Goal: Task Accomplishment & Management: Use online tool/utility

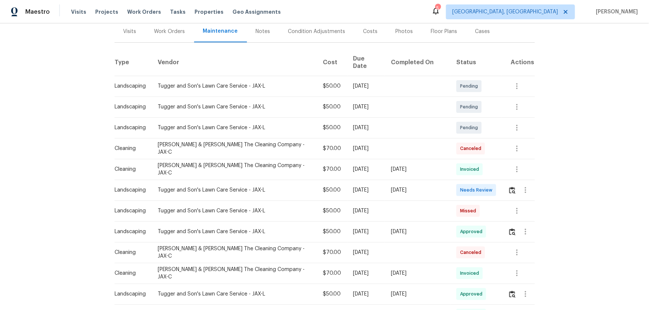
scroll to position [101, 0]
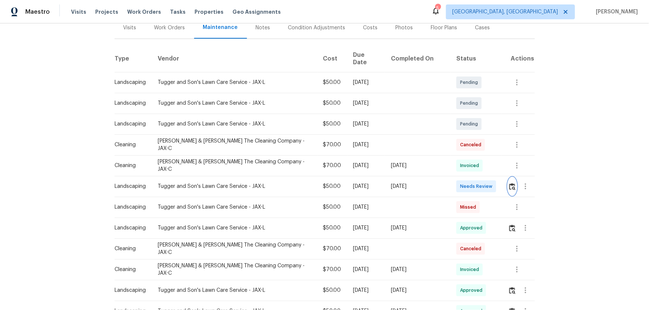
click at [509, 183] on img "button" at bounding box center [512, 186] width 6 height 7
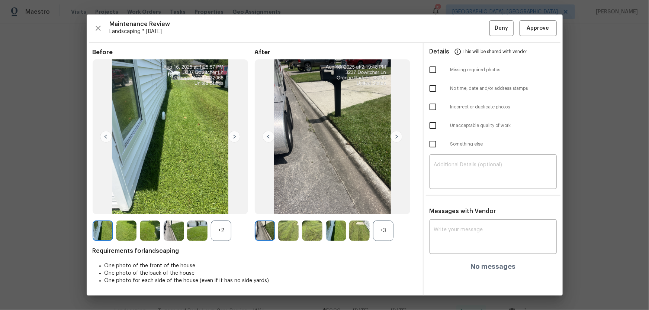
click at [383, 226] on div "+3" at bounding box center [383, 231] width 20 height 20
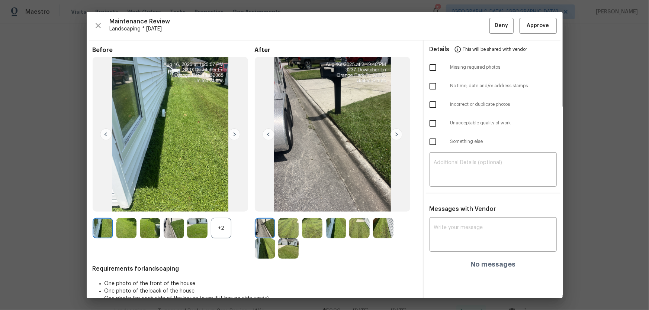
click at [229, 228] on div "+2" at bounding box center [221, 228] width 20 height 20
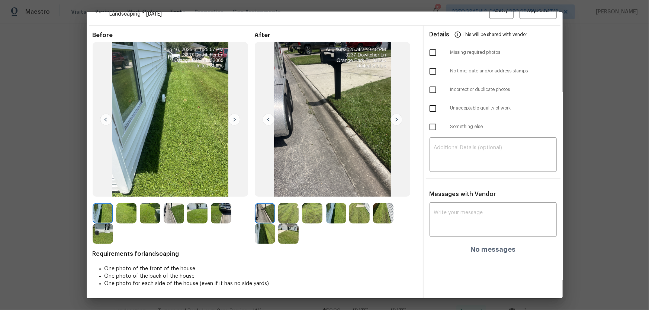
click at [285, 214] on img at bounding box center [288, 213] width 20 height 20
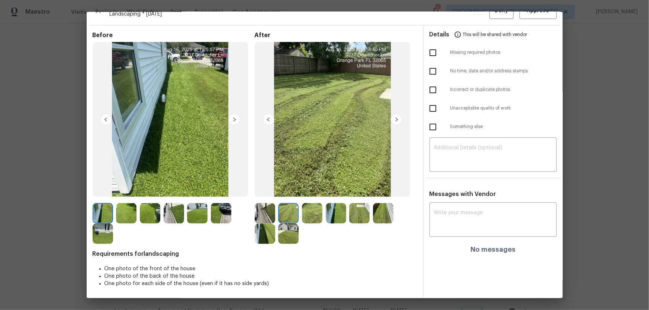
click at [305, 212] on img at bounding box center [312, 213] width 20 height 20
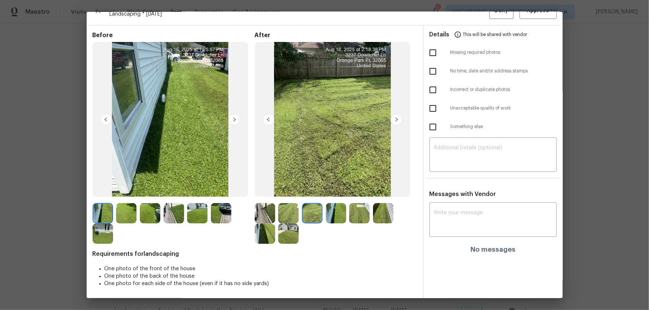
click at [334, 215] on img at bounding box center [336, 213] width 20 height 20
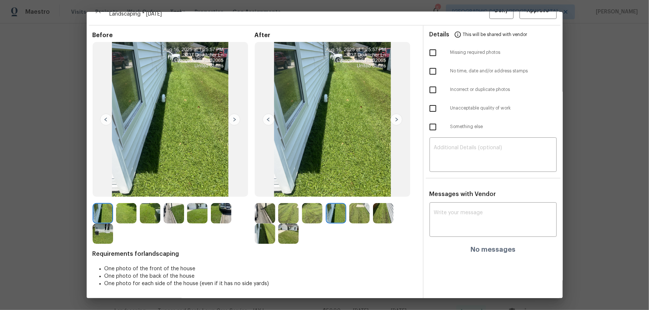
click at [349, 210] on img at bounding box center [359, 213] width 20 height 20
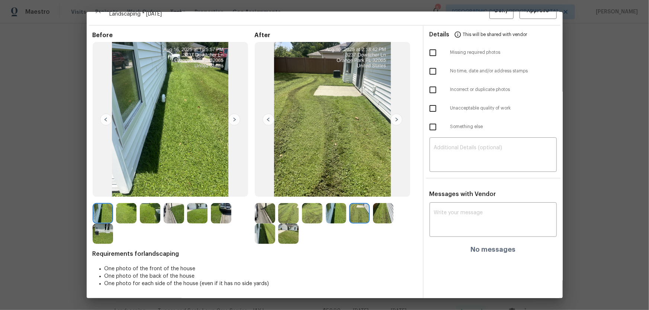
click at [369, 213] on div at bounding box center [361, 213] width 24 height 20
click at [376, 213] on img at bounding box center [383, 213] width 20 height 20
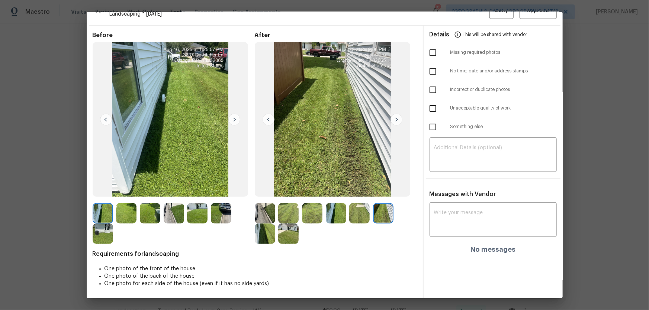
click at [261, 231] on img at bounding box center [265, 234] width 20 height 20
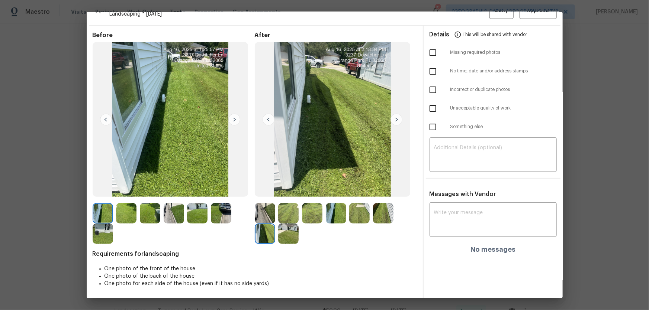
click at [290, 235] on img at bounding box center [288, 234] width 20 height 20
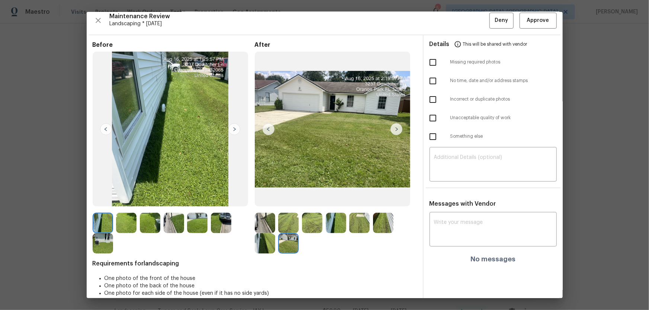
scroll to position [0, 0]
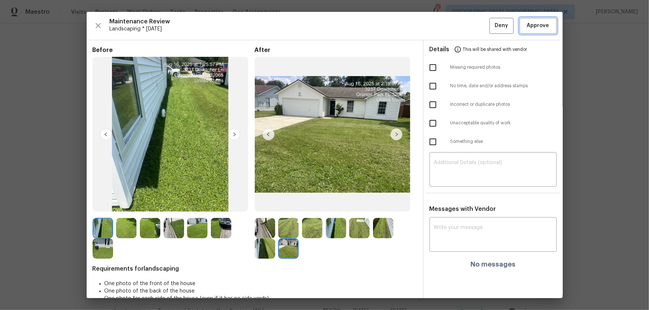
click at [536, 26] on span "Approve" at bounding box center [538, 25] width 22 height 9
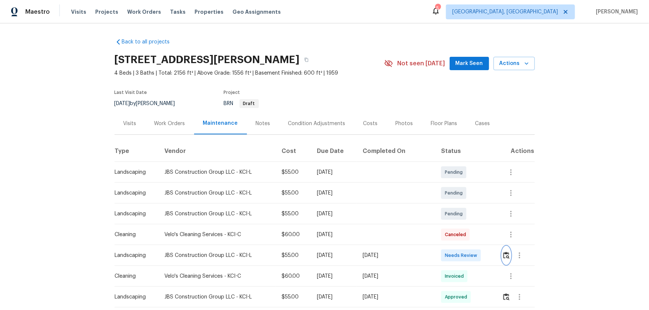
click at [461, 205] on img "button" at bounding box center [506, 255] width 6 height 7
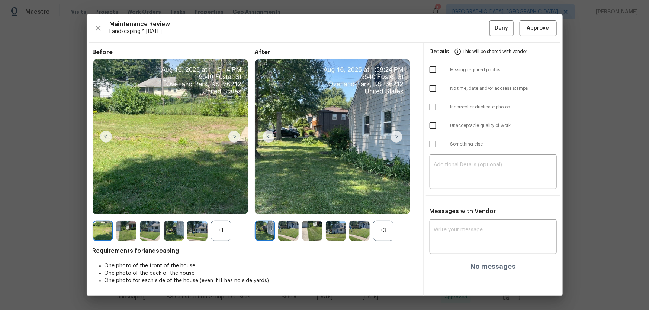
click at [379, 205] on div "+3" at bounding box center [383, 231] width 20 height 20
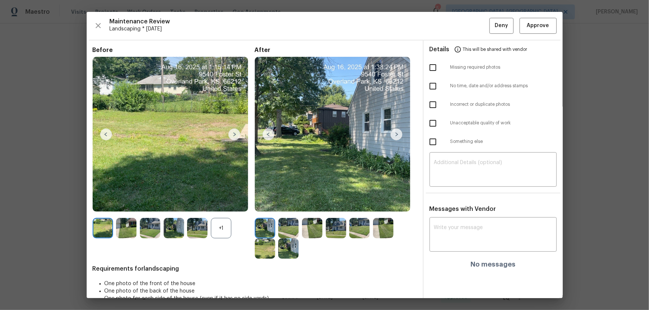
click at [220, 205] on div "+1" at bounding box center [221, 228] width 20 height 20
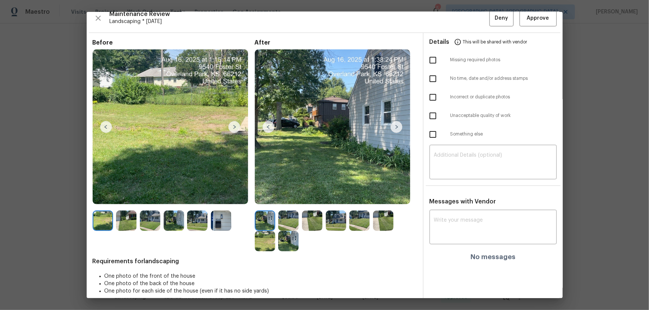
scroll to position [15, 0]
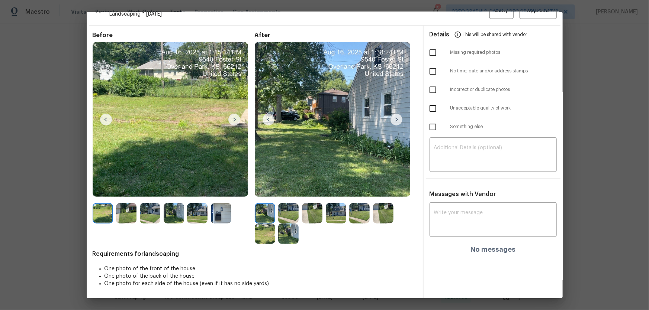
click at [287, 205] on img at bounding box center [288, 213] width 20 height 20
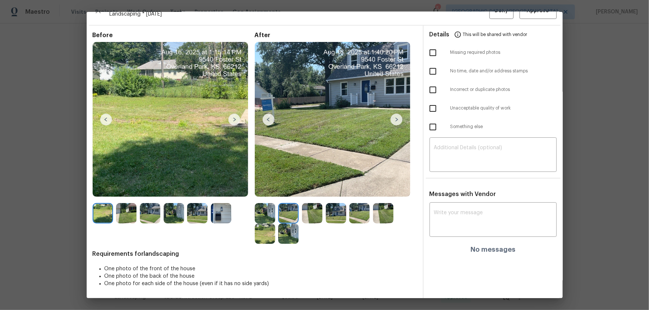
click at [303, 205] on img at bounding box center [312, 213] width 20 height 20
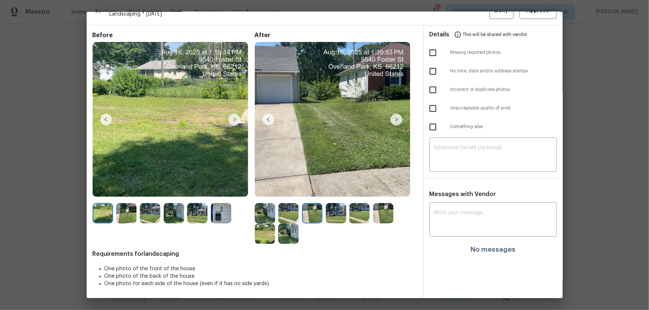
click at [338, 205] on img at bounding box center [336, 213] width 20 height 20
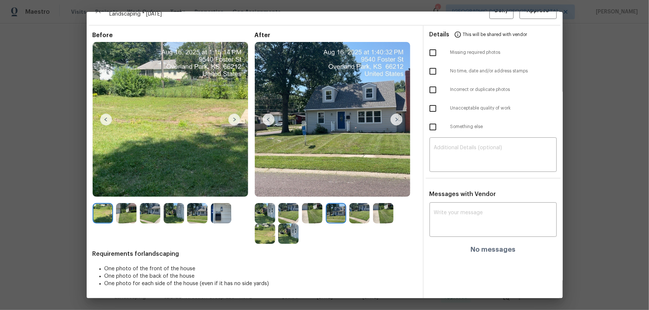
click at [355, 205] on img at bounding box center [359, 213] width 20 height 20
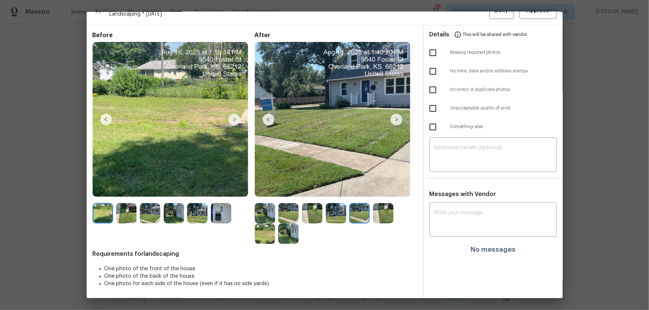
click at [378, 205] on img at bounding box center [383, 213] width 20 height 20
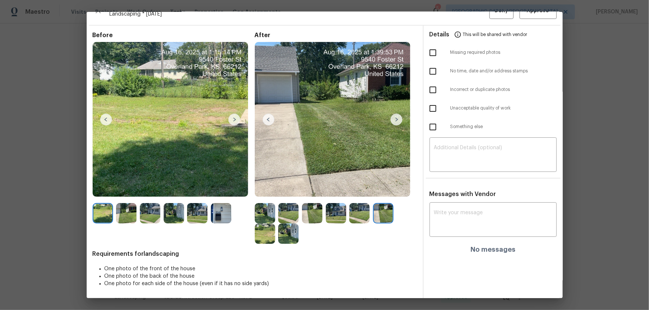
click at [271, 205] on img at bounding box center [265, 234] width 20 height 20
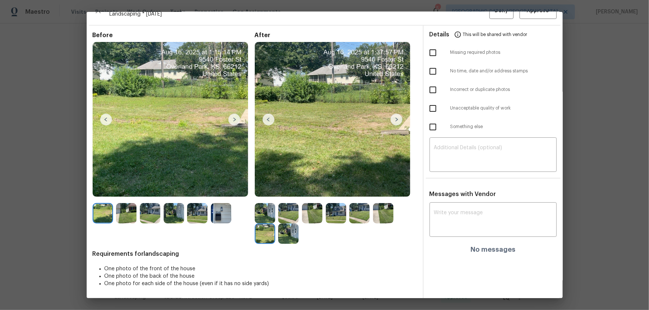
click at [295, 205] on img at bounding box center [288, 234] width 20 height 20
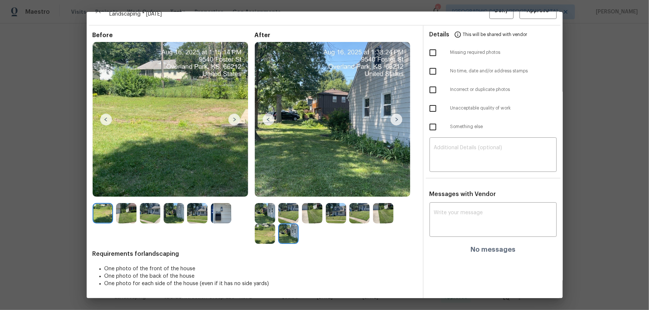
scroll to position [0, 0]
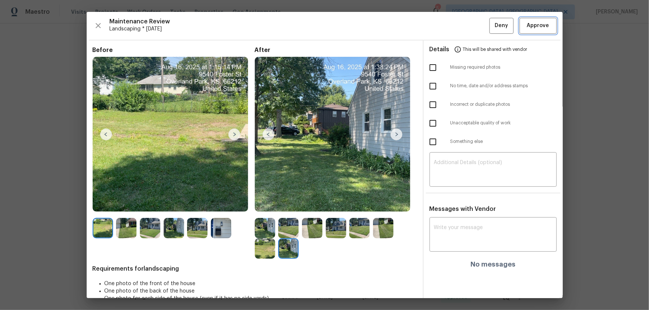
click at [461, 24] on span "Approve" at bounding box center [538, 25] width 22 height 9
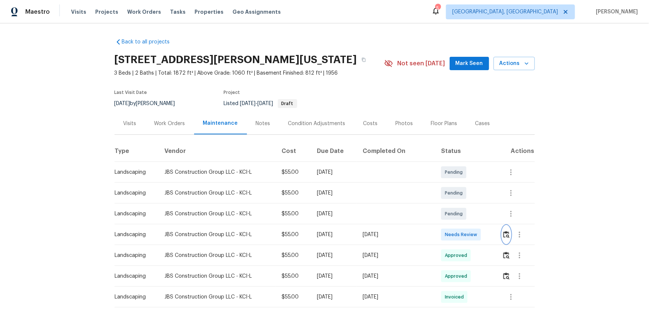
click at [505, 231] on button "button" at bounding box center [506, 235] width 9 height 18
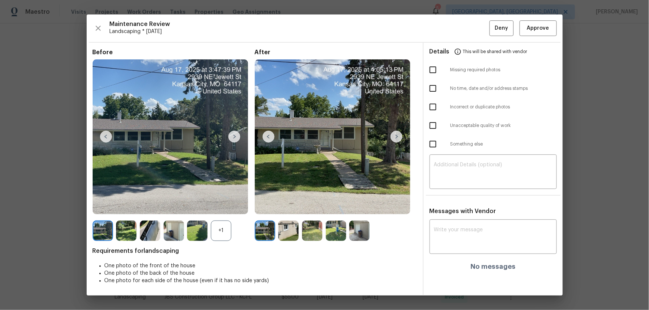
click at [286, 233] on img at bounding box center [288, 231] width 20 height 20
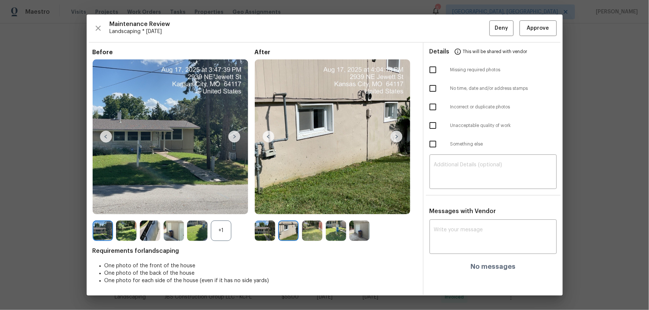
click at [316, 233] on img at bounding box center [312, 231] width 20 height 20
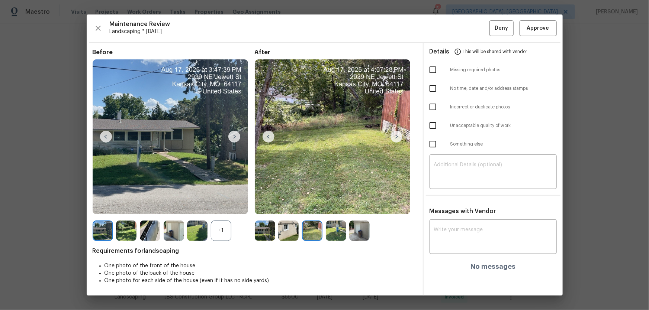
click at [335, 235] on img at bounding box center [336, 231] width 20 height 20
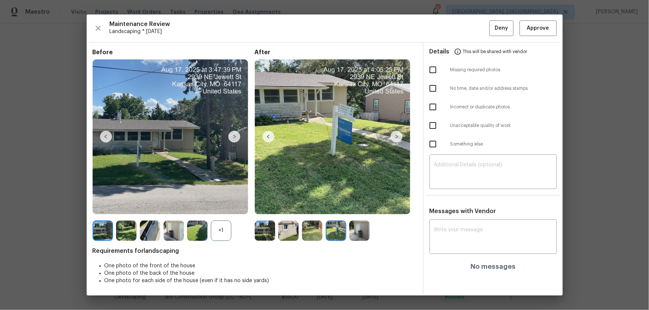
click at [370, 237] on img at bounding box center [359, 231] width 20 height 20
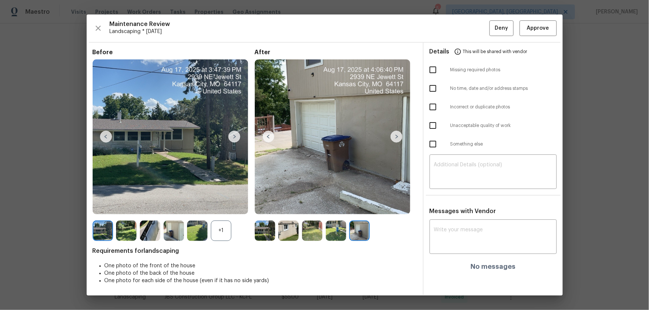
click at [273, 229] on img at bounding box center [265, 231] width 20 height 20
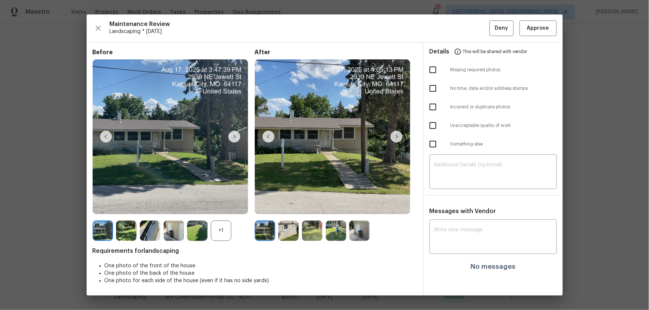
click at [291, 231] on img at bounding box center [288, 231] width 20 height 20
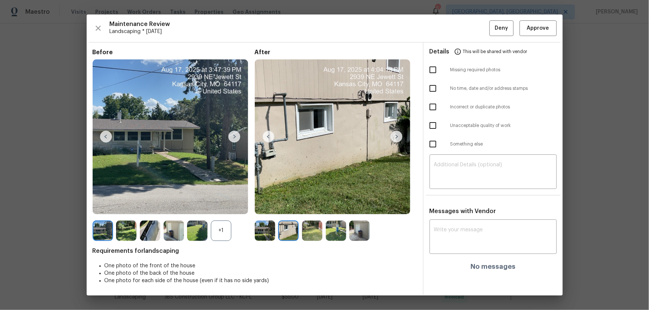
click at [312, 234] on img at bounding box center [312, 231] width 20 height 20
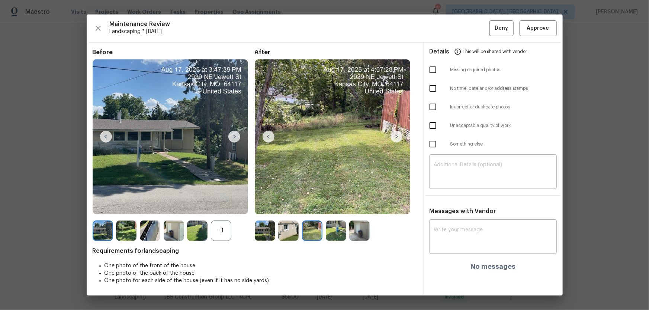
click at [332, 229] on img at bounding box center [336, 231] width 20 height 20
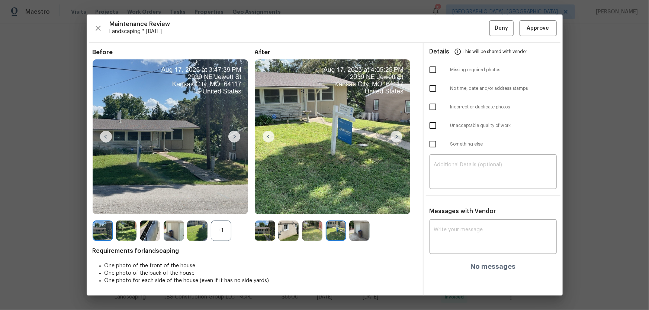
click at [368, 228] on img at bounding box center [359, 231] width 20 height 20
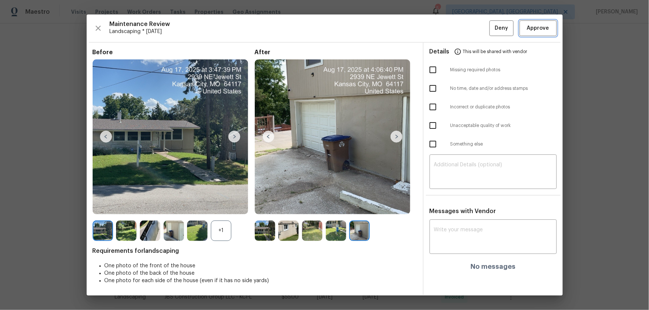
click at [532, 31] on span "Approve" at bounding box center [538, 28] width 22 height 9
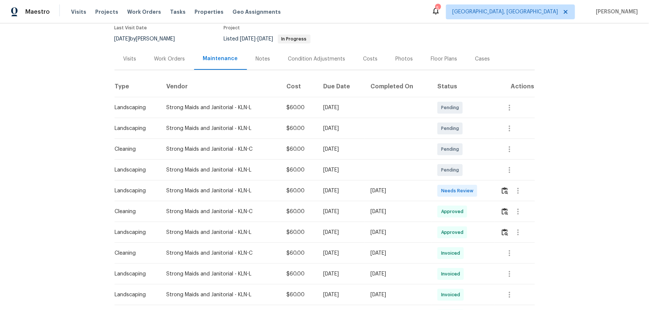
scroll to position [67, 0]
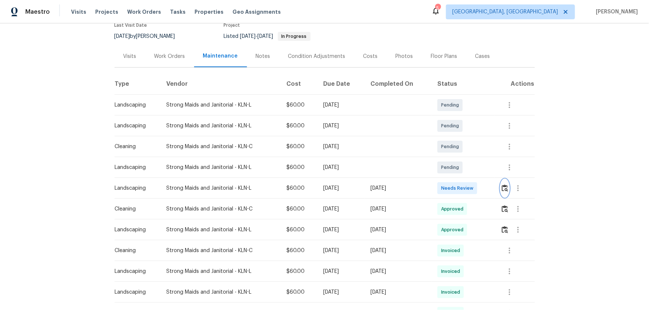
click at [461, 186] on button "button" at bounding box center [504, 189] width 9 height 18
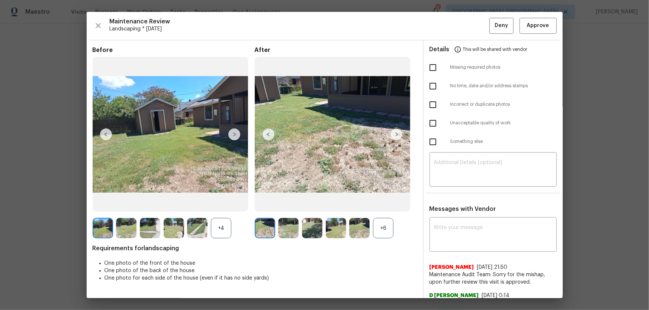
click at [387, 205] on div "+6" at bounding box center [383, 228] width 20 height 20
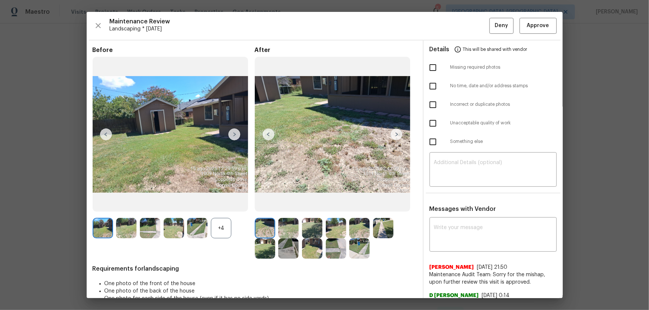
click at [214, 205] on div "+4" at bounding box center [221, 228] width 20 height 20
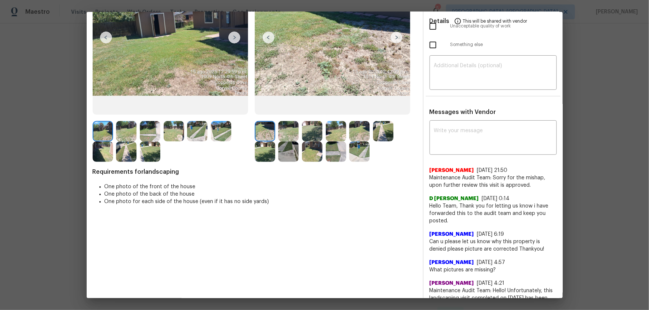
scroll to position [101, 0]
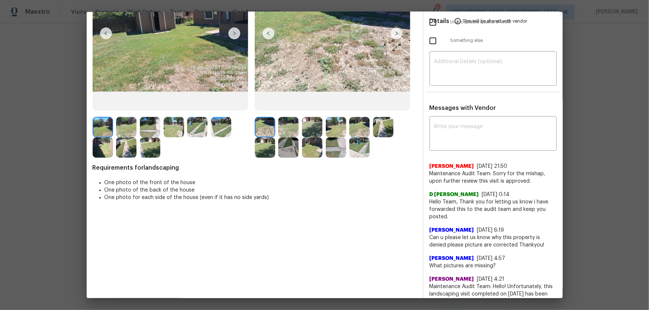
click at [289, 120] on img at bounding box center [288, 127] width 20 height 20
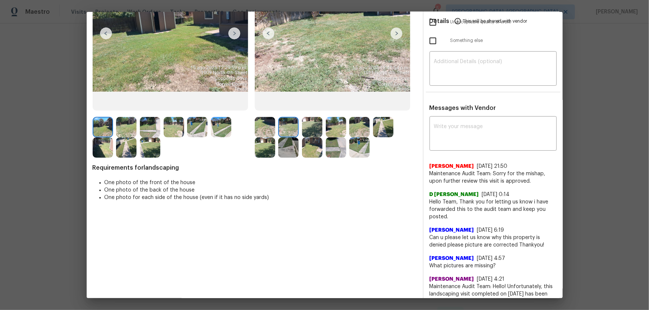
click at [311, 123] on img at bounding box center [312, 127] width 20 height 20
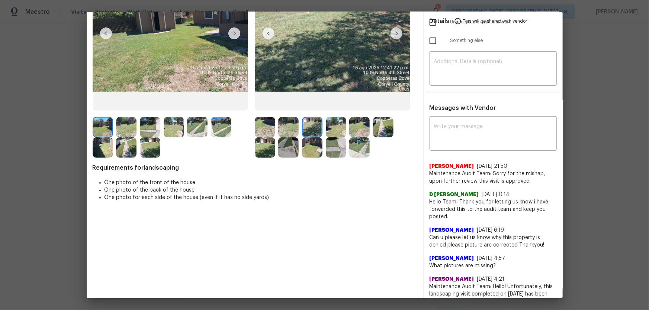
click at [336, 126] on img at bounding box center [336, 127] width 20 height 20
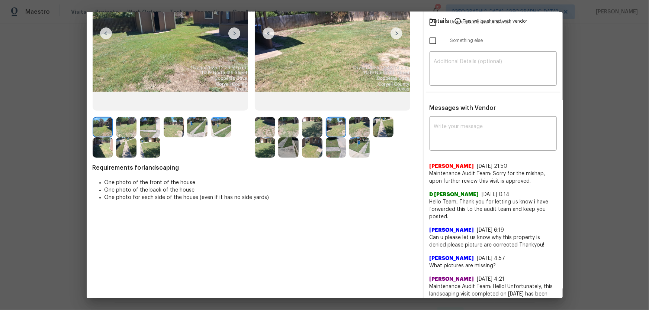
click at [360, 128] on img at bounding box center [359, 127] width 20 height 20
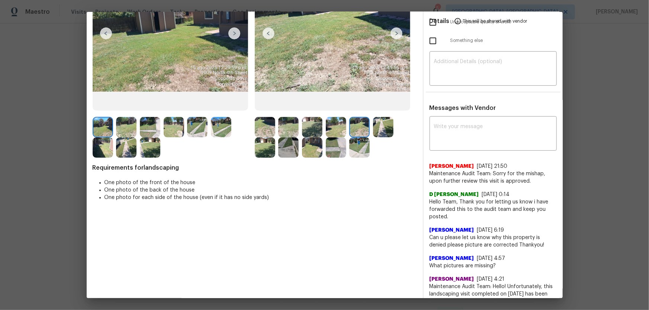
click at [390, 131] on img at bounding box center [383, 127] width 20 height 20
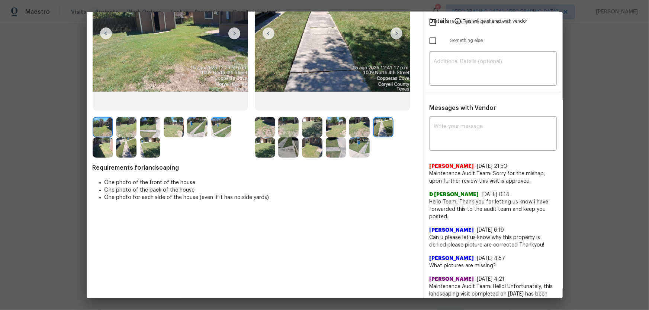
click at [265, 149] on img at bounding box center [265, 148] width 20 height 20
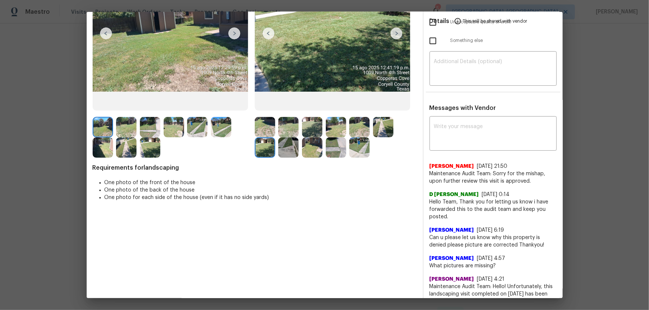
click at [280, 151] on img at bounding box center [288, 148] width 20 height 20
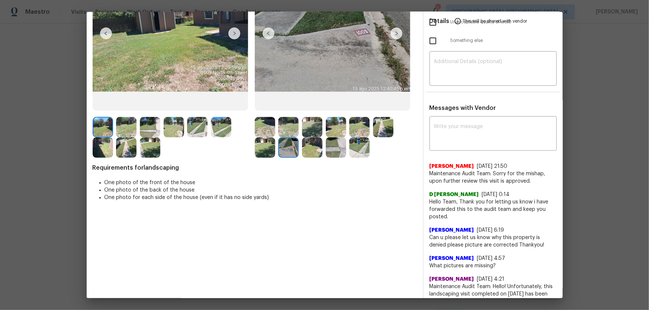
click at [310, 152] on img at bounding box center [312, 148] width 20 height 20
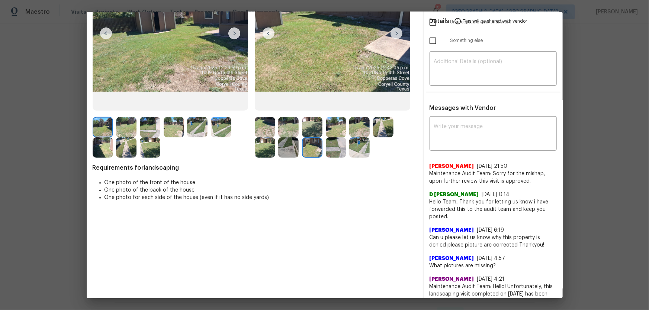
click at [326, 152] on img at bounding box center [336, 148] width 20 height 20
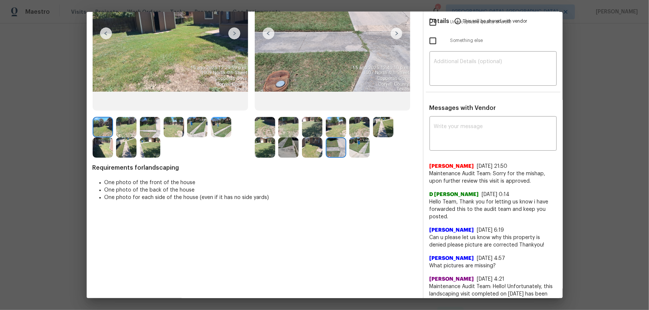
click at [354, 153] on img at bounding box center [359, 148] width 20 height 20
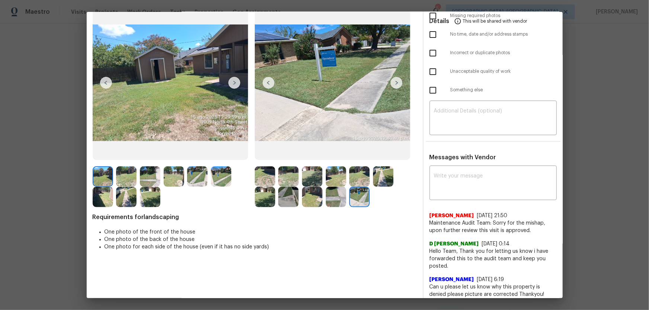
scroll to position [0, 0]
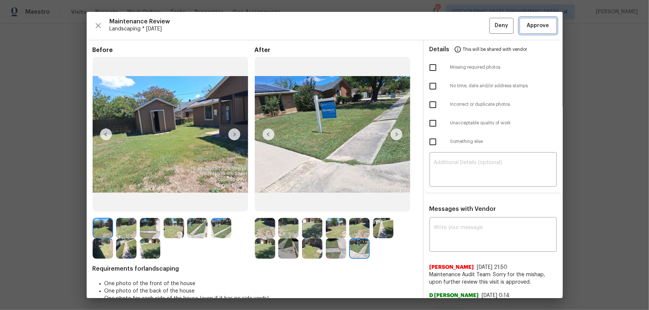
click at [461, 26] on button "Approve" at bounding box center [537, 26] width 37 height 16
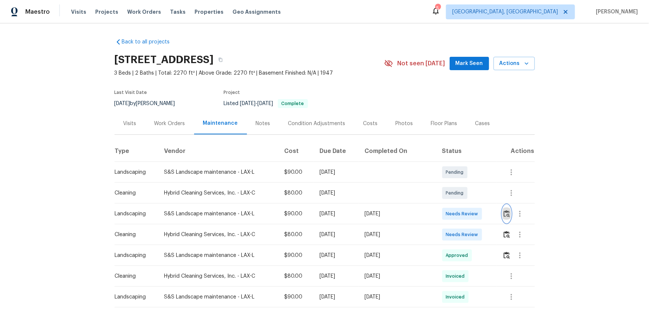
click at [461, 205] on img "button" at bounding box center [506, 213] width 6 height 7
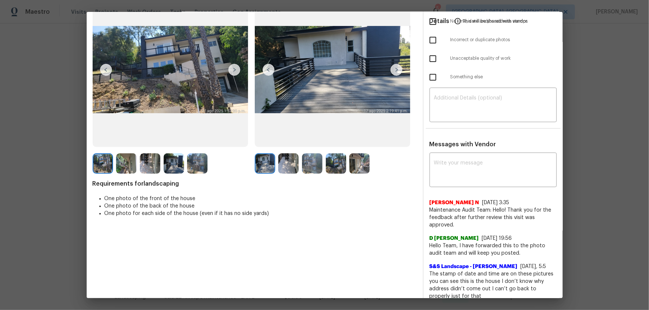
scroll to position [67, 0]
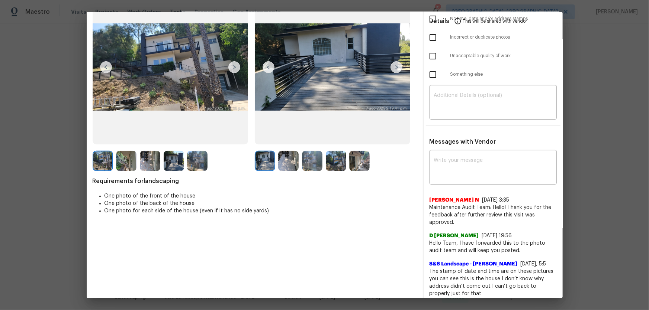
click at [287, 156] on img at bounding box center [288, 161] width 20 height 20
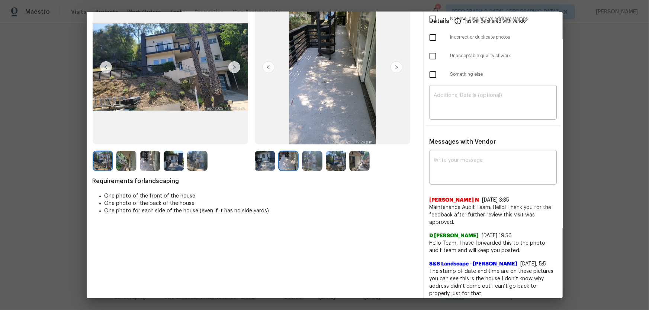
click at [311, 162] on img at bounding box center [312, 161] width 20 height 20
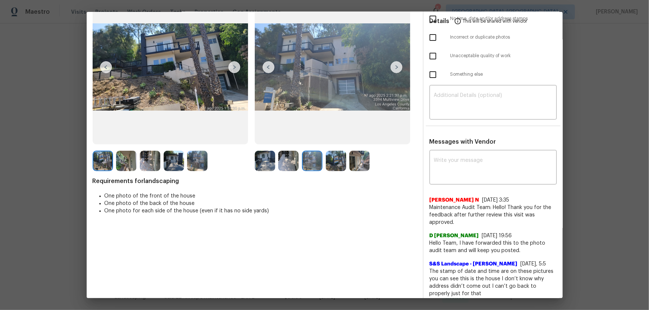
click at [341, 164] on img at bounding box center [336, 161] width 20 height 20
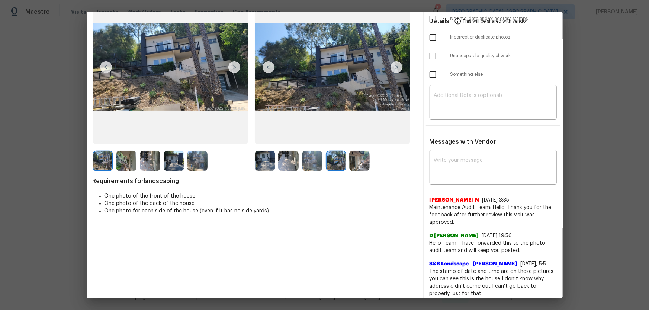
click at [379, 167] on div at bounding box center [336, 161] width 162 height 20
click at [349, 164] on img at bounding box center [359, 161] width 20 height 20
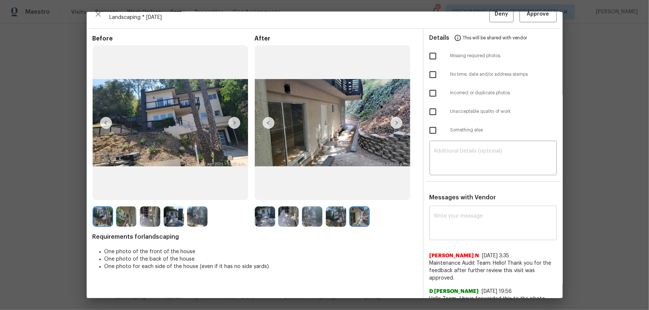
scroll to position [0, 0]
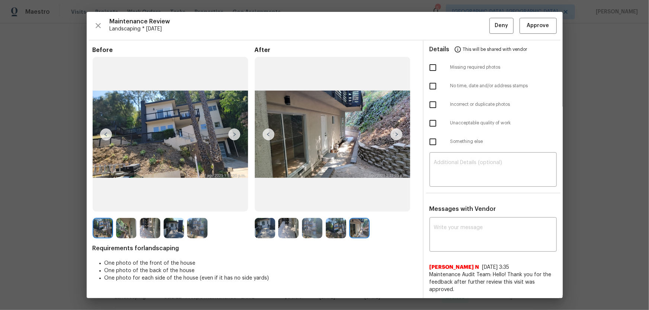
click at [261, 205] on img at bounding box center [265, 228] width 20 height 20
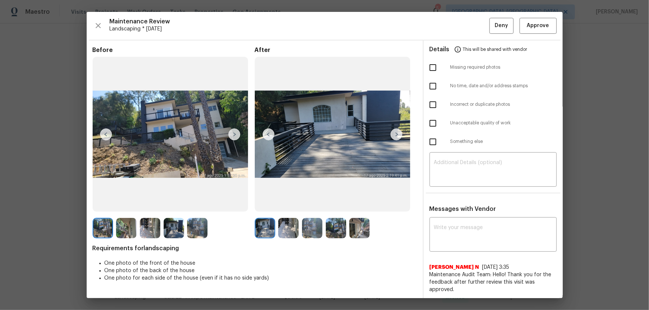
click at [129, 205] on img at bounding box center [126, 228] width 20 height 20
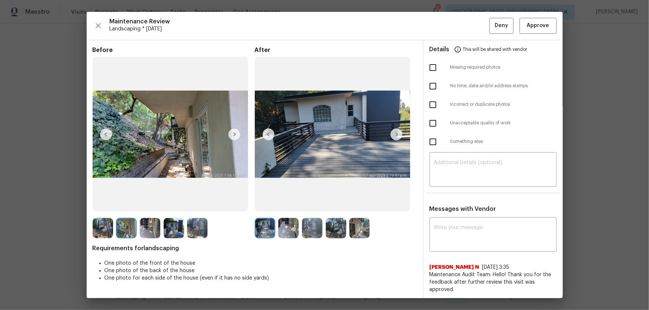
click at [151, 205] on img at bounding box center [150, 228] width 20 height 20
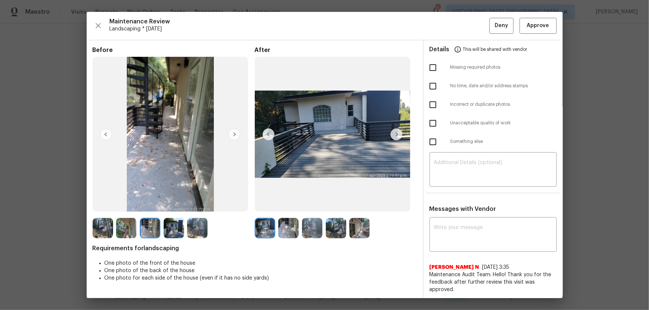
click at [170, 205] on img at bounding box center [174, 228] width 20 height 20
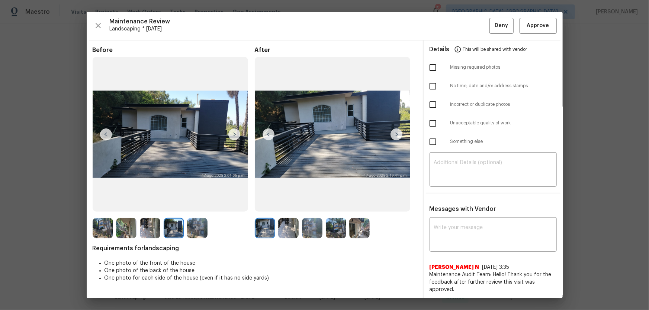
click at [170, 205] on img at bounding box center [174, 228] width 20 height 20
click at [192, 205] on img at bounding box center [197, 228] width 20 height 20
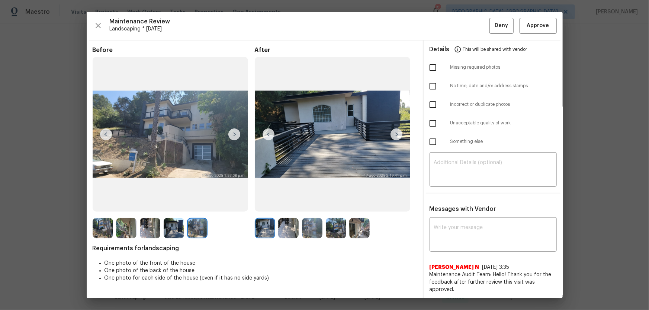
click at [291, 205] on img at bounding box center [288, 228] width 20 height 20
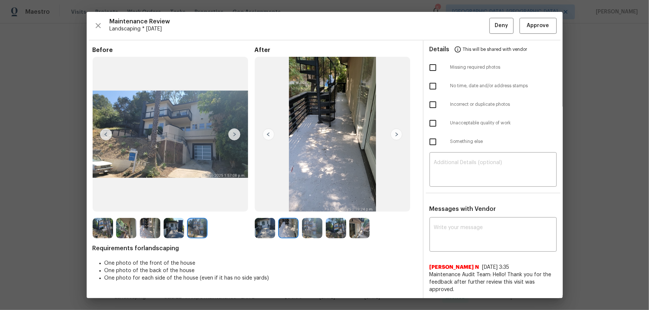
click at [309, 205] on img at bounding box center [312, 228] width 20 height 20
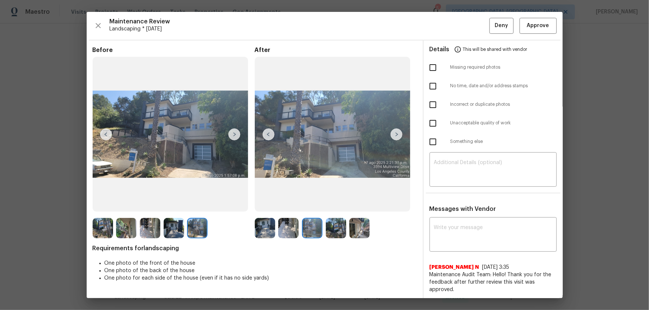
click at [359, 205] on img at bounding box center [359, 228] width 20 height 20
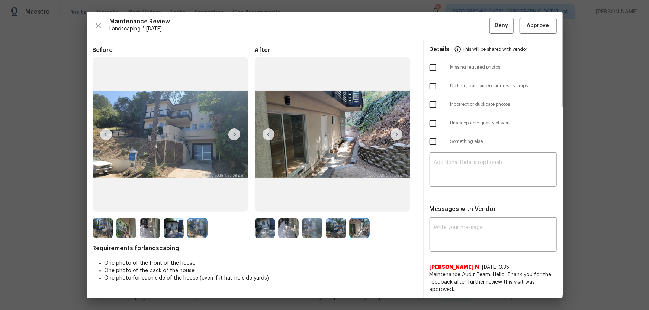
click at [334, 205] on img at bounding box center [336, 228] width 20 height 20
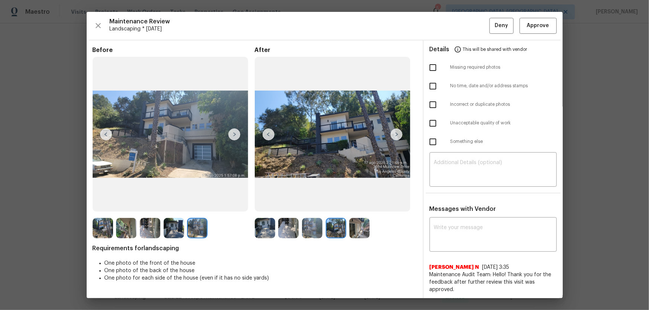
click at [334, 205] on img at bounding box center [336, 228] width 20 height 20
click at [311, 205] on img at bounding box center [312, 228] width 20 height 20
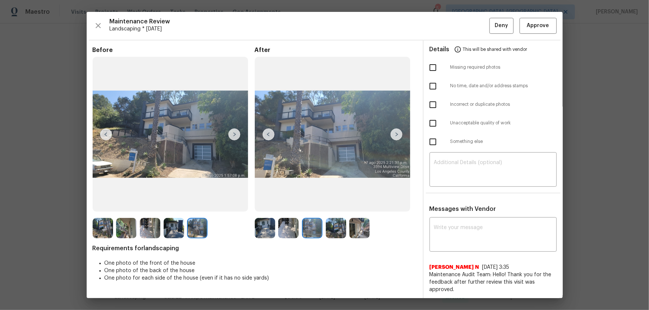
click at [128, 205] on img at bounding box center [126, 228] width 20 height 20
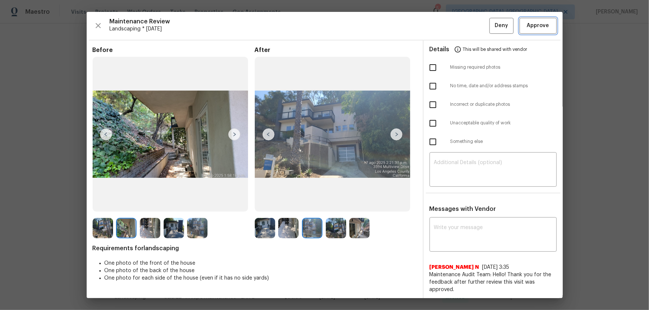
click at [461, 24] on span "Approve" at bounding box center [538, 25] width 22 height 9
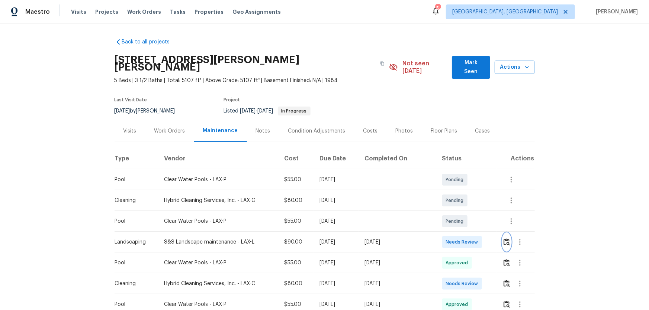
click at [505, 239] on img "button" at bounding box center [506, 242] width 6 height 7
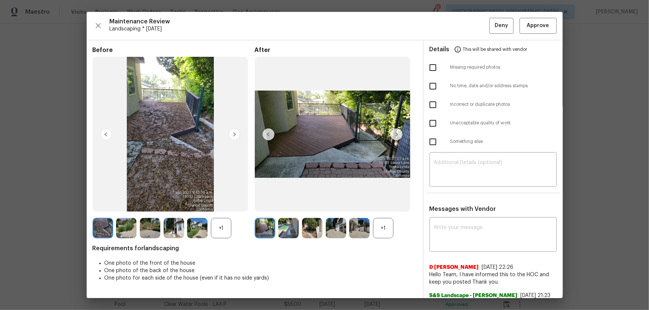
click at [381, 232] on div "+1" at bounding box center [383, 228] width 20 height 20
click at [220, 229] on div "+1" at bounding box center [221, 228] width 20 height 20
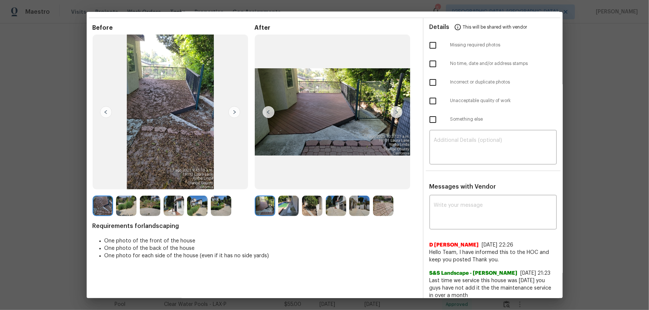
scroll to position [33, 0]
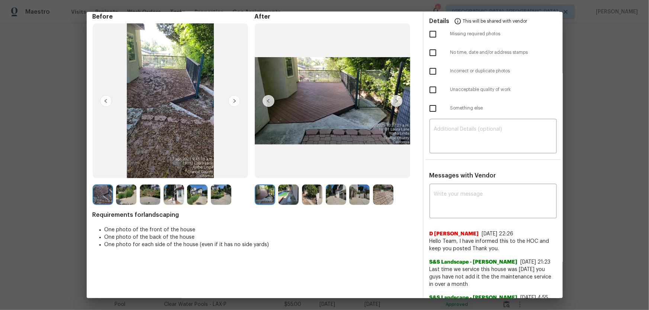
click at [294, 193] on img at bounding box center [288, 195] width 20 height 20
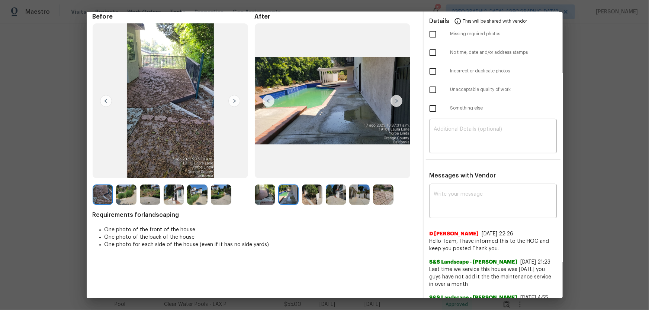
click at [310, 193] on img at bounding box center [312, 195] width 20 height 20
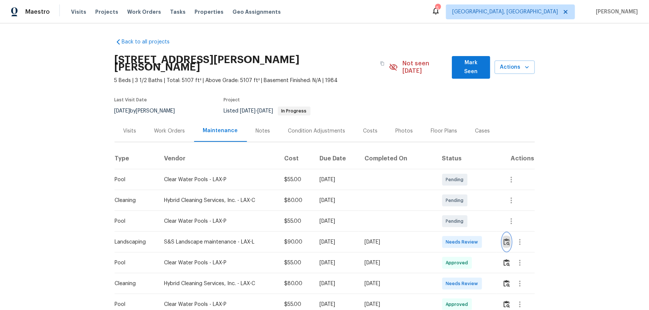
click at [503, 239] on img "button" at bounding box center [506, 242] width 6 height 7
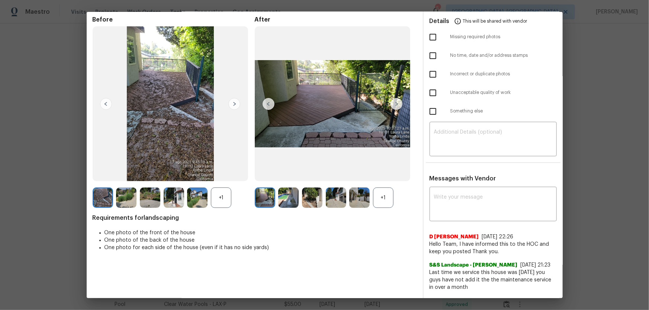
scroll to position [101, 0]
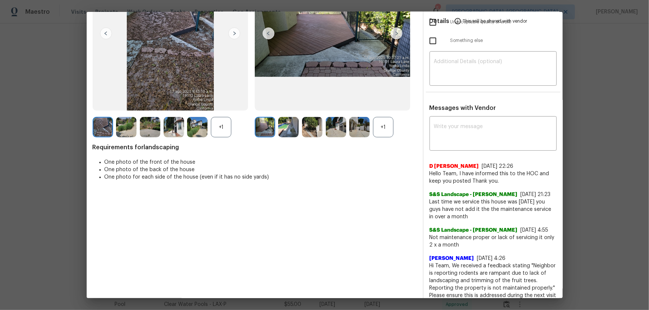
click at [383, 131] on div "+1" at bounding box center [383, 127] width 20 height 20
click at [226, 129] on div "+1" at bounding box center [221, 127] width 20 height 20
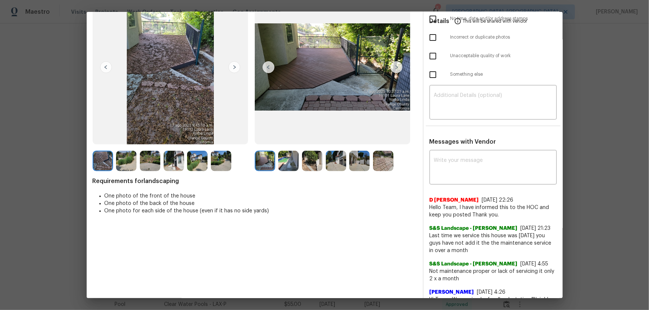
click at [289, 161] on img at bounding box center [288, 161] width 20 height 20
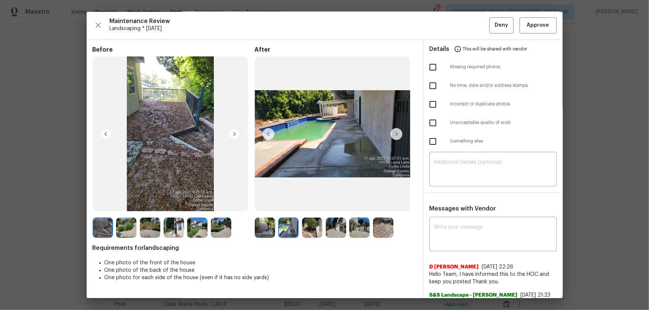
scroll to position [0, 0]
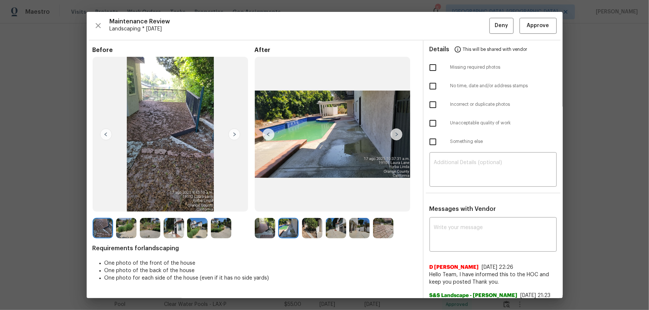
click at [314, 222] on img at bounding box center [312, 228] width 20 height 20
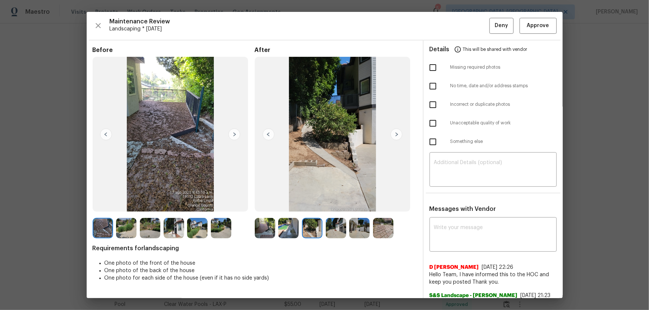
click at [328, 224] on img at bounding box center [336, 228] width 20 height 20
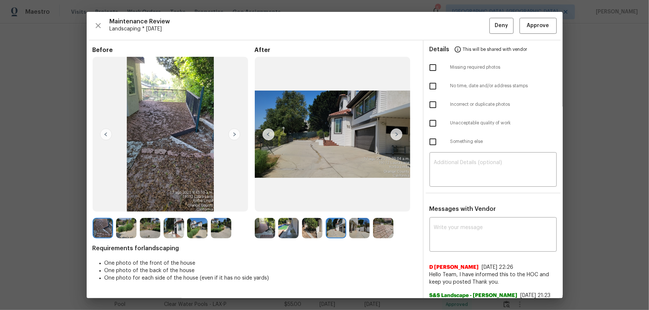
click at [357, 230] on img at bounding box center [359, 228] width 20 height 20
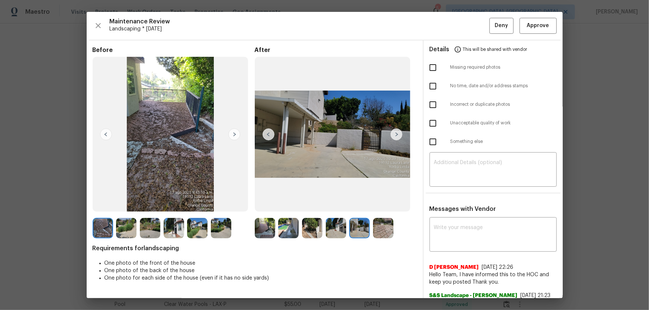
click at [379, 228] on img at bounding box center [383, 228] width 20 height 20
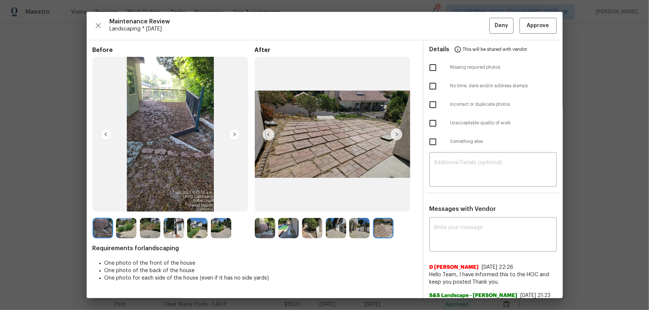
click at [260, 227] on img at bounding box center [265, 228] width 20 height 20
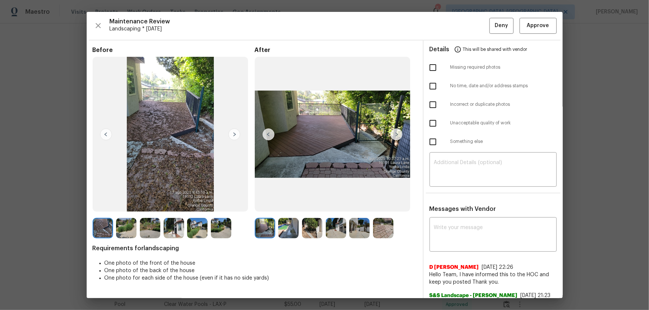
click at [287, 232] on img at bounding box center [288, 228] width 20 height 20
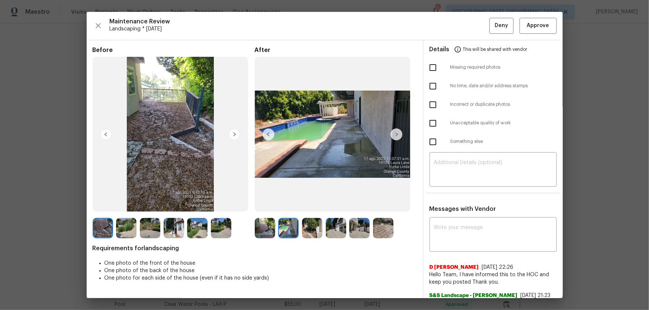
click at [315, 232] on img at bounding box center [312, 228] width 20 height 20
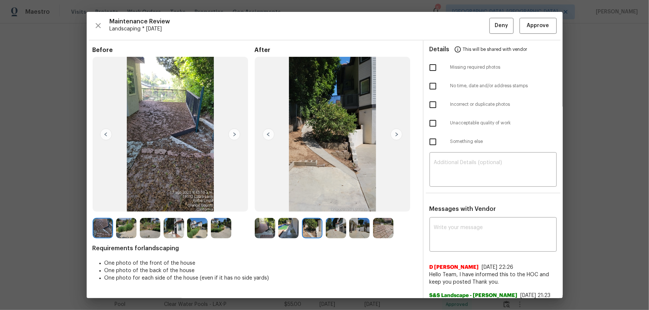
click at [339, 231] on img at bounding box center [336, 228] width 20 height 20
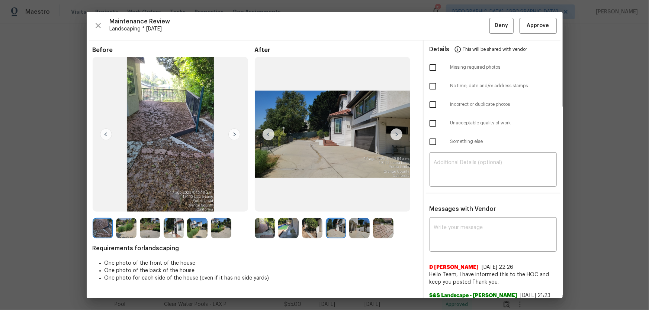
click at [360, 231] on img at bounding box center [359, 228] width 20 height 20
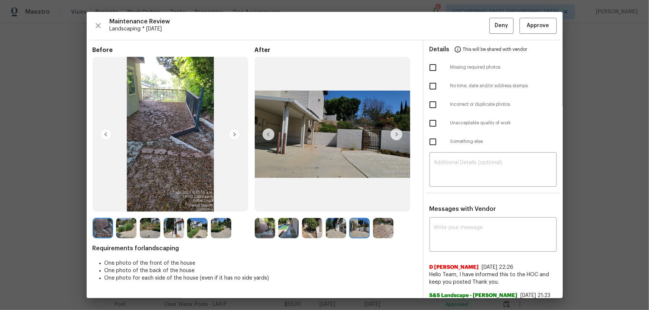
click at [370, 231] on div at bounding box center [361, 228] width 24 height 20
click at [374, 231] on img at bounding box center [383, 228] width 20 height 20
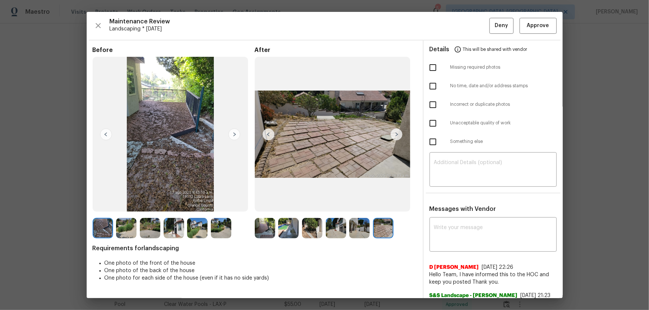
click at [376, 231] on img at bounding box center [383, 228] width 20 height 20
click at [219, 226] on img at bounding box center [221, 228] width 20 height 20
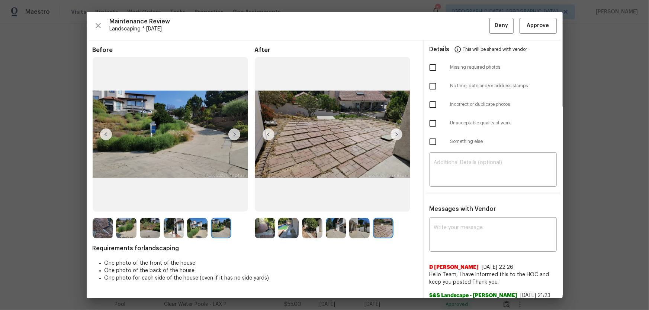
click at [201, 226] on img at bounding box center [197, 228] width 20 height 20
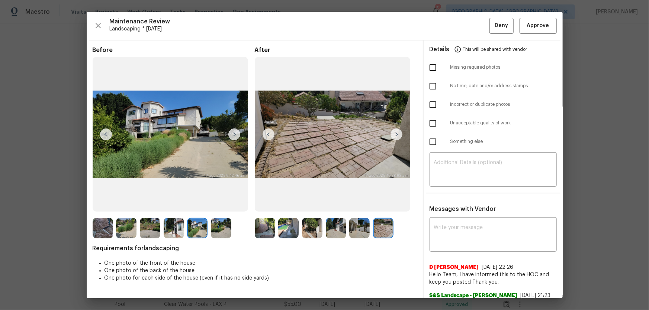
click at [201, 226] on img at bounding box center [197, 228] width 20 height 20
click at [179, 228] on img at bounding box center [174, 228] width 20 height 20
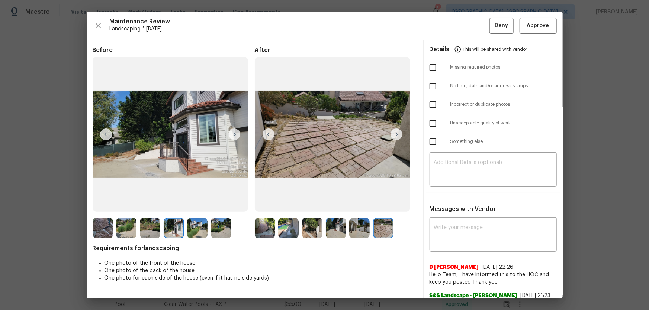
click at [152, 231] on img at bounding box center [150, 228] width 20 height 20
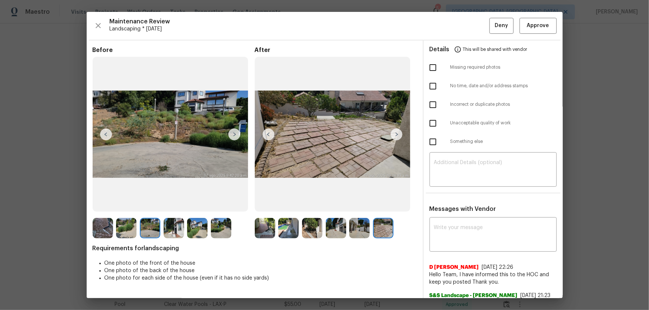
click at [126, 234] on img at bounding box center [126, 228] width 20 height 20
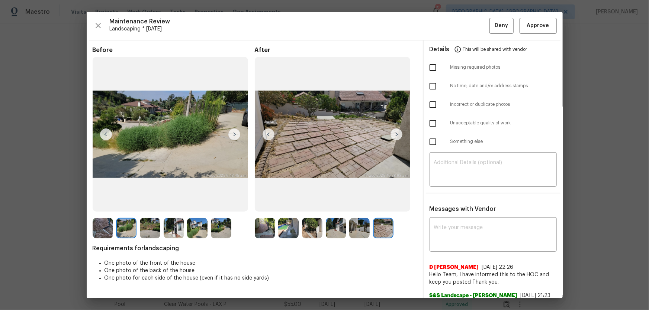
click at [106, 234] on img at bounding box center [103, 228] width 20 height 20
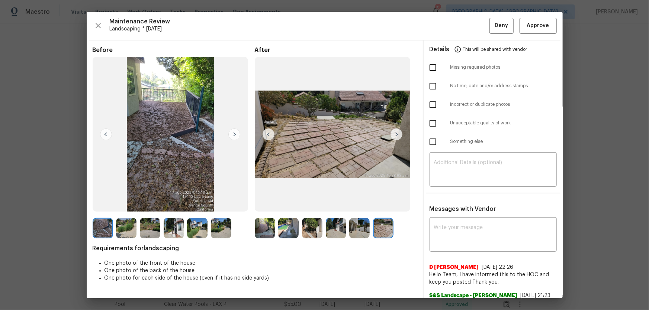
click at [312, 232] on img at bounding box center [312, 228] width 20 height 20
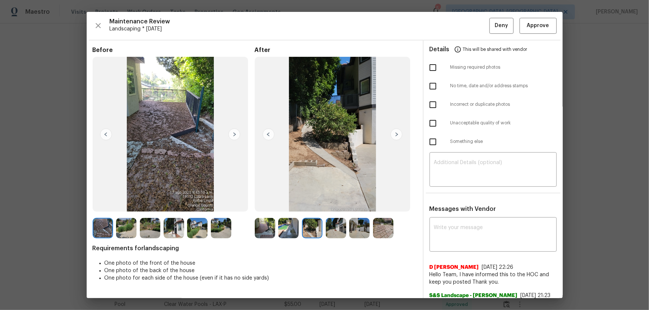
click at [339, 233] on img at bounding box center [336, 228] width 20 height 20
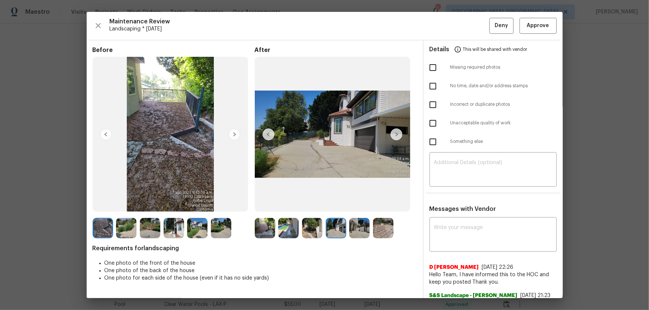
click at [361, 226] on img at bounding box center [359, 228] width 20 height 20
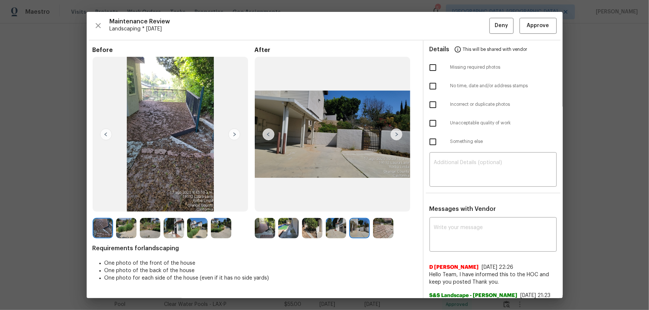
click at [380, 225] on img at bounding box center [383, 228] width 20 height 20
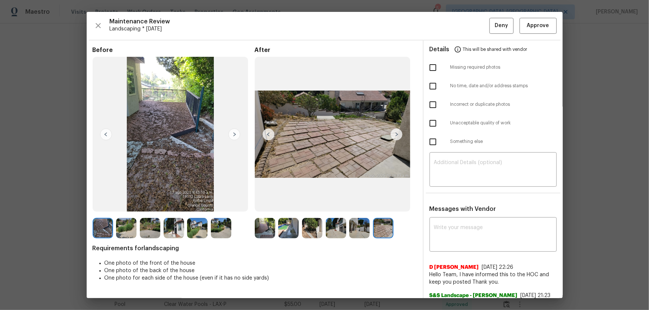
click at [259, 232] on img at bounding box center [265, 228] width 20 height 20
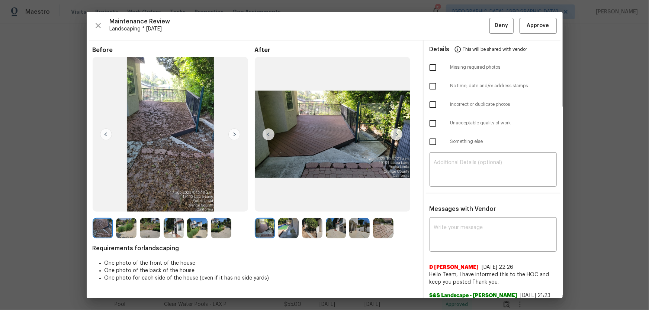
click at [276, 232] on div at bounding box center [267, 228] width 24 height 20
click at [284, 234] on img at bounding box center [288, 228] width 20 height 20
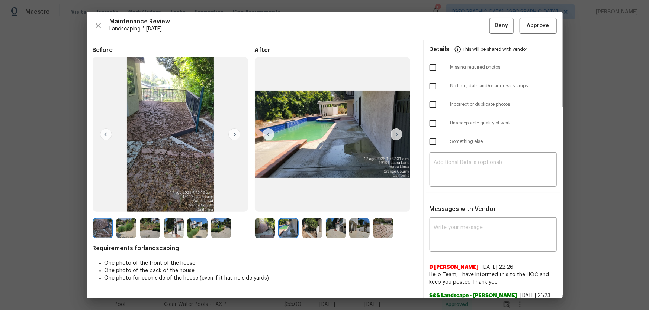
click at [315, 230] on img at bounding box center [312, 228] width 20 height 20
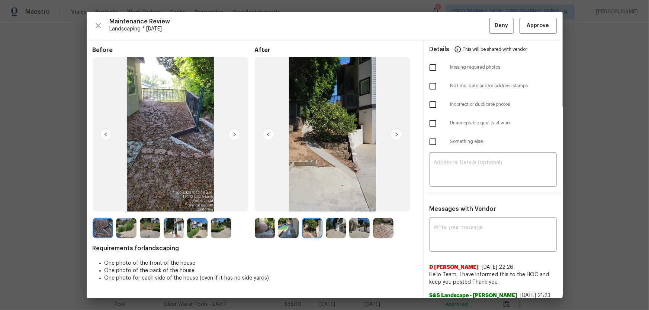
click at [329, 235] on img at bounding box center [336, 228] width 20 height 20
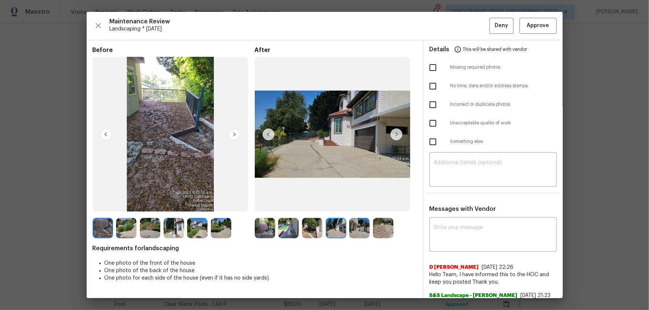
click at [351, 231] on img at bounding box center [359, 228] width 20 height 20
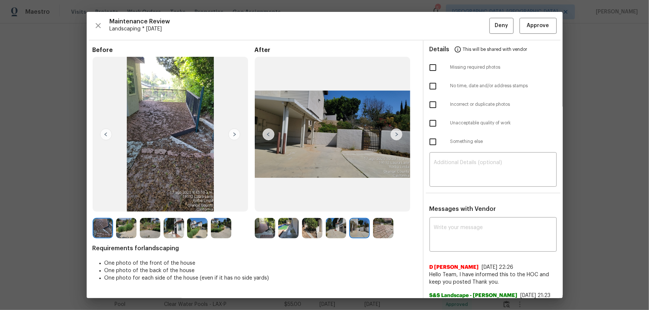
click at [373, 230] on img at bounding box center [383, 228] width 20 height 20
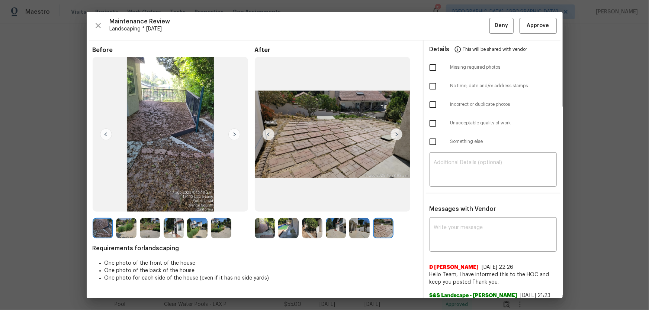
click at [314, 219] on img at bounding box center [312, 228] width 20 height 20
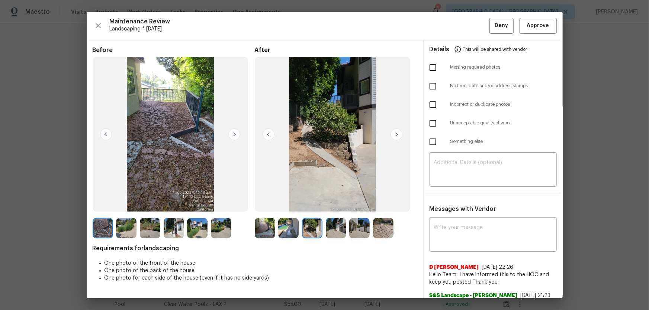
click at [261, 236] on img at bounding box center [265, 228] width 20 height 20
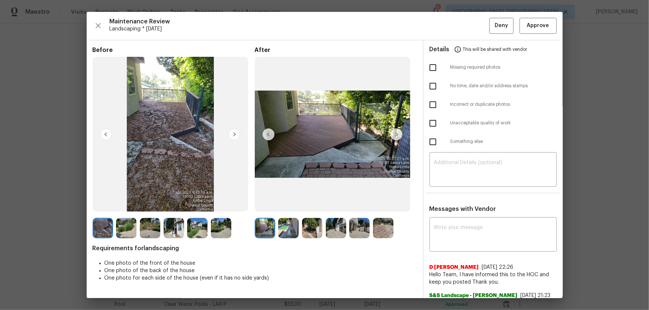
click at [293, 224] on img at bounding box center [288, 228] width 20 height 20
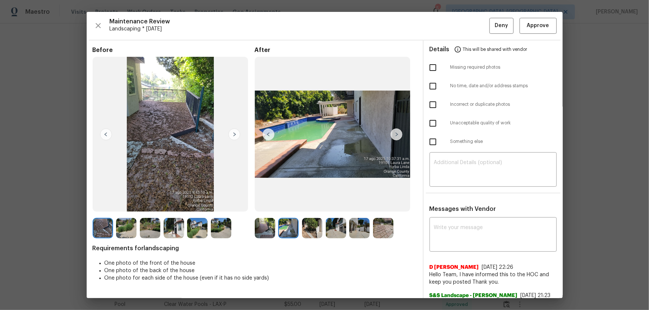
click at [306, 227] on img at bounding box center [312, 228] width 20 height 20
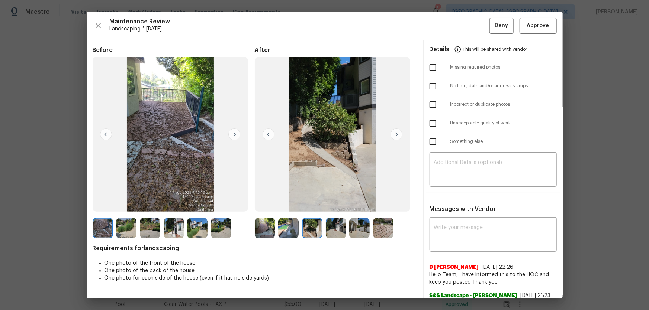
click at [340, 232] on img at bounding box center [336, 228] width 20 height 20
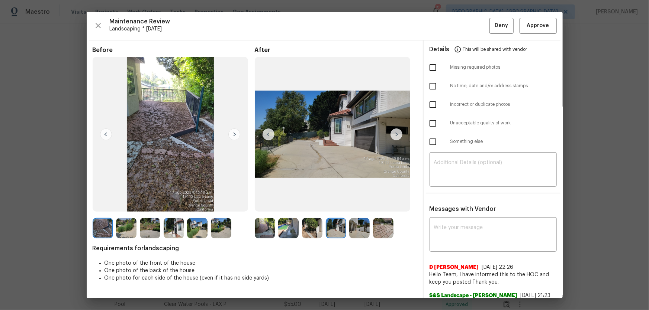
click at [351, 231] on img at bounding box center [359, 228] width 20 height 20
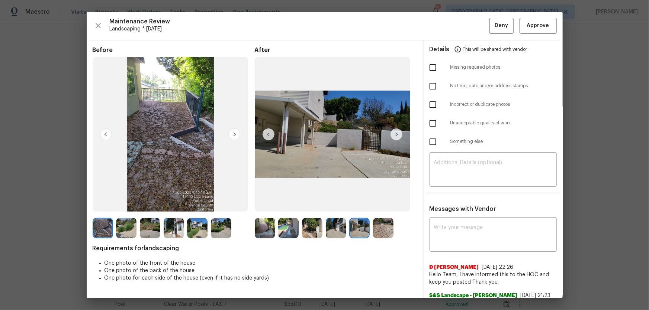
click at [383, 228] on img at bounding box center [383, 228] width 20 height 20
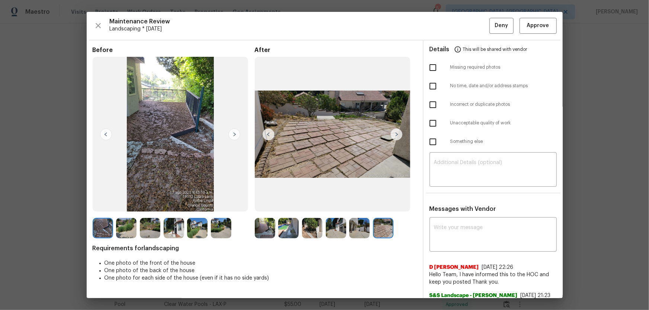
click at [222, 229] on img at bounding box center [221, 228] width 20 height 20
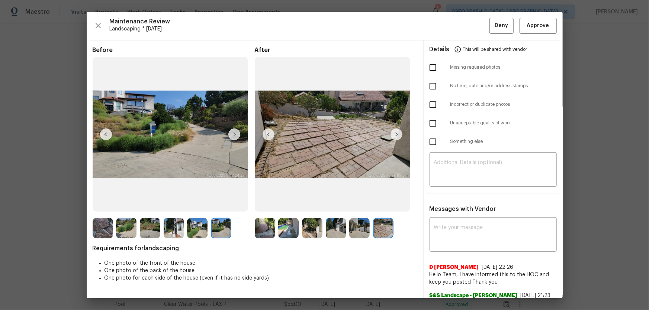
click at [202, 228] on img at bounding box center [197, 228] width 20 height 20
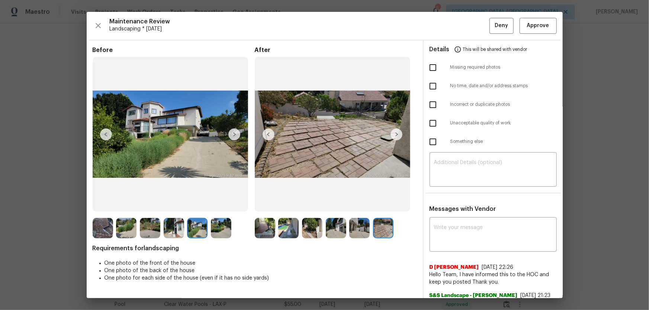
click at [180, 225] on img at bounding box center [174, 228] width 20 height 20
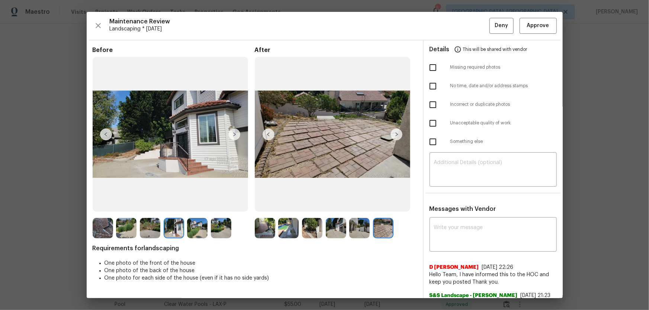
click at [158, 225] on img at bounding box center [150, 228] width 20 height 20
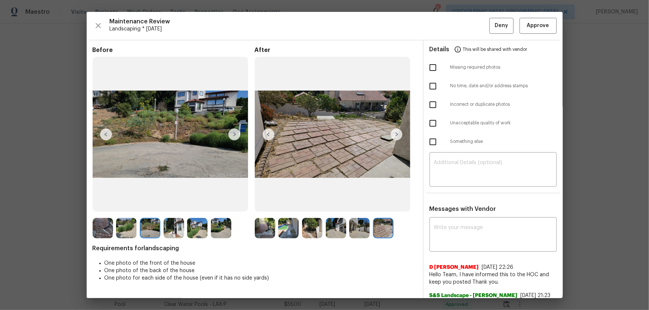
click at [136, 227] on img at bounding box center [126, 228] width 20 height 20
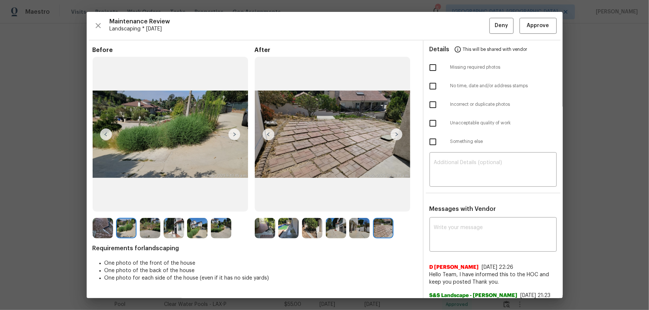
click at [109, 228] on img at bounding box center [103, 228] width 20 height 20
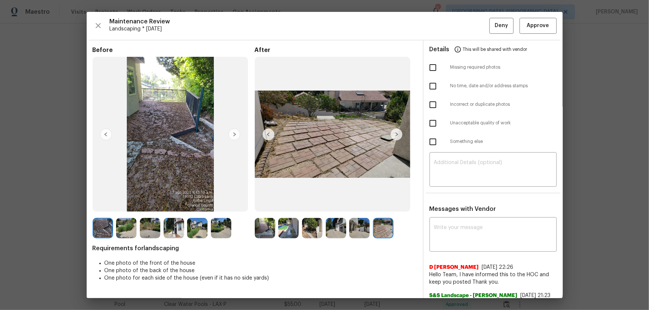
click at [263, 235] on img at bounding box center [265, 228] width 20 height 20
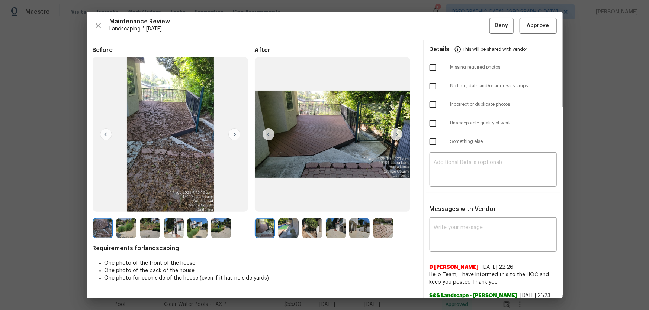
click at [284, 234] on img at bounding box center [288, 228] width 20 height 20
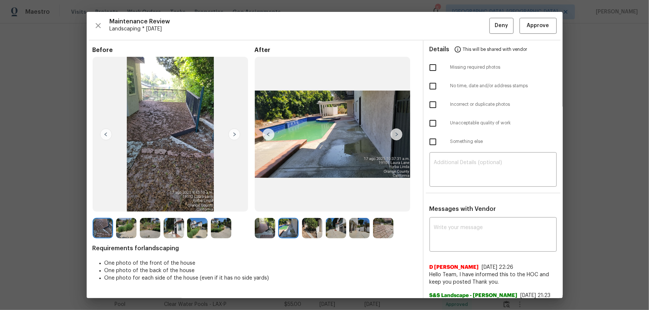
click at [309, 231] on img at bounding box center [312, 228] width 20 height 20
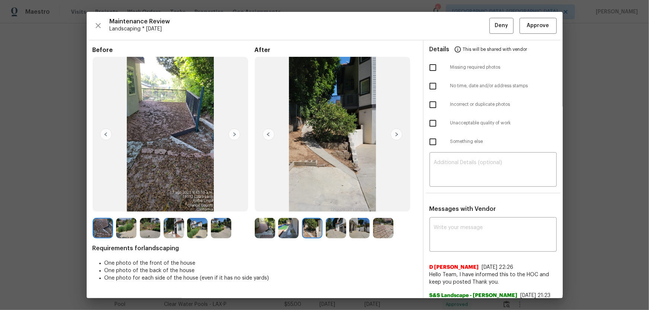
click at [338, 229] on img at bounding box center [336, 228] width 20 height 20
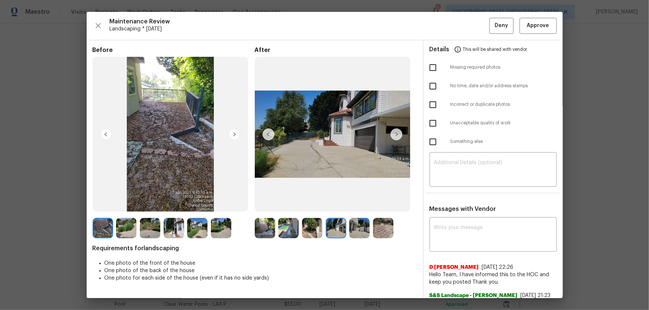
click at [357, 229] on img at bounding box center [359, 228] width 20 height 20
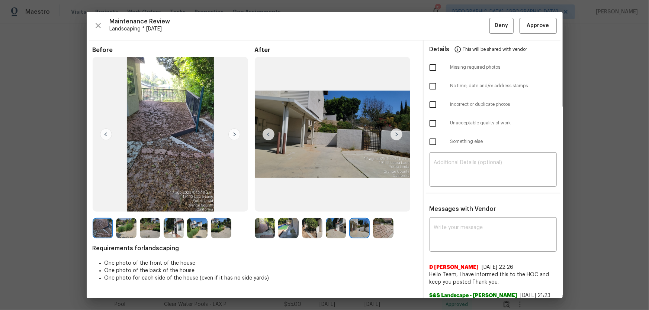
click at [387, 227] on img at bounding box center [383, 228] width 20 height 20
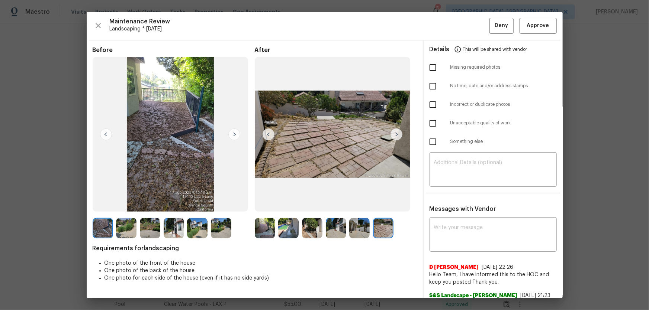
click at [367, 224] on img at bounding box center [359, 228] width 20 height 20
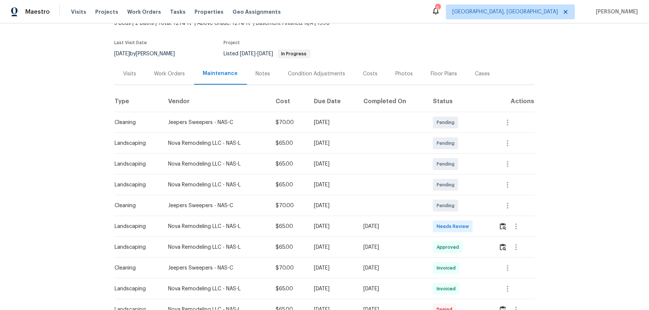
scroll to position [67, 0]
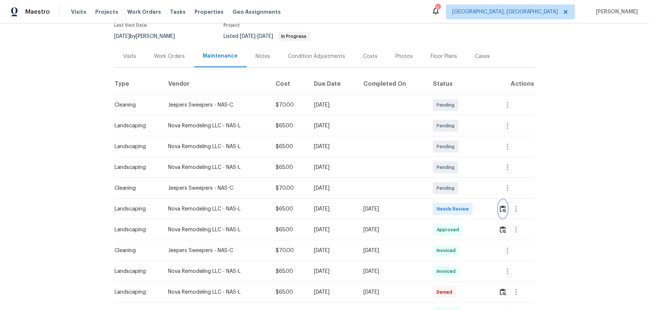
click at [461, 205] on img "button" at bounding box center [503, 209] width 6 height 7
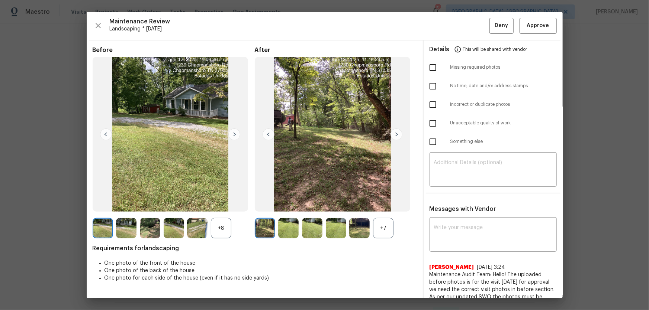
click at [383, 205] on div "+7" at bounding box center [383, 228] width 20 height 20
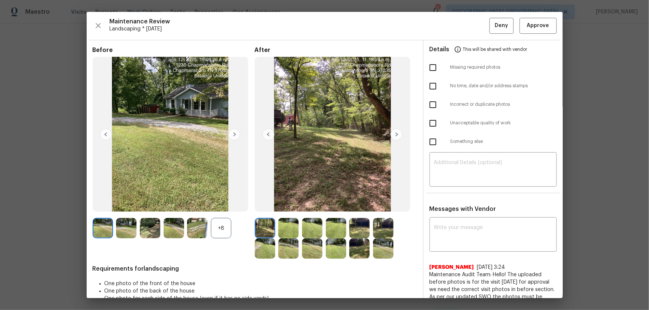
click at [221, 205] on div "+8" at bounding box center [221, 228] width 20 height 20
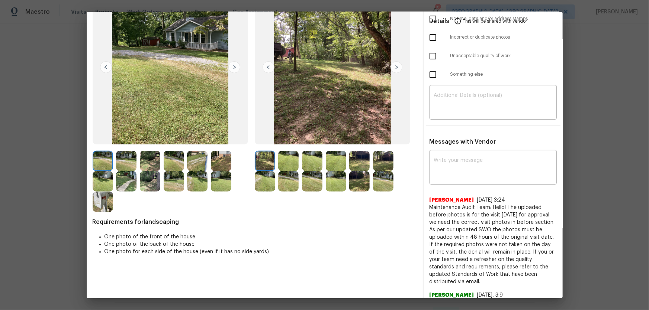
click at [282, 159] on img at bounding box center [288, 161] width 20 height 20
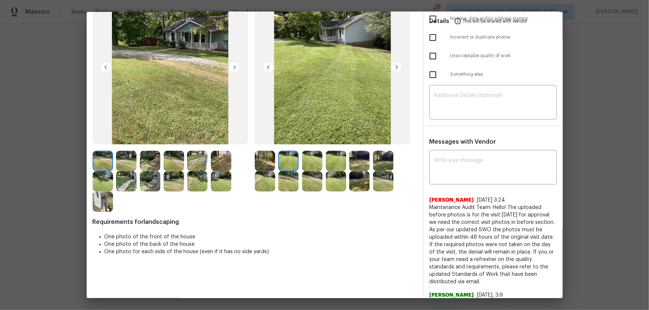
click at [305, 159] on img at bounding box center [312, 161] width 20 height 20
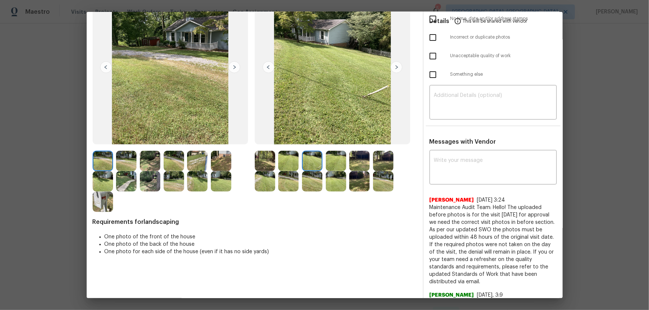
click at [329, 162] on img at bounding box center [336, 161] width 20 height 20
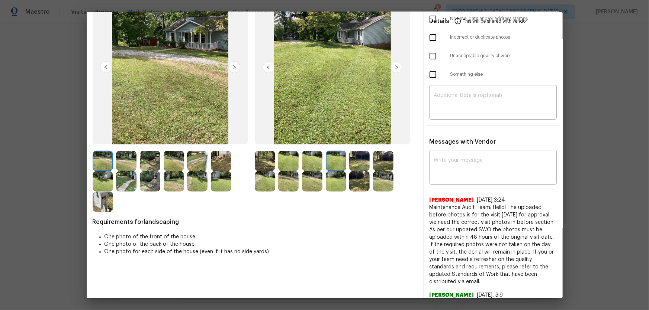
click at [358, 163] on img at bounding box center [359, 161] width 20 height 20
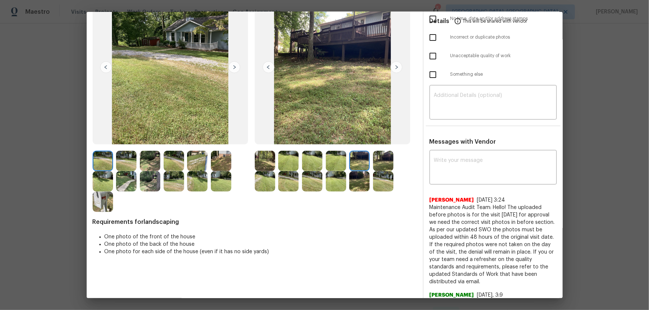
click at [378, 161] on img at bounding box center [383, 161] width 20 height 20
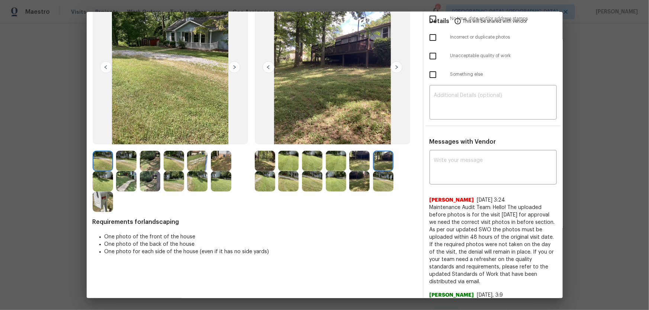
click at [260, 180] on img at bounding box center [265, 181] width 20 height 20
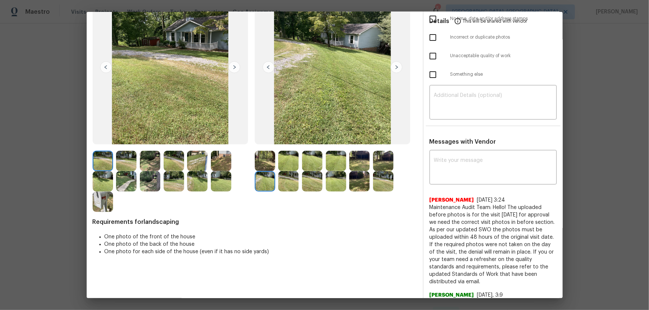
click at [285, 181] on img at bounding box center [288, 181] width 20 height 20
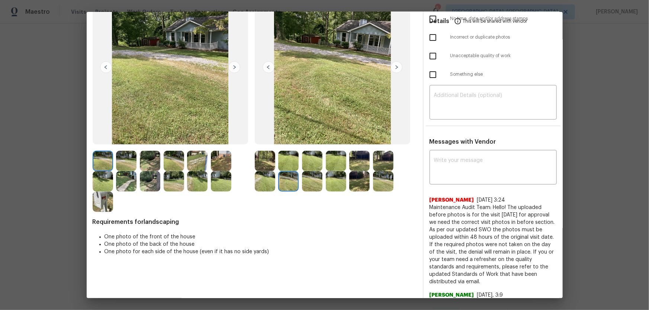
click at [311, 177] on img at bounding box center [312, 181] width 20 height 20
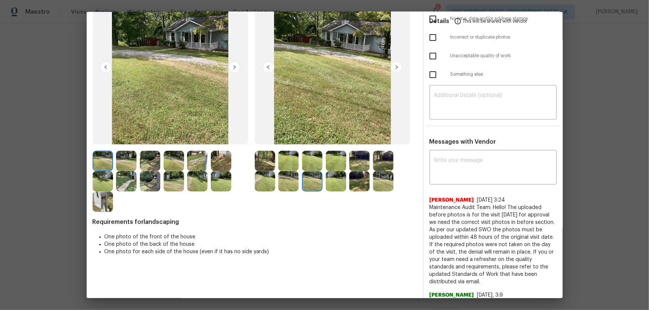
click at [335, 180] on img at bounding box center [336, 181] width 20 height 20
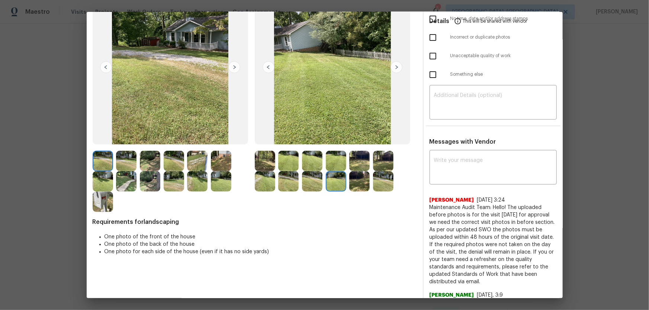
click at [353, 181] on img at bounding box center [359, 181] width 20 height 20
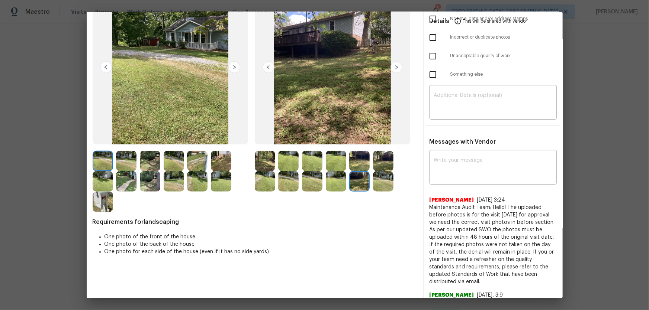
click at [375, 182] on img at bounding box center [383, 181] width 20 height 20
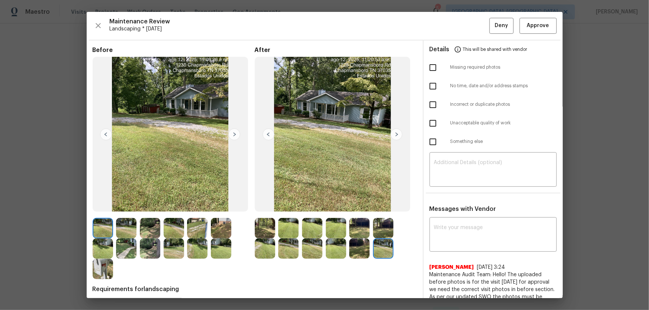
scroll to position [0, 0]
click at [461, 23] on span "Approve" at bounding box center [538, 25] width 22 height 9
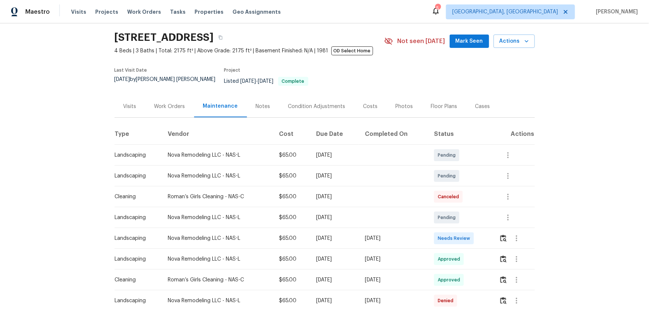
scroll to position [33, 0]
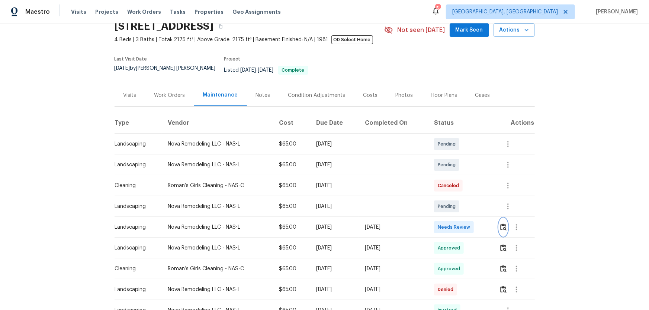
click at [461, 205] on img "button" at bounding box center [503, 227] width 6 height 7
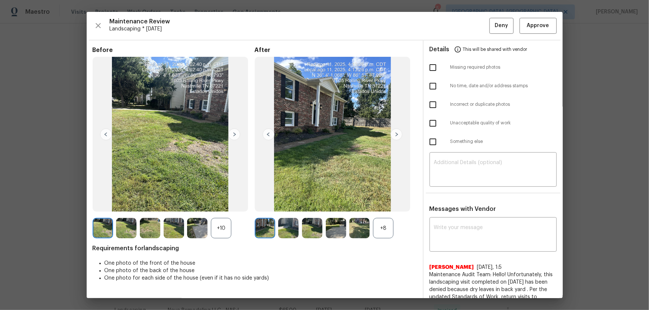
click at [378, 205] on div "+8" at bounding box center [383, 228] width 20 height 20
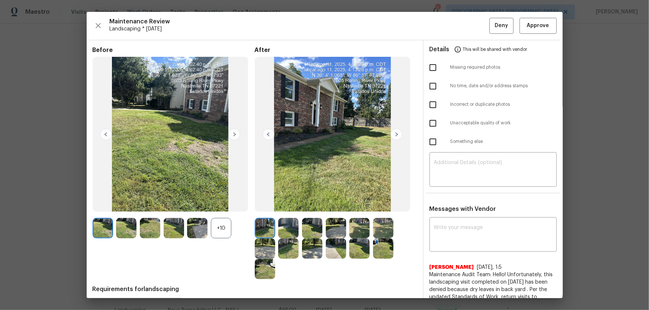
click at [218, 205] on div "+10" at bounding box center [221, 228] width 20 height 20
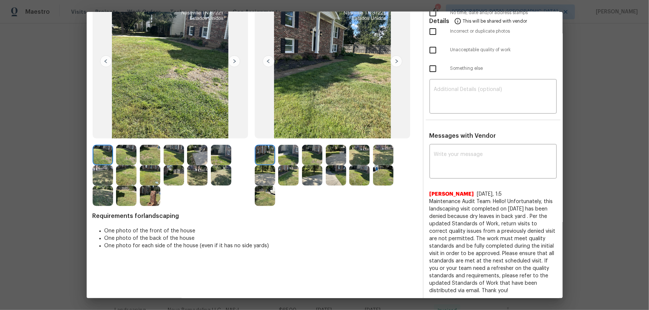
scroll to position [67, 0]
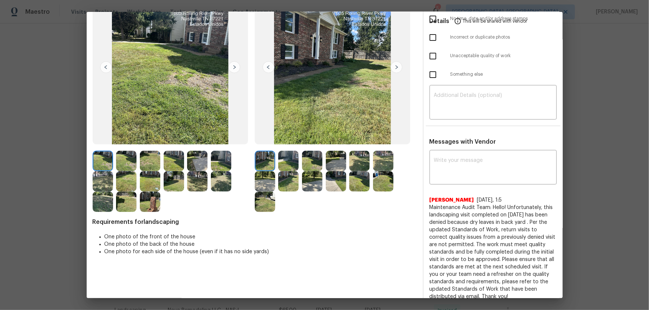
click at [291, 165] on img at bounding box center [288, 161] width 20 height 20
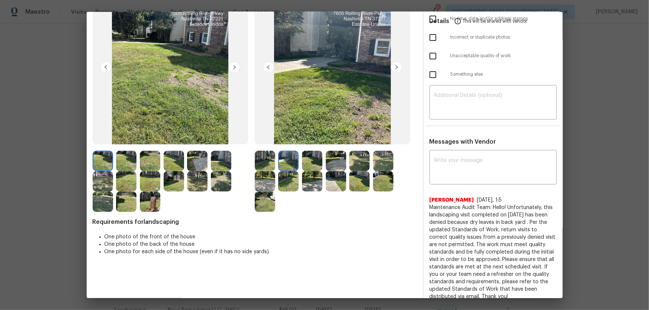
click at [315, 163] on img at bounding box center [312, 161] width 20 height 20
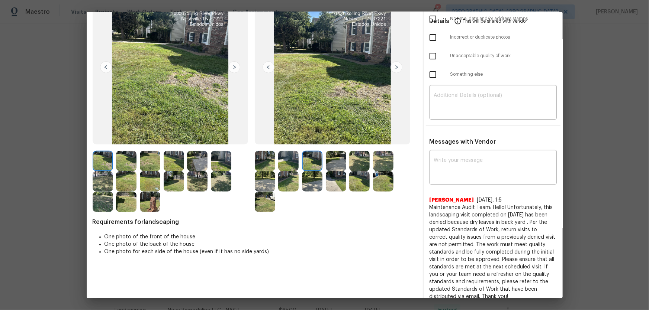
click at [326, 162] on img at bounding box center [336, 161] width 20 height 20
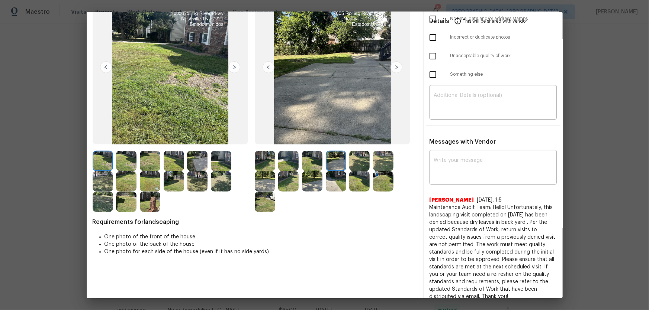
click at [361, 163] on img at bounding box center [359, 161] width 20 height 20
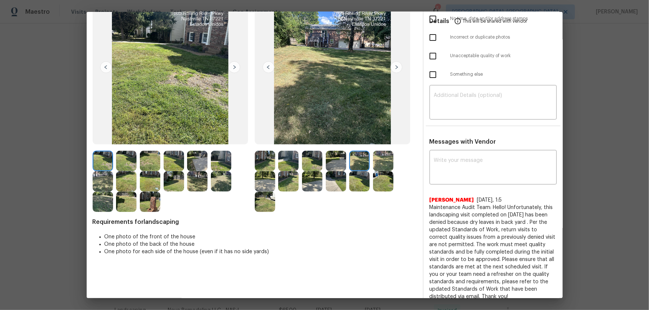
click at [380, 163] on img at bounding box center [383, 161] width 20 height 20
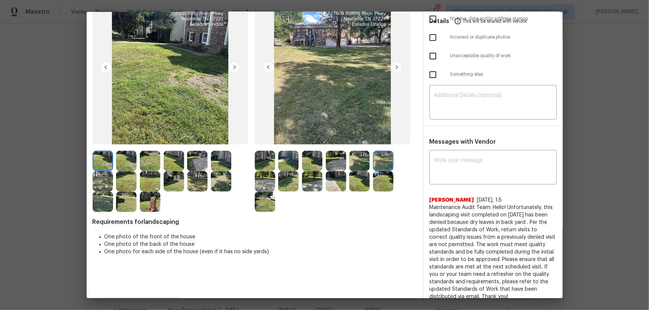
click at [262, 185] on img at bounding box center [265, 181] width 20 height 20
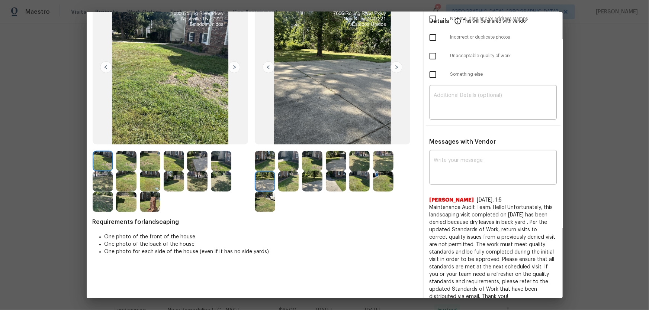
click at [278, 183] on img at bounding box center [288, 181] width 20 height 20
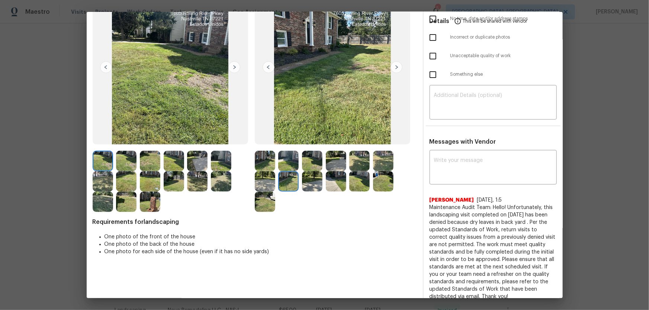
click at [312, 182] on img at bounding box center [312, 181] width 20 height 20
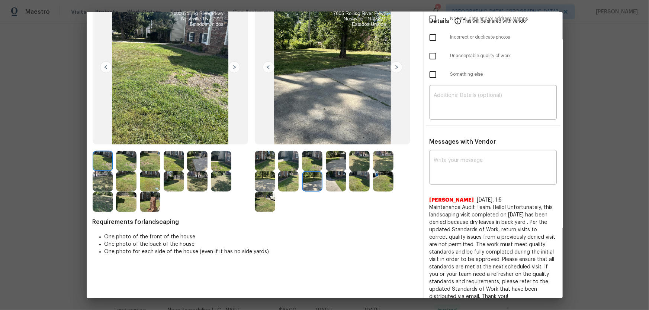
click at [333, 182] on img at bounding box center [336, 181] width 20 height 20
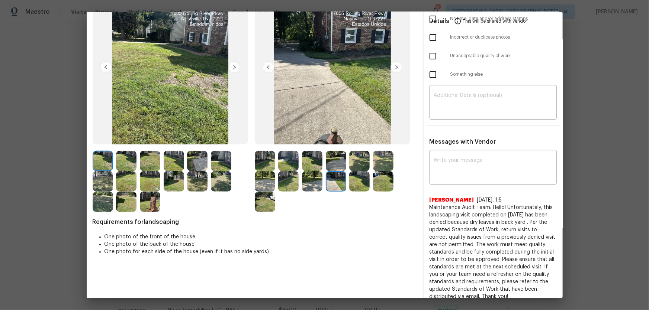
click at [363, 184] on img at bounding box center [359, 181] width 20 height 20
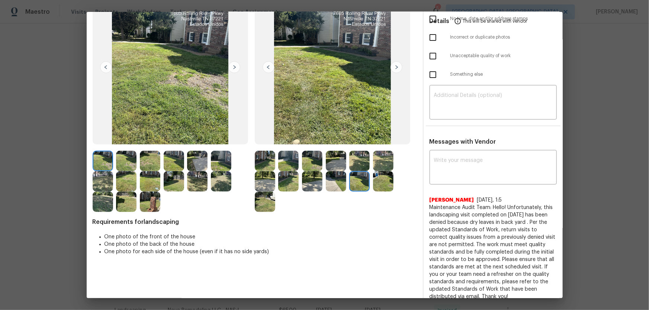
click at [377, 183] on img at bounding box center [383, 181] width 20 height 20
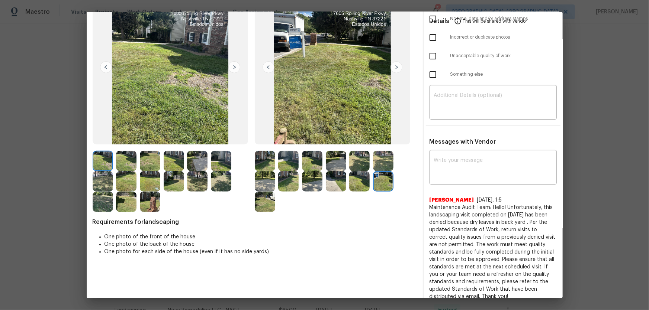
click at [260, 205] on img at bounding box center [265, 202] width 20 height 20
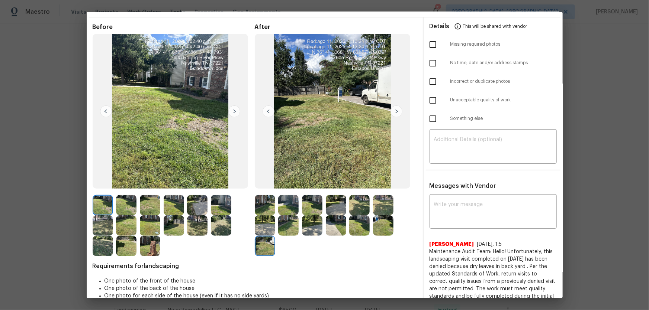
scroll to position [0, 0]
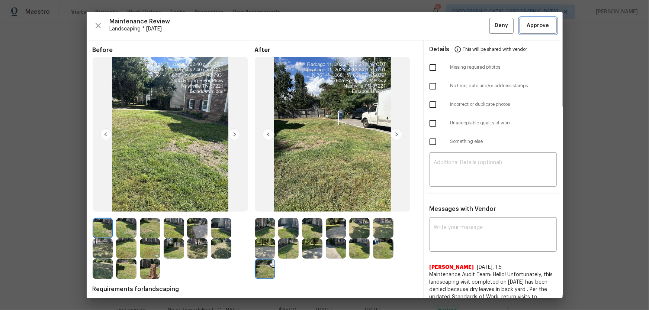
click at [461, 28] on span "Approve" at bounding box center [538, 25] width 22 height 9
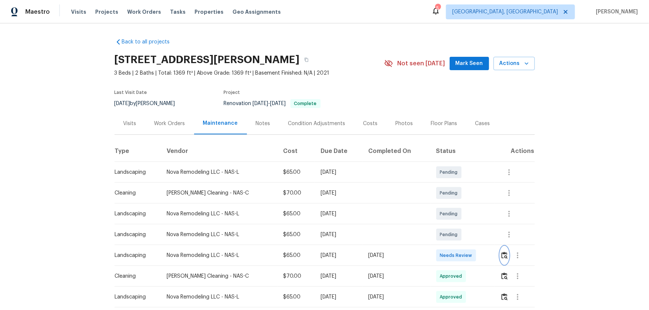
click at [502, 259] on img "button" at bounding box center [504, 255] width 6 height 7
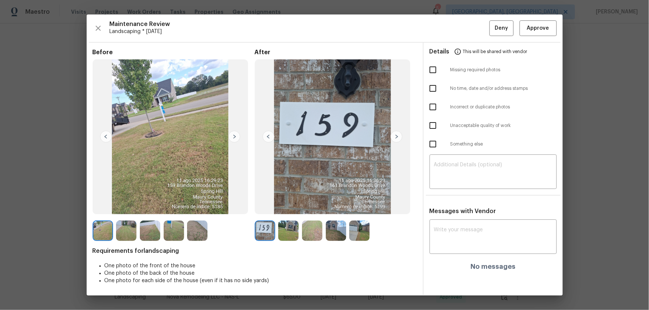
click at [283, 235] on img at bounding box center [288, 231] width 20 height 20
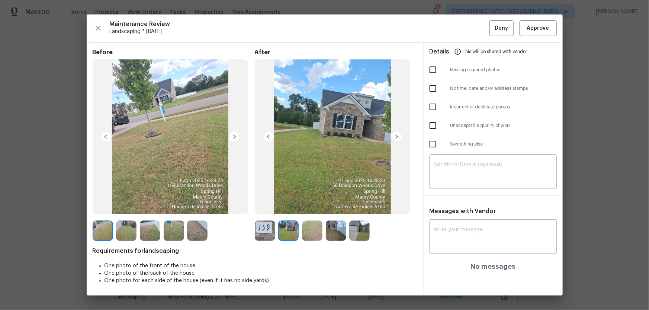
click at [305, 235] on img at bounding box center [312, 231] width 20 height 20
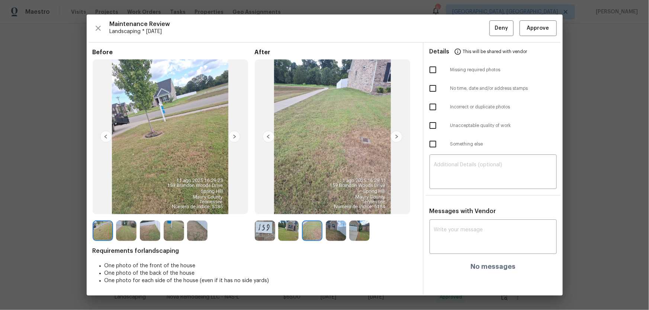
click at [332, 239] on img at bounding box center [336, 231] width 20 height 20
click at [364, 226] on img at bounding box center [359, 231] width 20 height 20
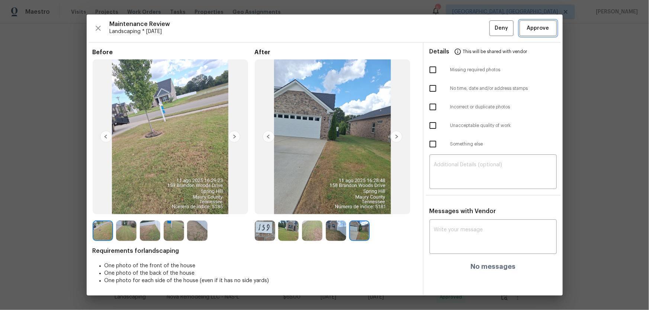
click at [539, 28] on span "Approve" at bounding box center [538, 28] width 22 height 9
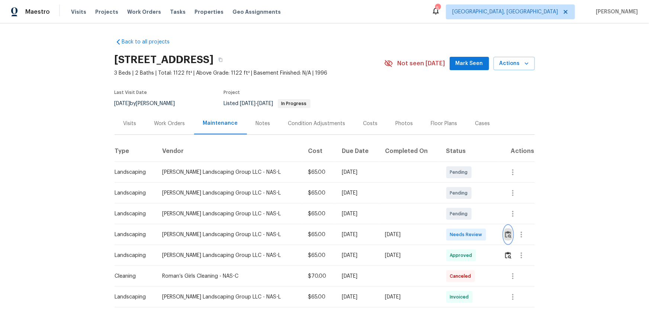
click at [461, 205] on img "button" at bounding box center [508, 234] width 6 height 7
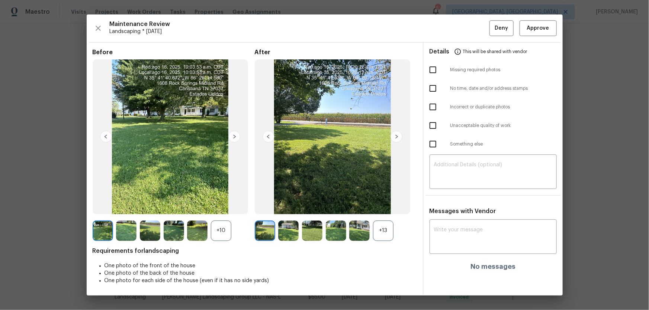
click at [388, 205] on div "+13" at bounding box center [383, 231] width 20 height 20
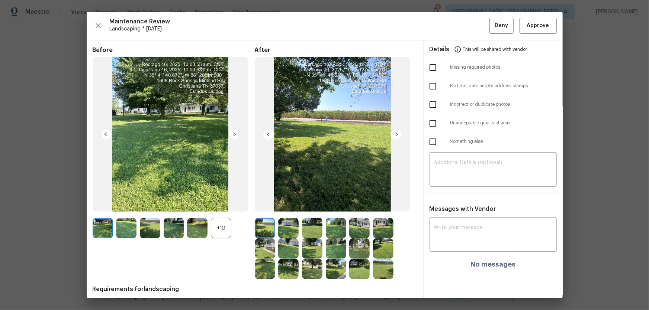
click at [225, 205] on div "+10" at bounding box center [221, 228] width 20 height 20
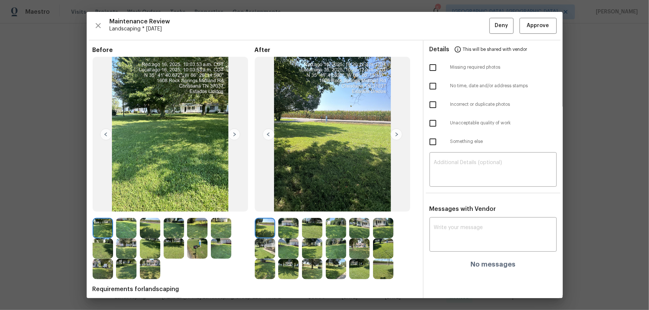
click at [284, 205] on img at bounding box center [288, 228] width 20 height 20
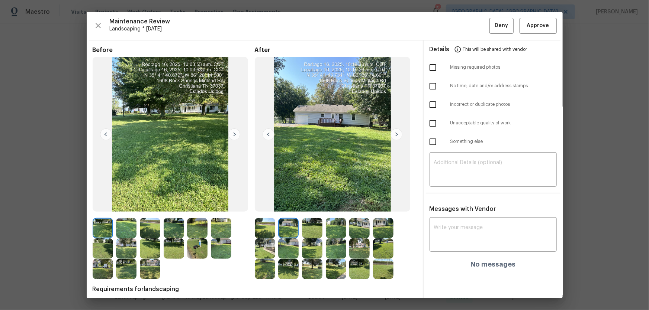
click at [314, 205] on img at bounding box center [312, 228] width 20 height 20
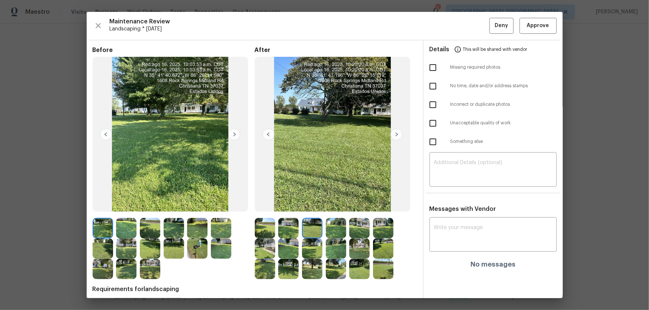
click at [339, 205] on img at bounding box center [336, 228] width 20 height 20
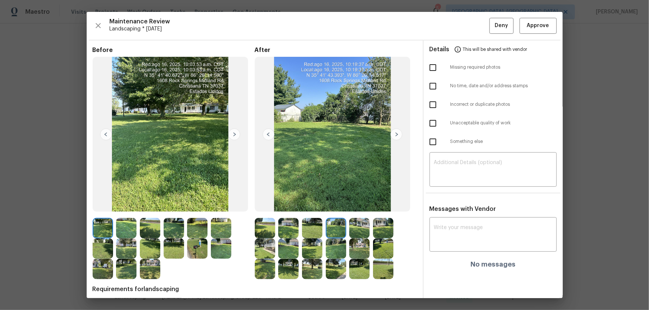
click at [360, 205] on img at bounding box center [359, 228] width 20 height 20
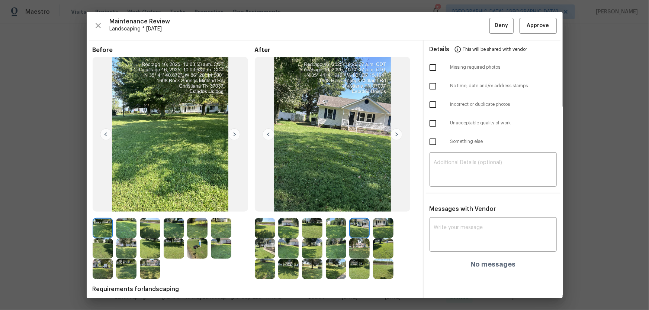
click at [397, 205] on div at bounding box center [336, 248] width 162 height 61
click at [387, 205] on img at bounding box center [383, 228] width 20 height 20
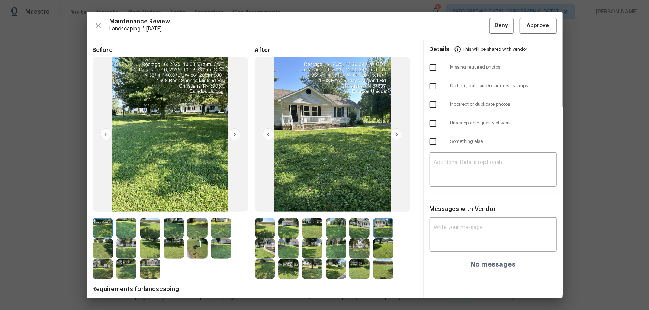
click at [271, 205] on img at bounding box center [265, 249] width 20 height 20
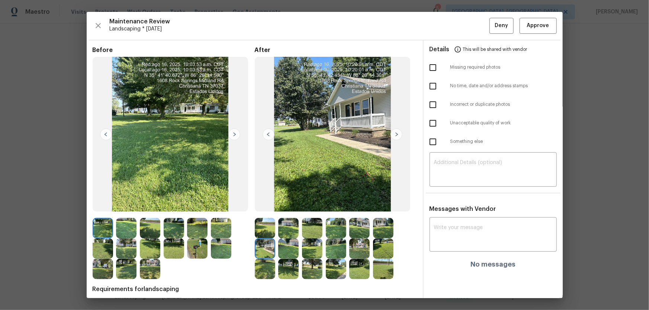
click at [279, 205] on img at bounding box center [288, 249] width 20 height 20
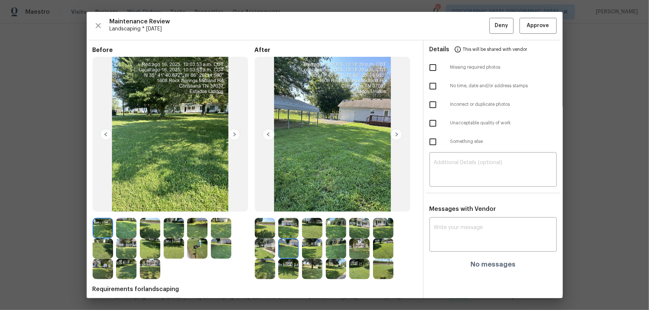
click at [316, 205] on img at bounding box center [312, 249] width 20 height 20
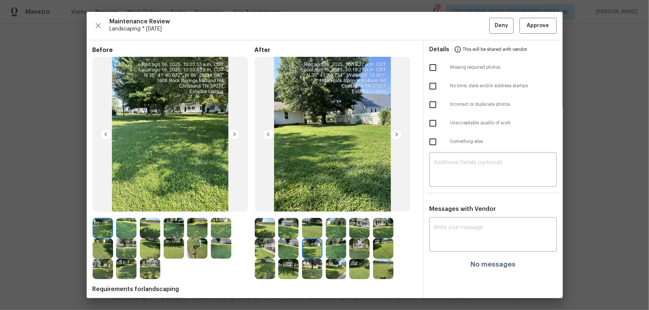
click at [333, 205] on img at bounding box center [336, 249] width 20 height 20
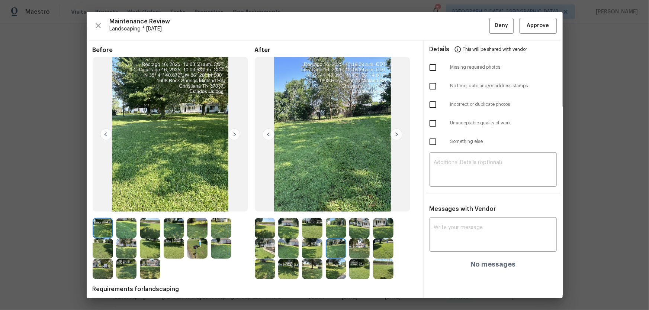
click at [363, 205] on img at bounding box center [359, 249] width 20 height 20
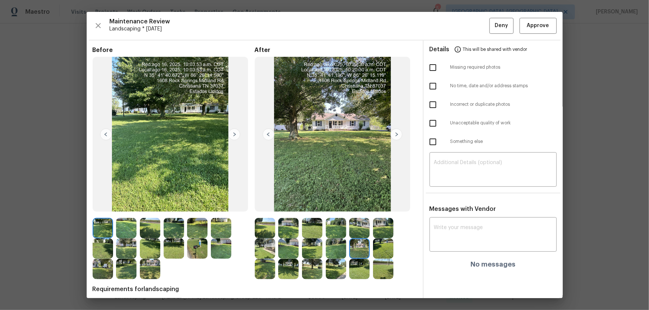
click at [376, 205] on img at bounding box center [383, 249] width 20 height 20
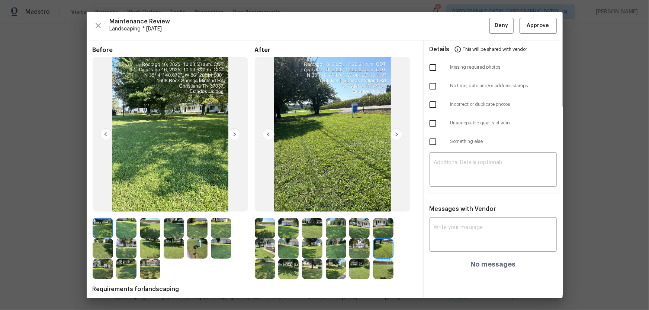
click at [273, 205] on div at bounding box center [267, 269] width 24 height 20
click at [273, 205] on img at bounding box center [265, 269] width 20 height 20
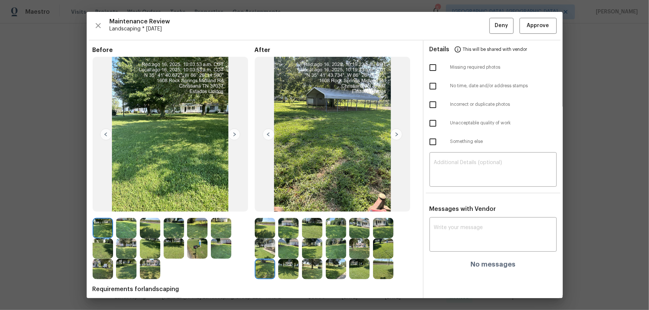
click at [288, 205] on img at bounding box center [288, 269] width 20 height 20
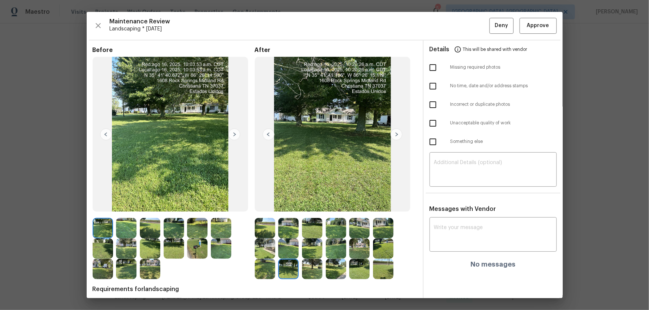
click at [322, 205] on div at bounding box center [314, 269] width 24 height 20
click at [318, 205] on img at bounding box center [312, 269] width 20 height 20
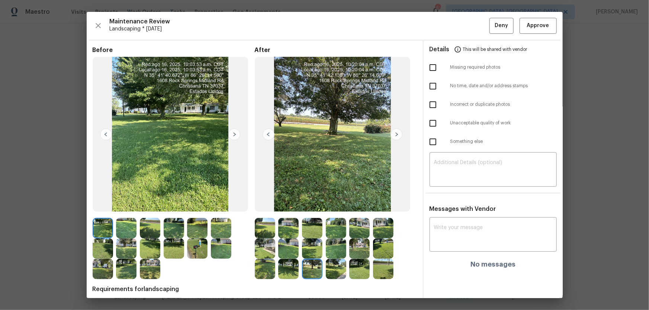
click at [336, 205] on img at bounding box center [336, 269] width 20 height 20
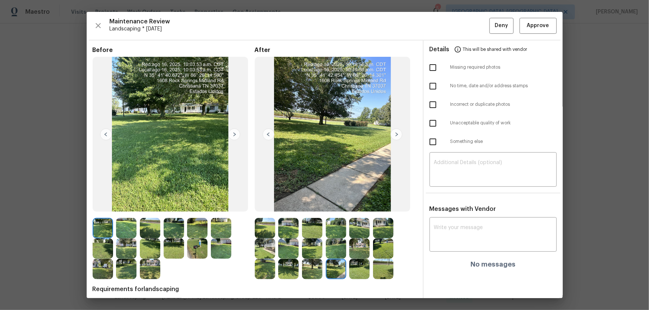
click at [358, 205] on img at bounding box center [359, 269] width 20 height 20
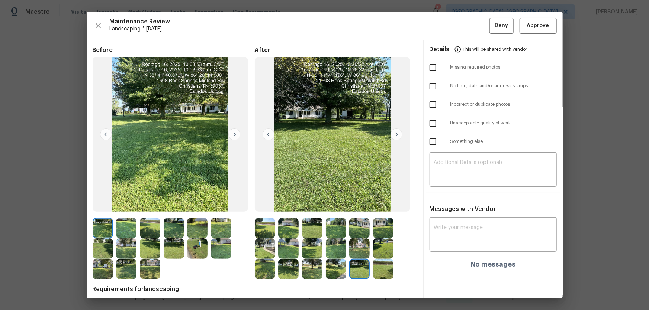
click at [373, 205] on img at bounding box center [383, 269] width 20 height 20
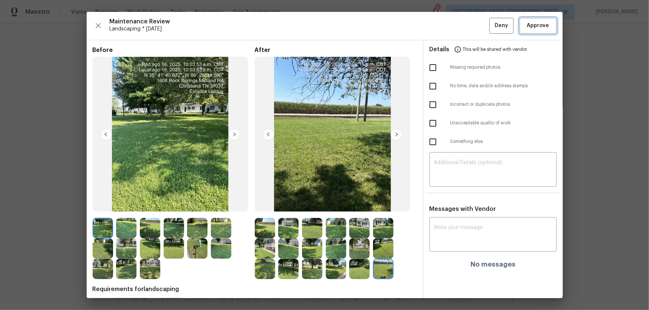
click at [461, 25] on span "Approve" at bounding box center [538, 25] width 22 height 9
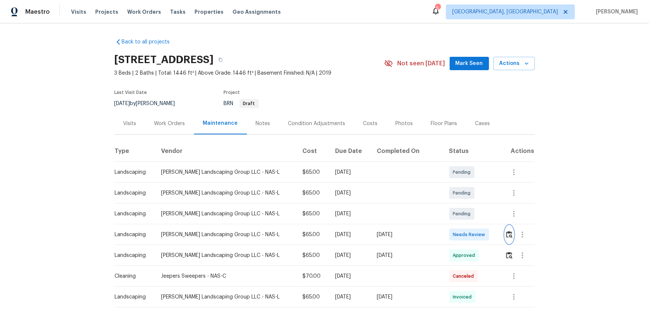
click at [461, 205] on img "button" at bounding box center [509, 234] width 6 height 7
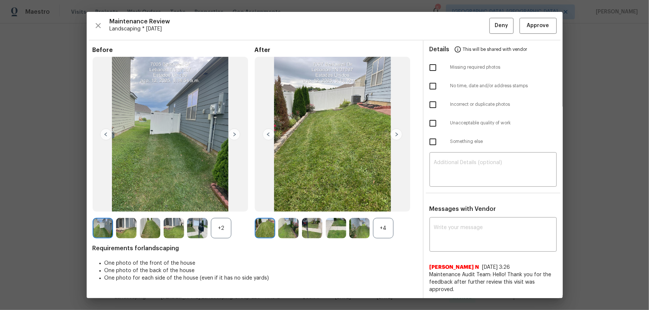
click at [385, 205] on div "+4" at bounding box center [383, 228] width 20 height 20
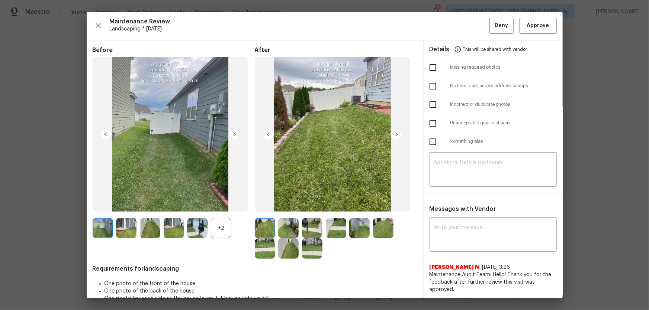
click at [227, 205] on div "+2" at bounding box center [221, 228] width 20 height 20
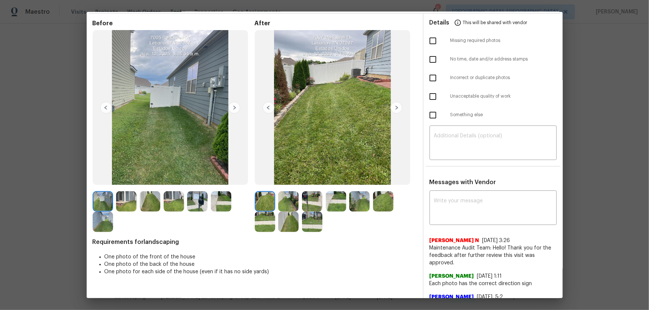
scroll to position [101, 0]
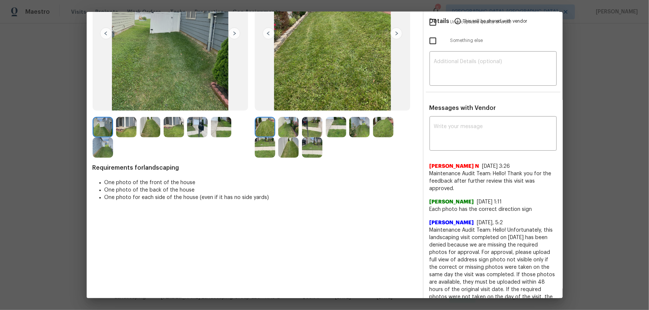
click at [286, 129] on img at bounding box center [288, 127] width 20 height 20
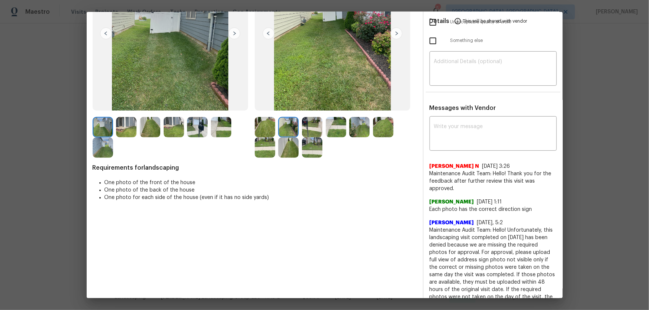
click at [306, 126] on img at bounding box center [312, 127] width 20 height 20
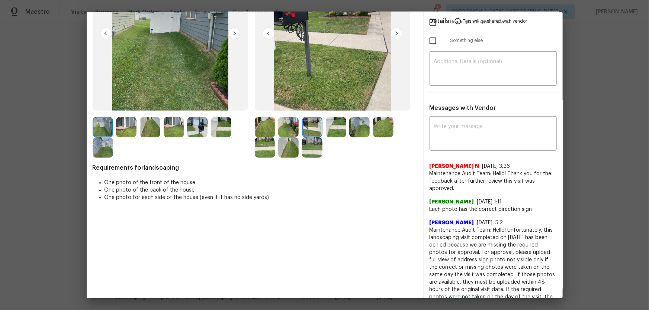
click at [343, 126] on img at bounding box center [336, 127] width 20 height 20
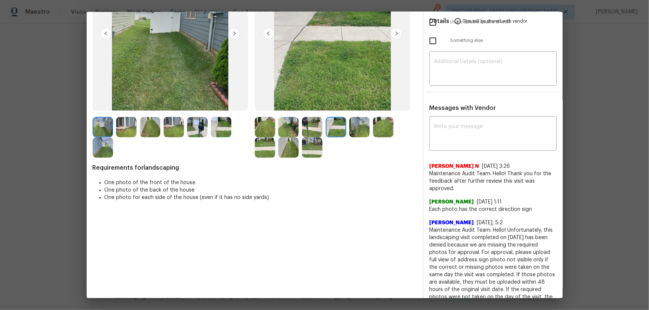
click at [357, 129] on img at bounding box center [359, 127] width 20 height 20
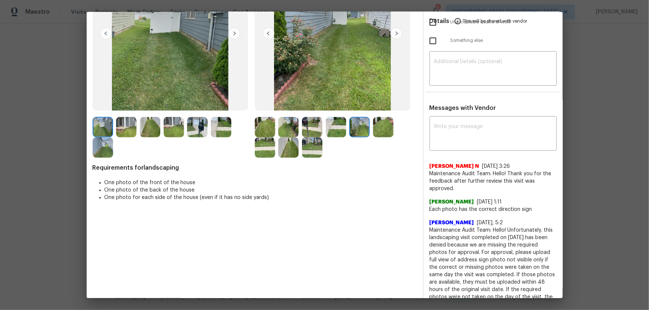
click at [379, 128] on img at bounding box center [383, 127] width 20 height 20
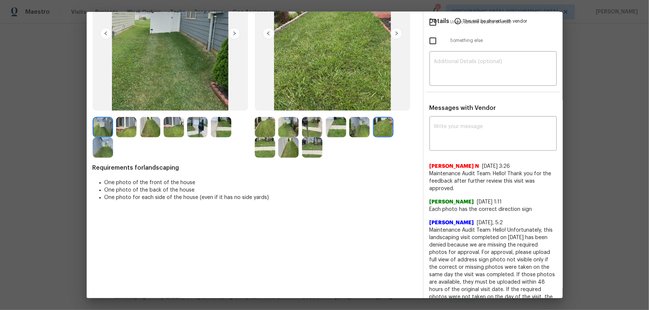
click at [247, 145] on div at bounding box center [174, 137] width 162 height 41
click at [290, 151] on img at bounding box center [288, 148] width 20 height 20
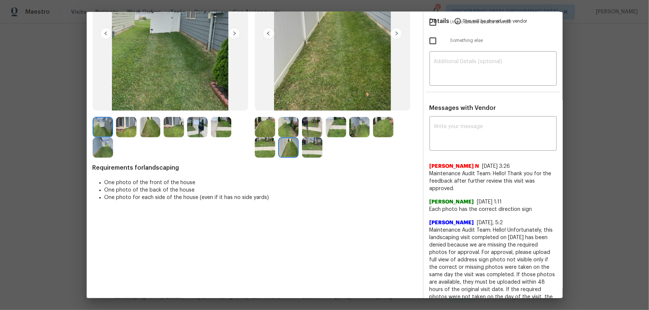
click at [319, 149] on img at bounding box center [312, 148] width 20 height 20
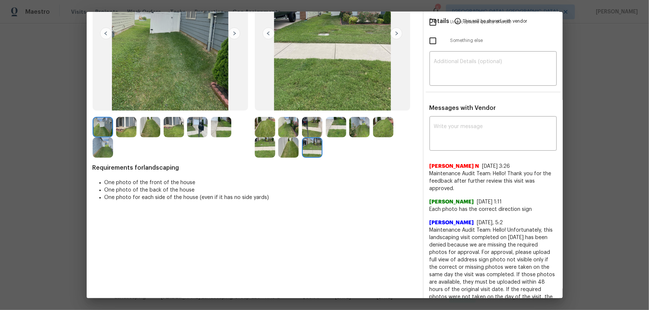
click at [258, 147] on img at bounding box center [265, 148] width 20 height 20
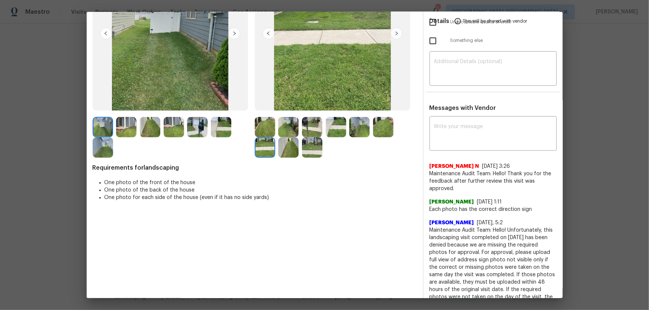
click at [281, 148] on img at bounding box center [288, 148] width 20 height 20
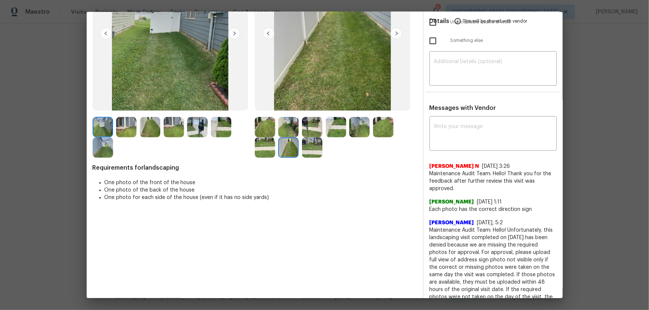
click at [303, 152] on img at bounding box center [312, 148] width 20 height 20
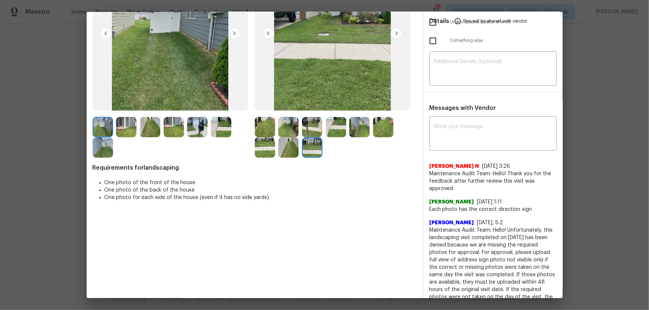
scroll to position [0, 0]
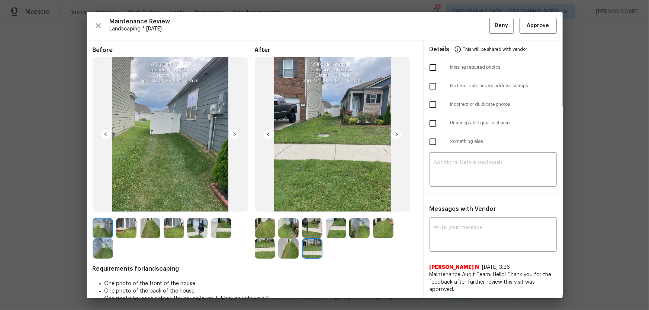
click at [461, 33] on div "Maintenance Review Landscaping * Mon, Aug 11 Deny Approve" at bounding box center [325, 26] width 464 height 16
click at [461, 27] on span "Approve" at bounding box center [538, 25] width 22 height 9
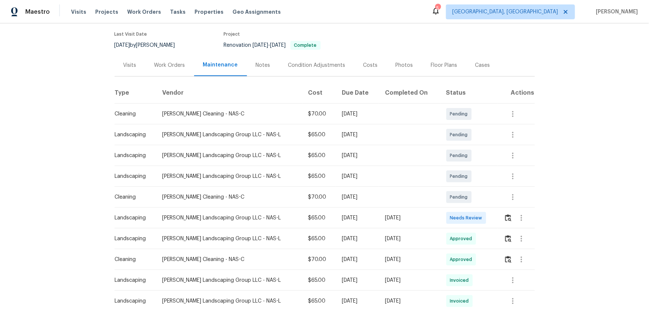
scroll to position [67, 0]
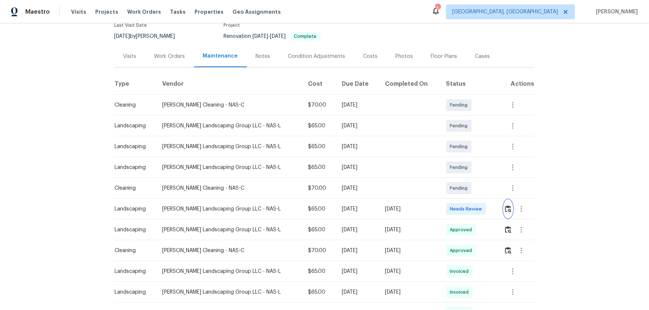
click at [461, 203] on button "button" at bounding box center [508, 209] width 9 height 18
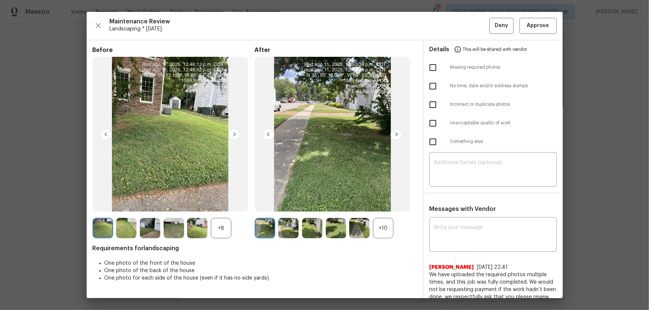
click at [391, 205] on div "+10" at bounding box center [383, 228] width 20 height 20
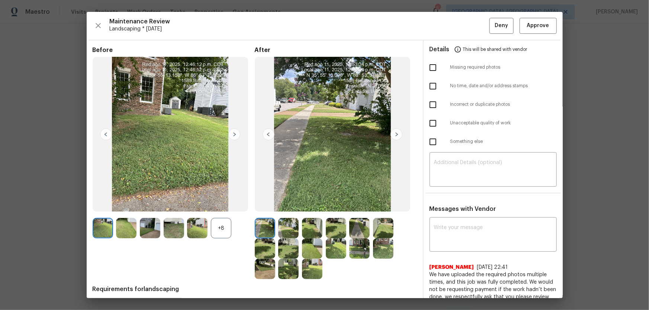
click at [217, 205] on div "+8" at bounding box center [221, 228] width 20 height 20
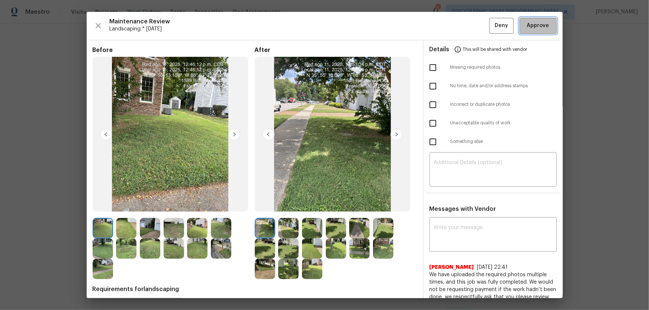
click at [461, 22] on span "Approve" at bounding box center [538, 25] width 22 height 9
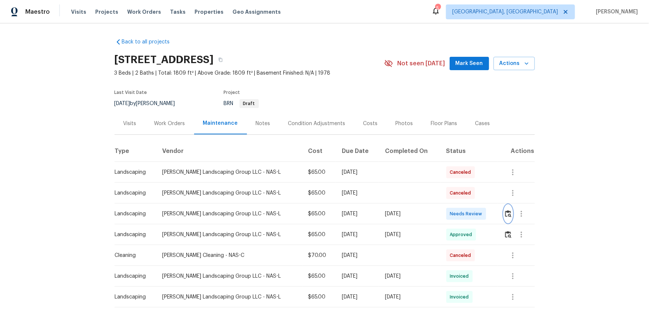
click at [461, 205] on img "button" at bounding box center [508, 213] width 6 height 7
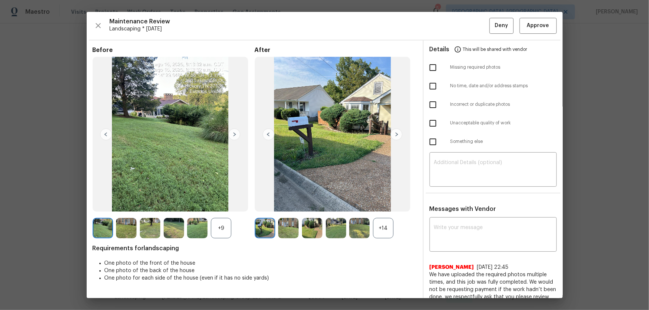
click at [386, 205] on div "+14" at bounding box center [383, 228] width 20 height 20
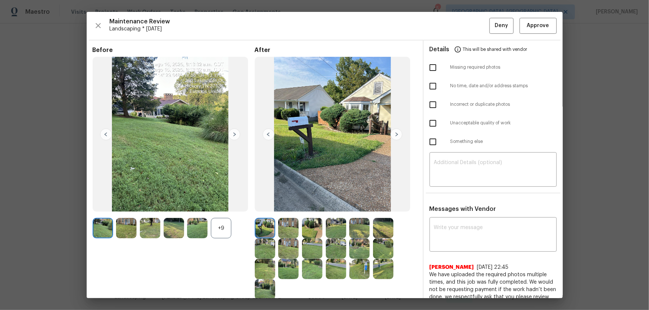
click at [221, 205] on div "+9" at bounding box center [221, 228] width 20 height 20
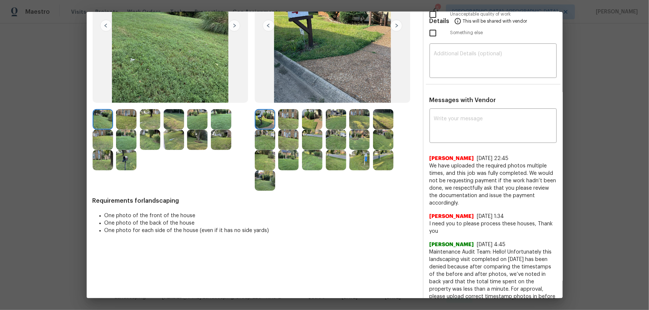
scroll to position [135, 0]
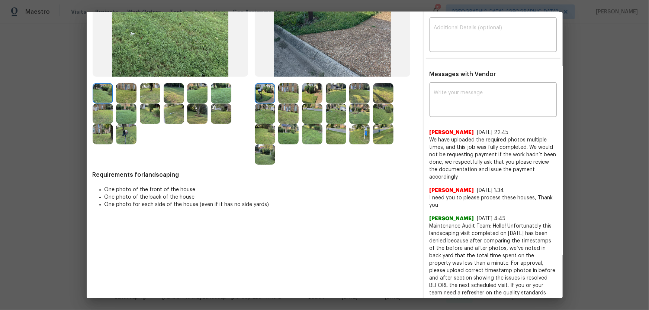
click at [289, 85] on img at bounding box center [288, 93] width 20 height 20
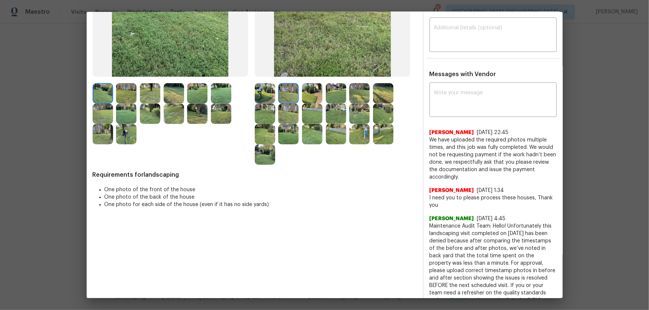
click at [309, 99] on img at bounding box center [312, 93] width 20 height 20
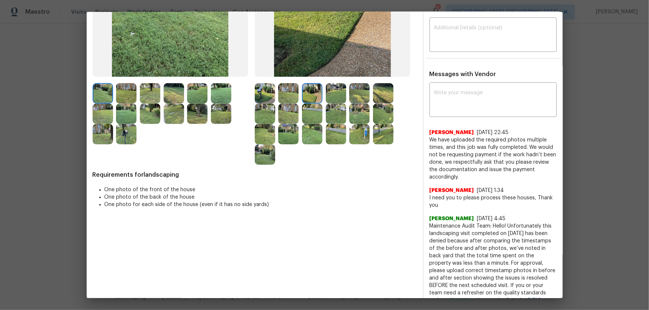
click at [326, 99] on img at bounding box center [336, 93] width 20 height 20
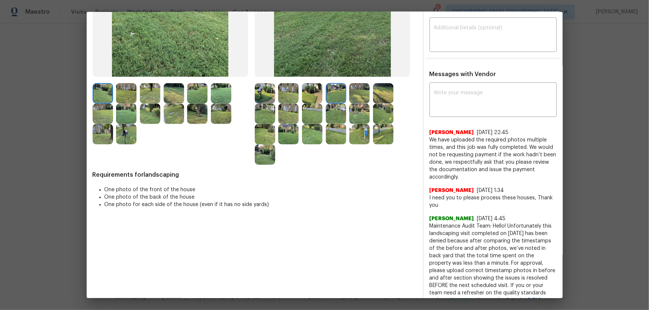
click at [342, 95] on img at bounding box center [336, 93] width 20 height 20
click at [359, 95] on img at bounding box center [359, 93] width 20 height 20
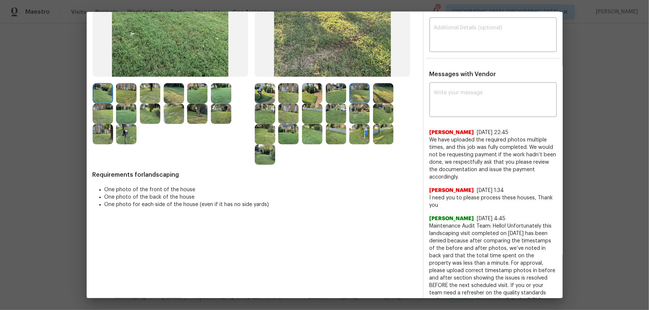
click at [377, 94] on img at bounding box center [383, 93] width 20 height 20
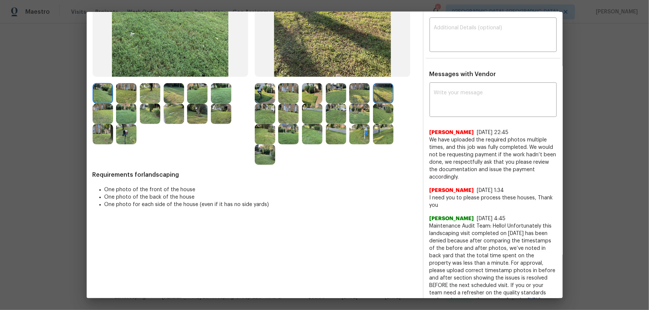
click at [270, 109] on img at bounding box center [265, 114] width 20 height 20
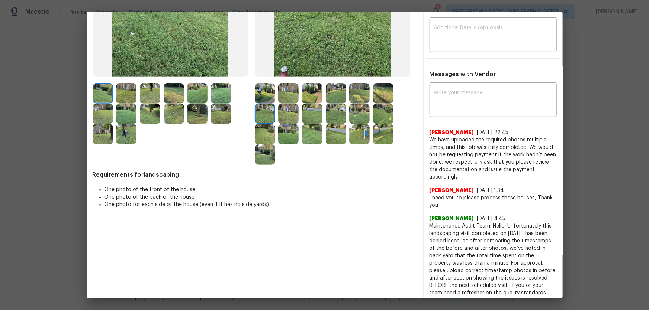
click at [291, 115] on img at bounding box center [288, 114] width 20 height 20
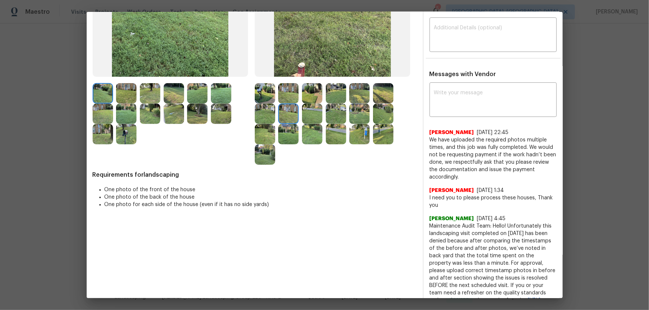
click at [307, 120] on img at bounding box center [312, 114] width 20 height 20
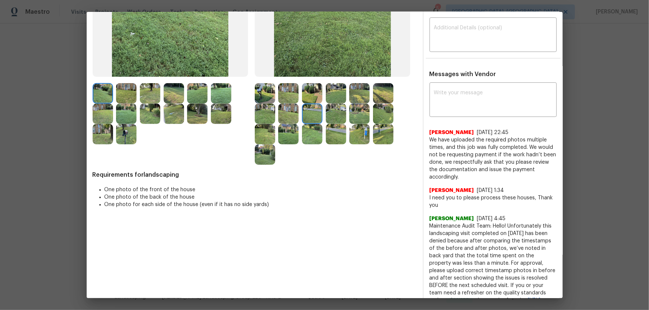
click at [329, 115] on img at bounding box center [336, 114] width 20 height 20
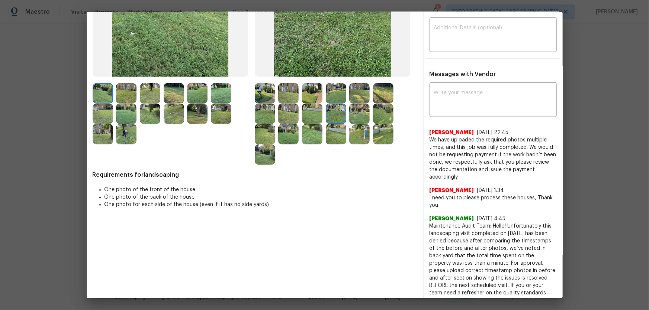
click at [355, 117] on img at bounding box center [359, 114] width 20 height 20
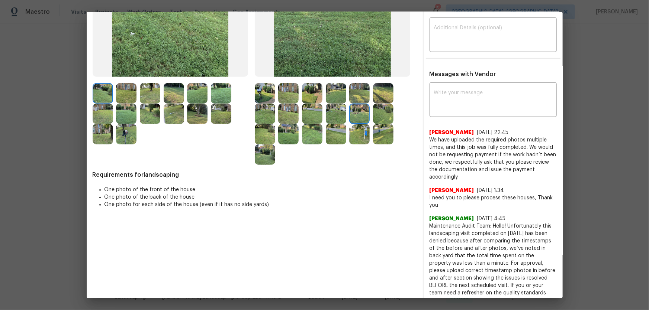
click at [373, 118] on img at bounding box center [383, 114] width 20 height 20
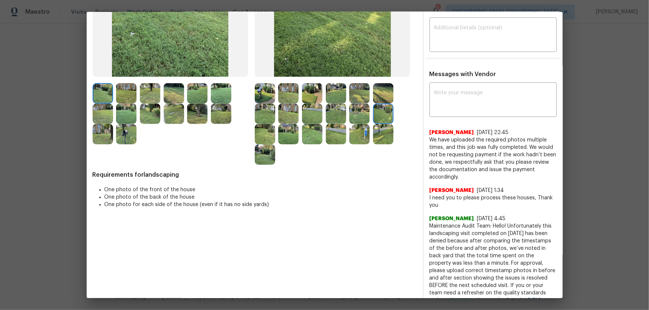
click at [268, 133] on img at bounding box center [265, 134] width 20 height 20
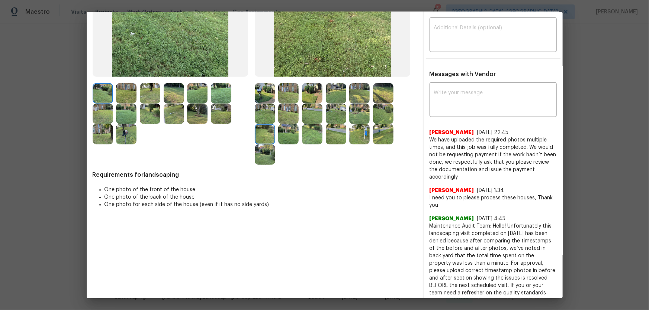
click at [280, 136] on img at bounding box center [288, 134] width 20 height 20
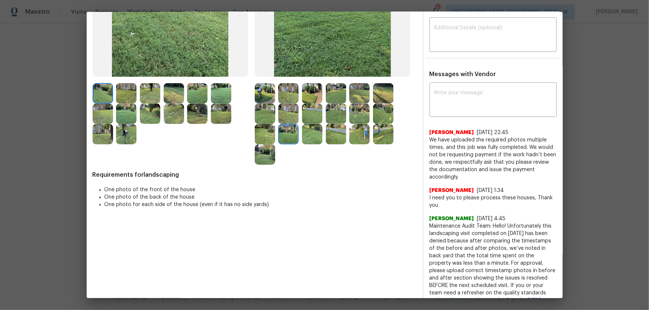
click at [302, 139] on img at bounding box center [312, 134] width 20 height 20
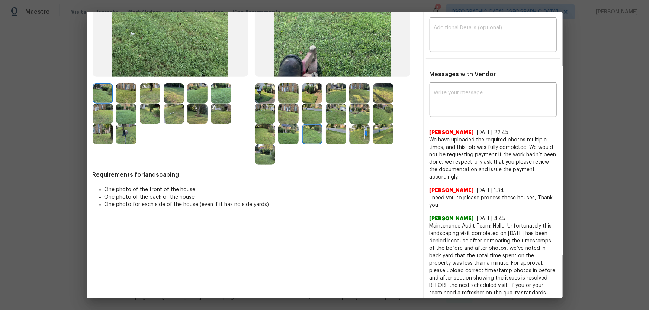
click at [333, 134] on img at bounding box center [336, 134] width 20 height 20
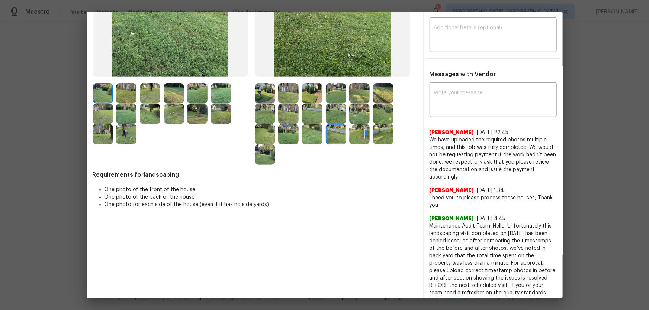
click at [349, 134] on img at bounding box center [359, 134] width 20 height 20
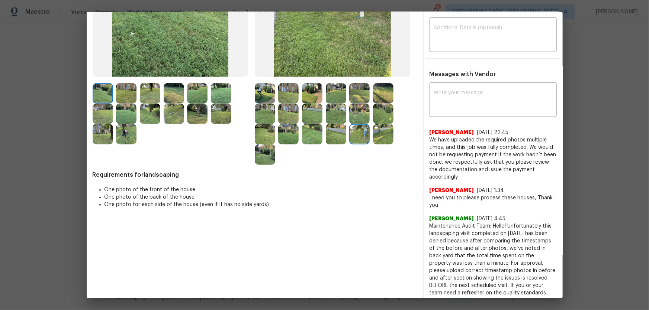
click at [375, 133] on img at bounding box center [383, 134] width 20 height 20
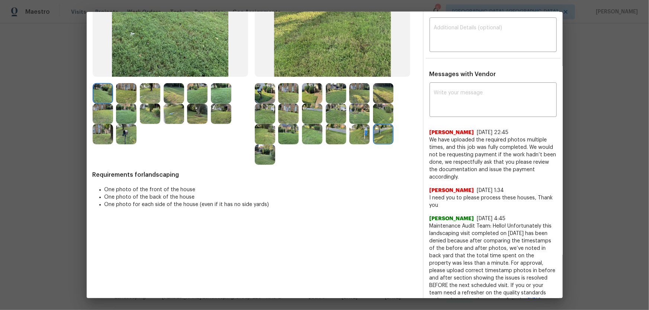
click at [264, 138] on img at bounding box center [265, 134] width 20 height 20
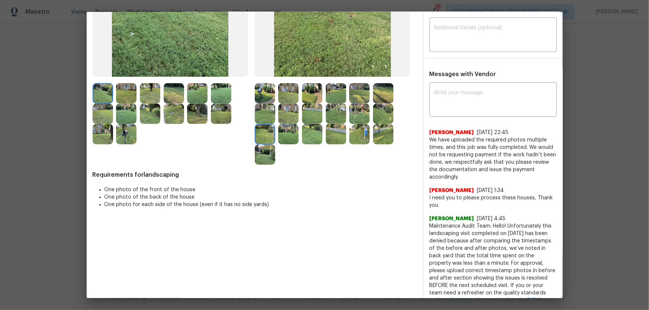
click at [271, 147] on img at bounding box center [265, 155] width 20 height 20
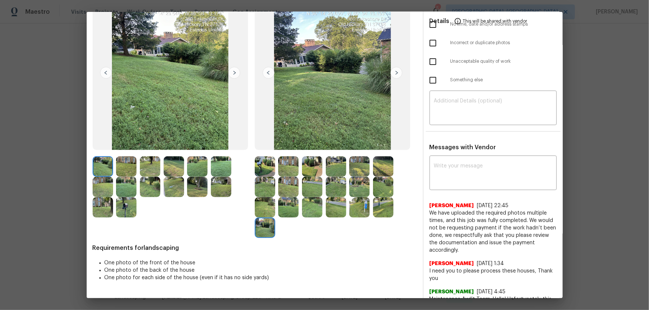
scroll to position [0, 0]
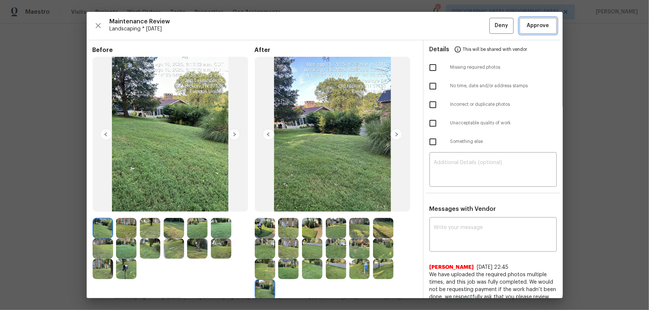
click at [461, 27] on span "Approve" at bounding box center [537, 25] width 25 height 9
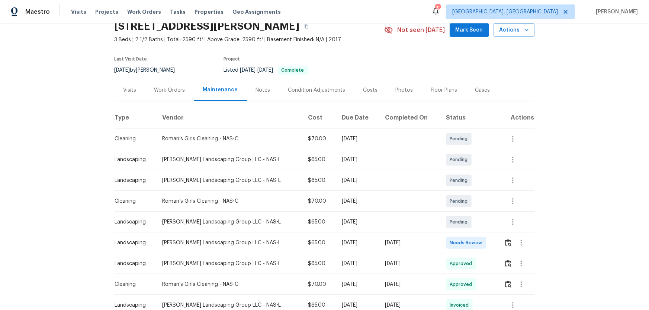
scroll to position [33, 0]
click at [461, 205] on img "button" at bounding box center [508, 242] width 6 height 7
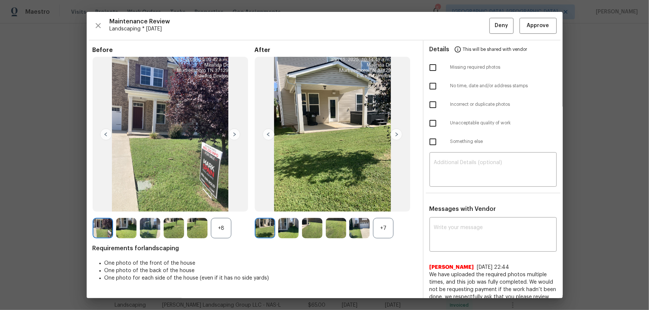
click at [381, 205] on div "+7" at bounding box center [383, 228] width 20 height 20
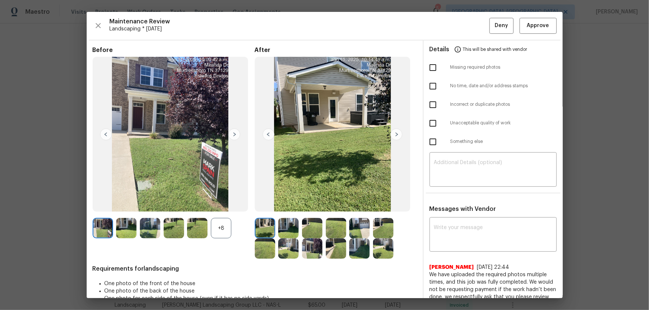
click at [216, 205] on div "+8" at bounding box center [221, 228] width 20 height 20
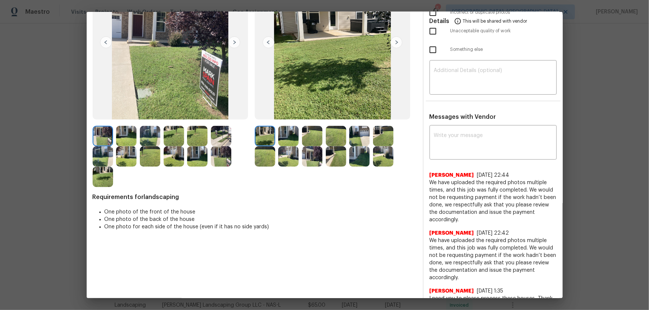
scroll to position [101, 0]
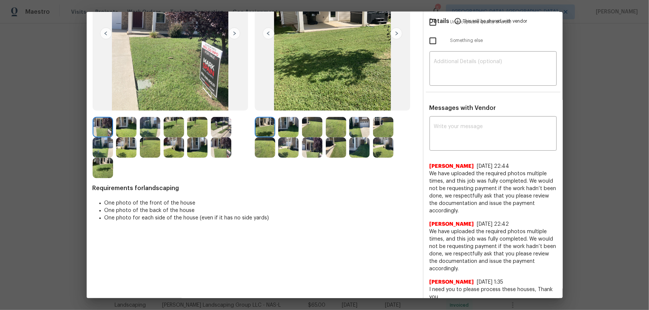
click at [289, 127] on img at bounding box center [288, 127] width 20 height 20
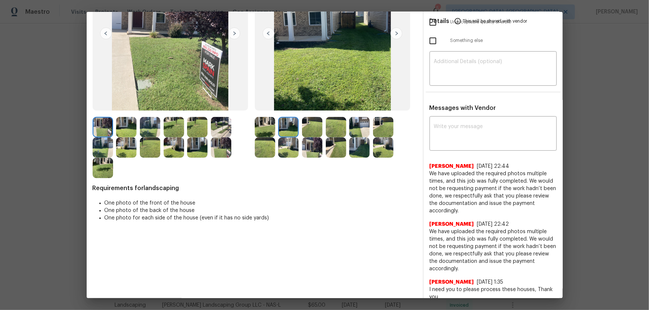
click at [313, 125] on img at bounding box center [312, 127] width 20 height 20
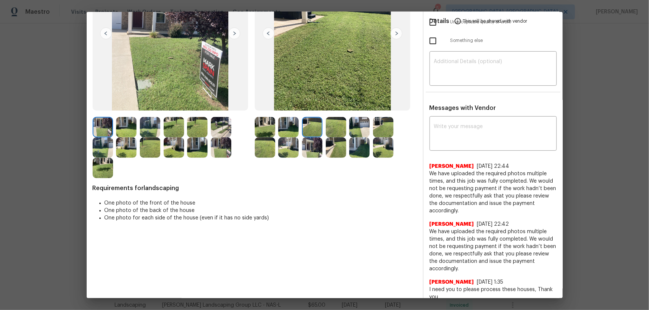
click at [333, 124] on img at bounding box center [336, 127] width 20 height 20
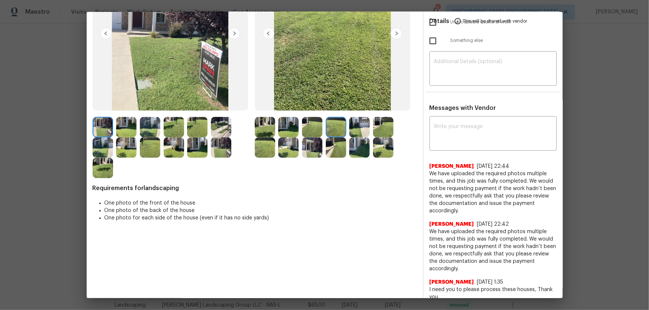
click at [353, 126] on img at bounding box center [359, 127] width 20 height 20
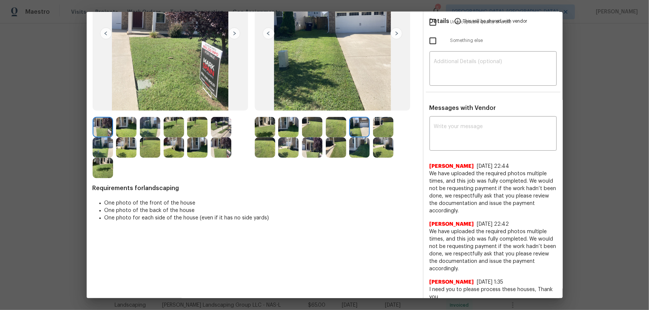
click at [375, 126] on img at bounding box center [383, 127] width 20 height 20
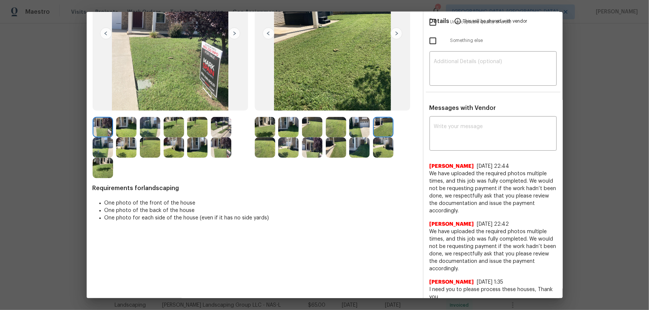
click at [260, 152] on img at bounding box center [265, 148] width 20 height 20
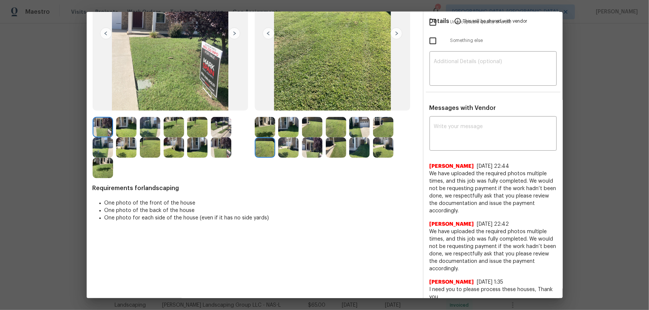
click at [288, 152] on img at bounding box center [288, 148] width 20 height 20
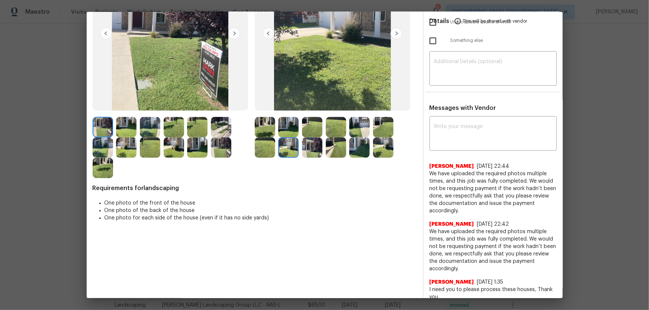
click at [309, 151] on img at bounding box center [312, 148] width 20 height 20
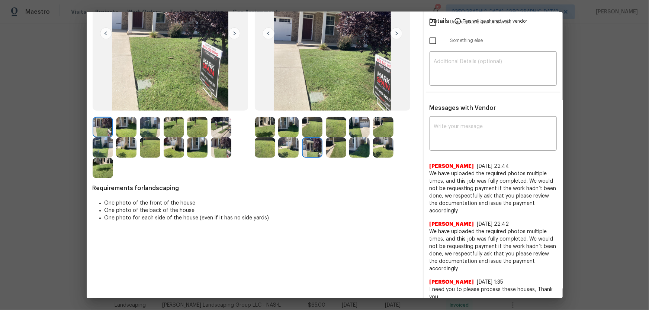
click at [334, 148] on img at bounding box center [336, 148] width 20 height 20
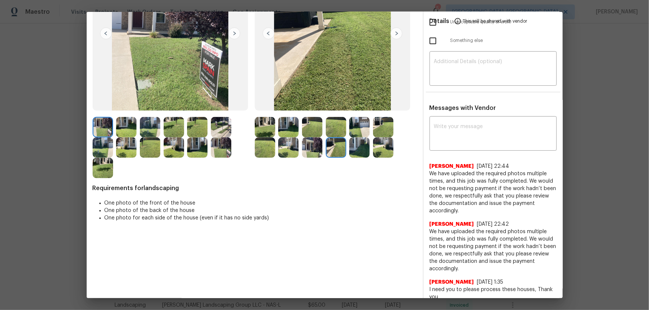
click at [364, 145] on img at bounding box center [359, 148] width 20 height 20
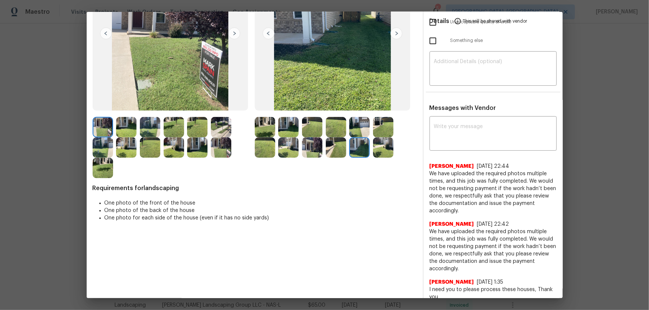
click at [386, 147] on img at bounding box center [383, 148] width 20 height 20
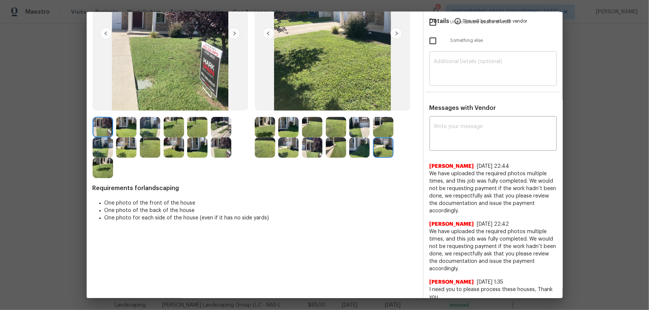
scroll to position [0, 0]
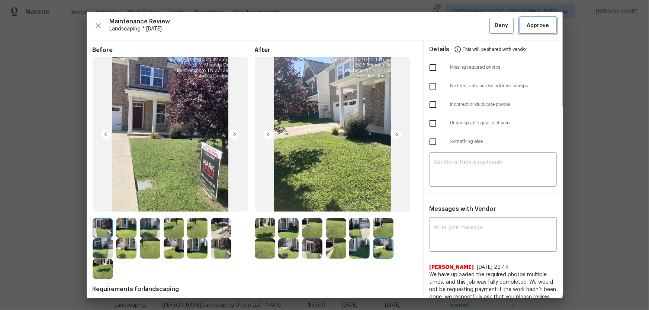
click at [461, 26] on span "Approve" at bounding box center [538, 25] width 22 height 9
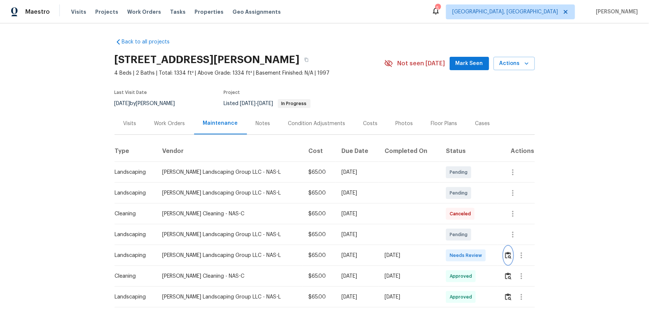
click at [461, 205] on img "button" at bounding box center [508, 255] width 6 height 7
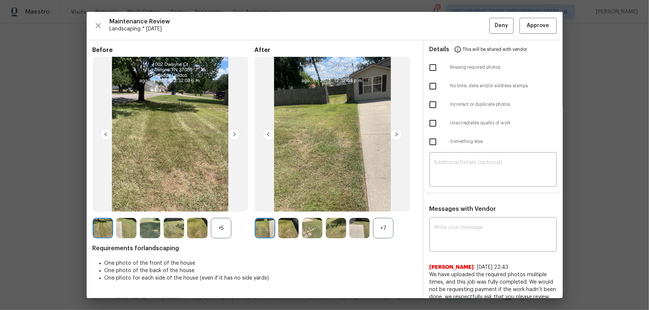
click at [381, 205] on div "+7" at bounding box center [383, 228] width 20 height 20
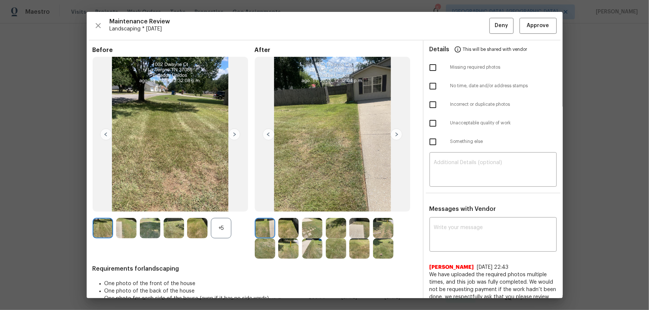
click at [224, 205] on div "+5" at bounding box center [221, 228] width 20 height 20
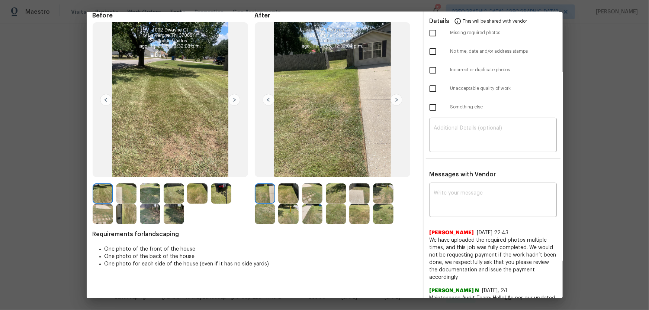
scroll to position [67, 0]
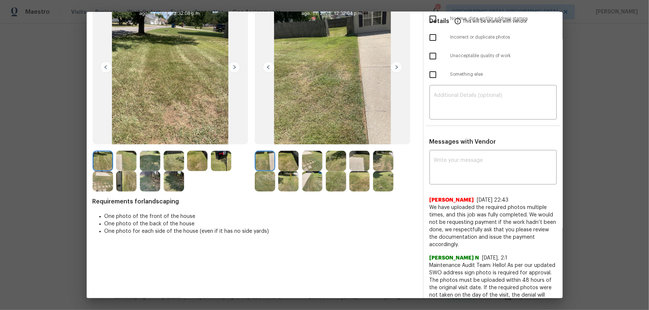
click at [287, 158] on img at bounding box center [288, 161] width 20 height 20
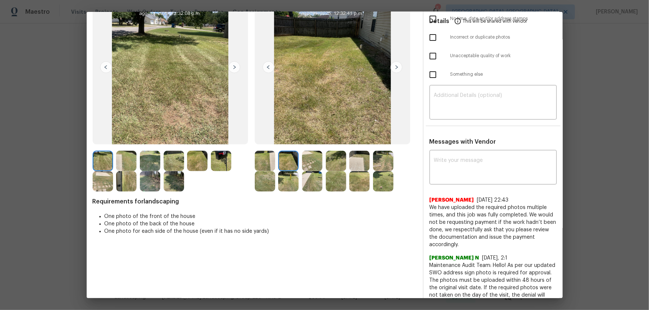
click at [309, 160] on img at bounding box center [312, 161] width 20 height 20
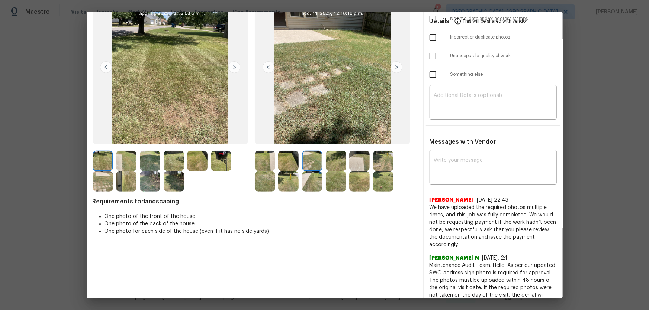
click at [330, 162] on img at bounding box center [336, 161] width 20 height 20
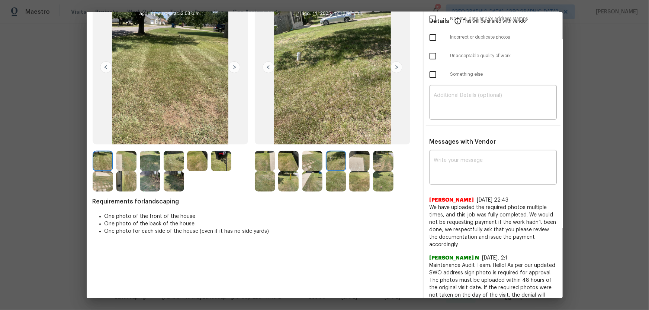
click at [356, 165] on img at bounding box center [359, 161] width 20 height 20
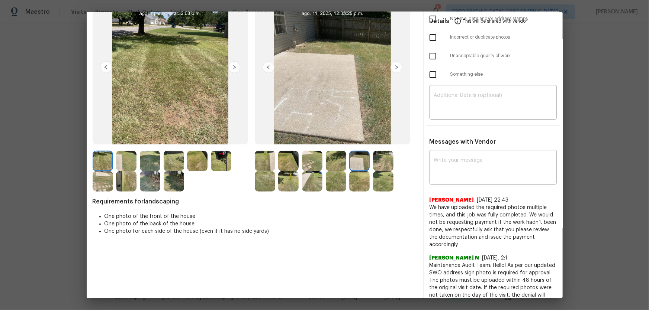
click at [379, 165] on img at bounding box center [383, 161] width 20 height 20
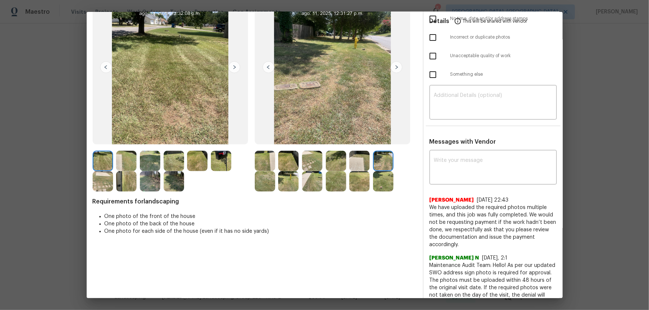
click at [264, 183] on img at bounding box center [265, 181] width 20 height 20
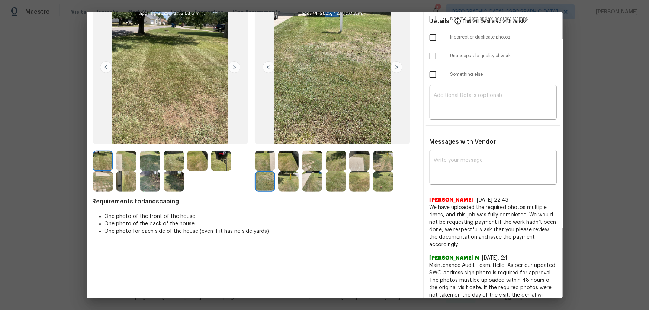
click at [295, 183] on img at bounding box center [288, 181] width 20 height 20
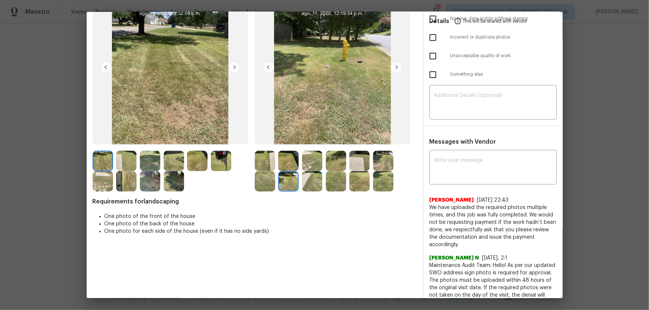
click at [312, 183] on img at bounding box center [312, 181] width 20 height 20
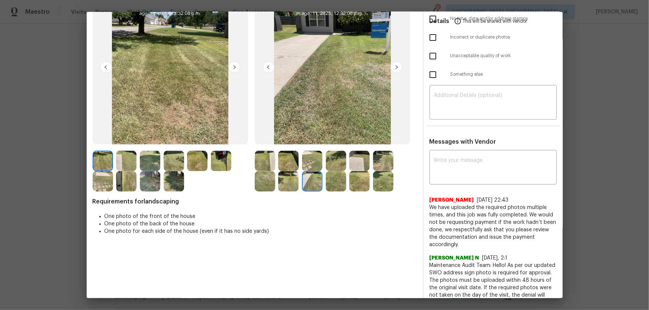
click at [334, 183] on img at bounding box center [336, 181] width 20 height 20
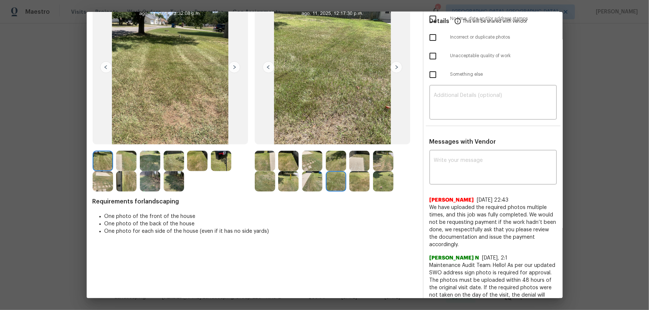
click at [353, 182] on img at bounding box center [359, 181] width 20 height 20
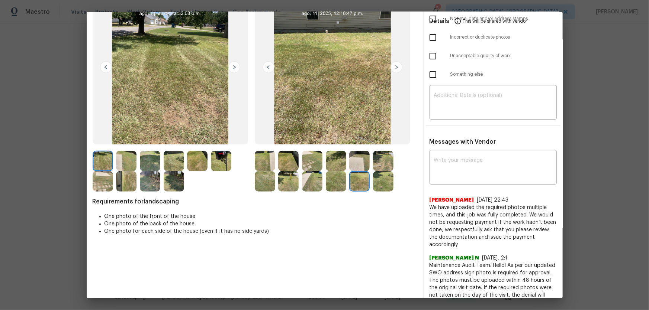
click at [378, 181] on img at bounding box center [383, 181] width 20 height 20
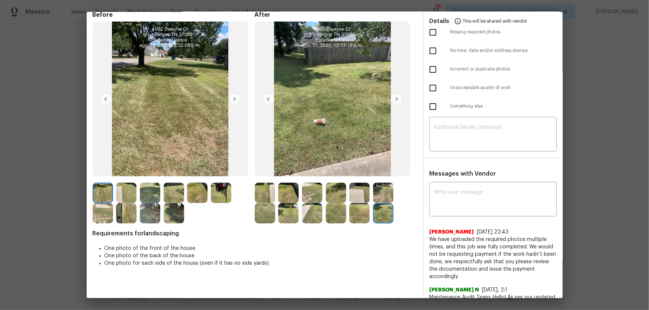
scroll to position [0, 0]
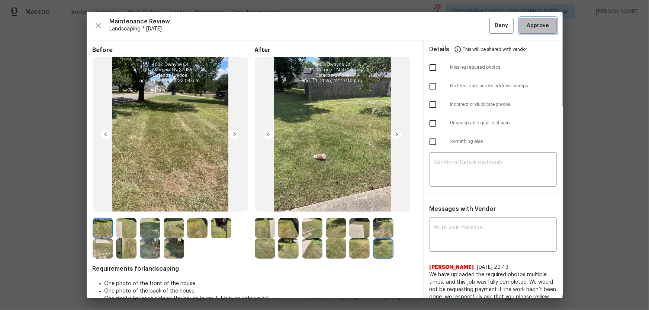
click at [461, 30] on span "Approve" at bounding box center [538, 25] width 22 height 9
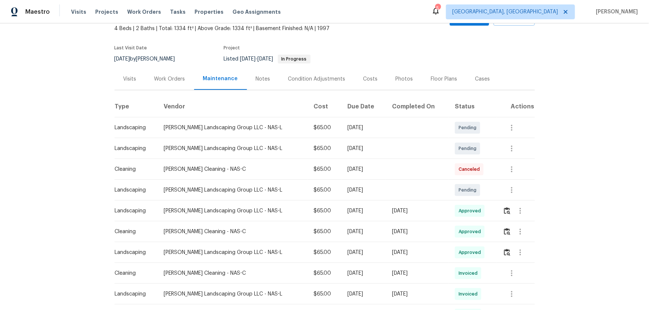
scroll to position [33, 0]
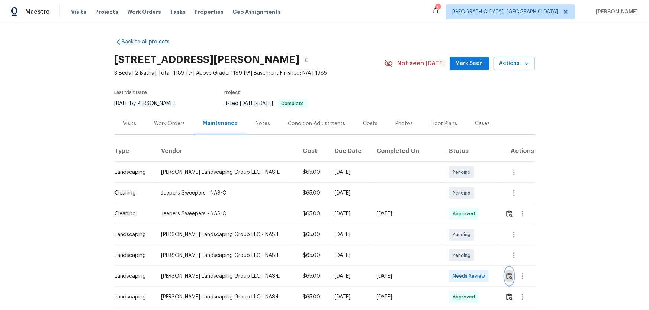
click at [461, 205] on img "button" at bounding box center [509, 276] width 6 height 7
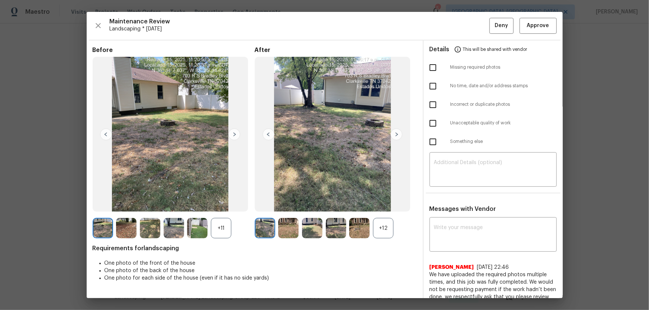
click at [379, 205] on div "+12" at bounding box center [383, 228] width 20 height 20
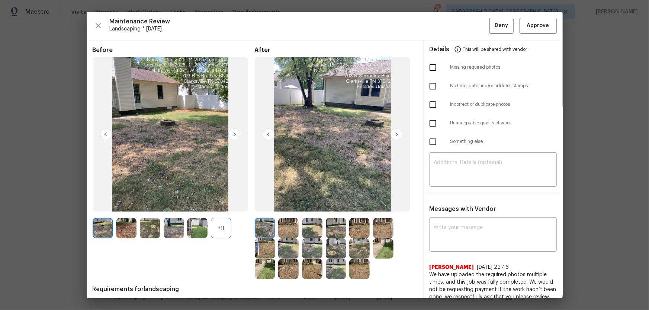
click at [215, 205] on div "+11" at bounding box center [221, 228] width 20 height 20
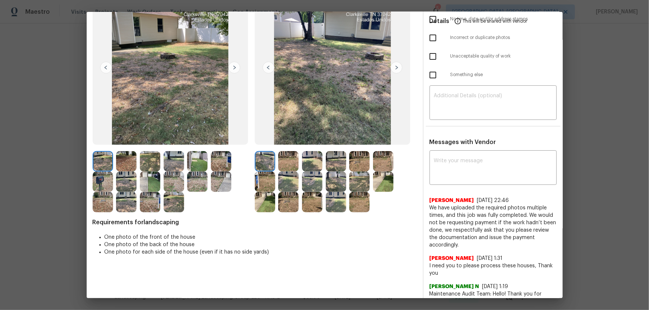
scroll to position [67, 0]
click at [294, 161] on img at bounding box center [288, 161] width 20 height 20
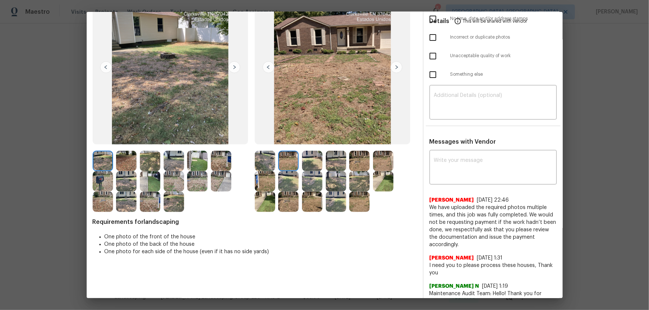
click at [304, 162] on img at bounding box center [312, 161] width 20 height 20
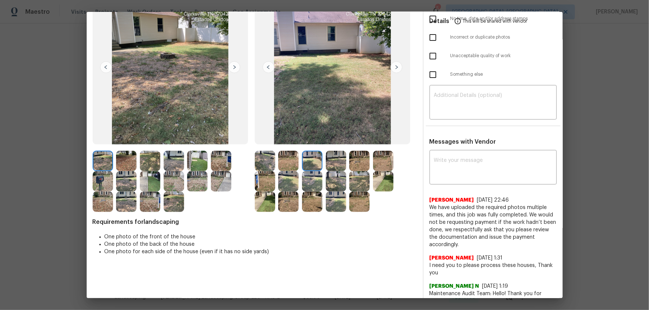
click at [332, 164] on img at bounding box center [336, 161] width 20 height 20
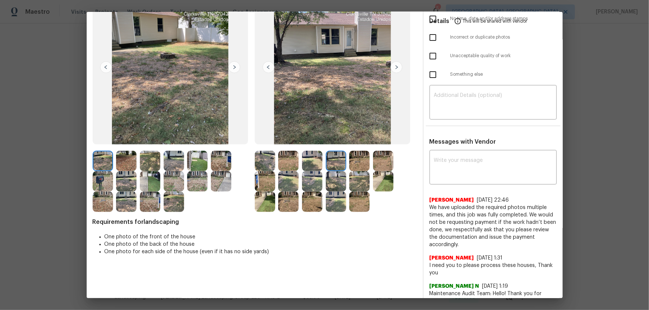
click at [367, 164] on img at bounding box center [359, 161] width 20 height 20
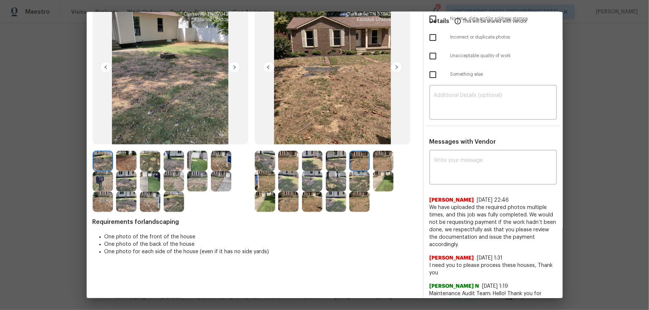
click at [384, 161] on img at bounding box center [383, 161] width 20 height 20
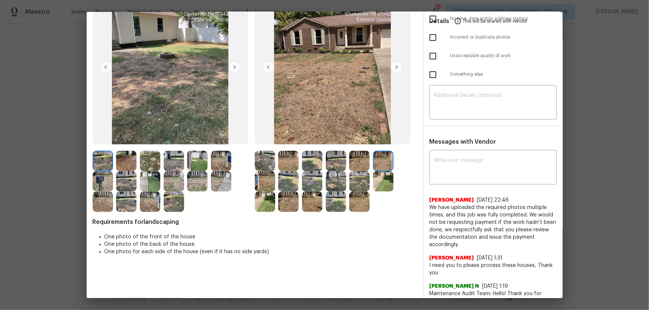
click at [265, 185] on img at bounding box center [265, 181] width 20 height 20
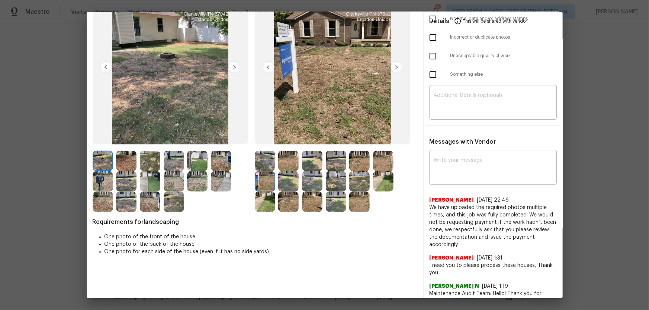
click at [286, 184] on img at bounding box center [288, 181] width 20 height 20
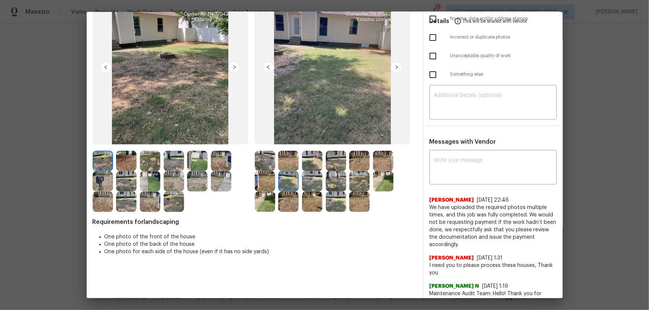
click at [310, 181] on img at bounding box center [312, 181] width 20 height 20
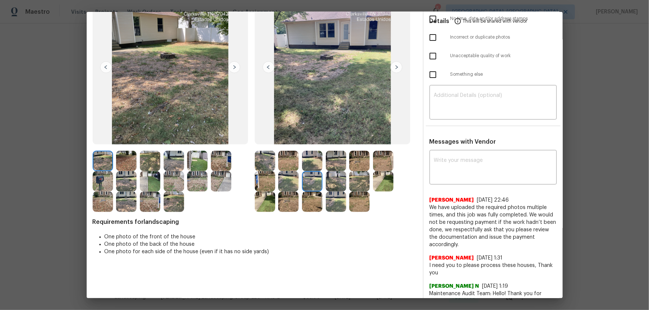
click at [327, 181] on img at bounding box center [336, 181] width 20 height 20
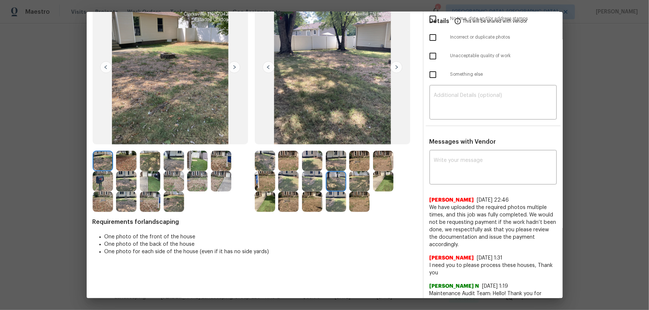
click at [352, 184] on img at bounding box center [359, 181] width 20 height 20
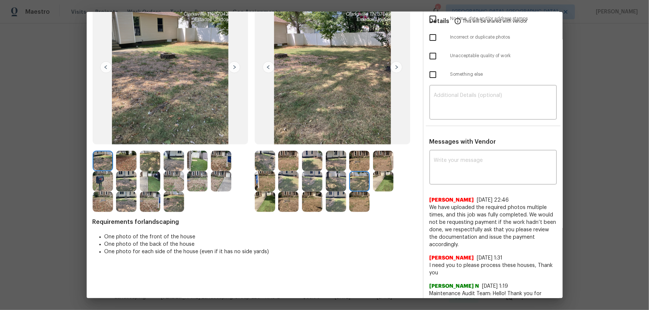
click at [373, 183] on img at bounding box center [383, 181] width 20 height 20
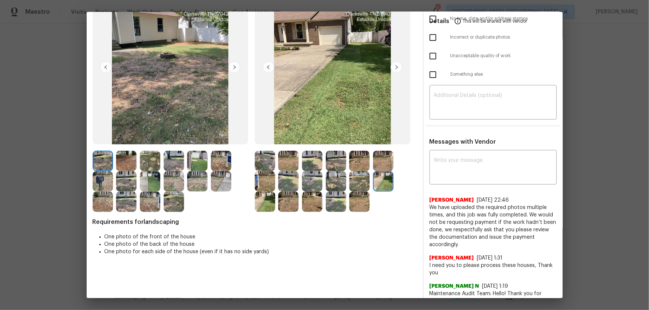
click at [267, 199] on img at bounding box center [265, 202] width 20 height 20
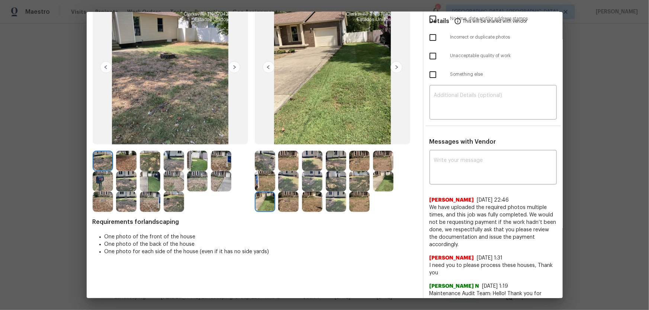
click at [283, 198] on img at bounding box center [288, 202] width 20 height 20
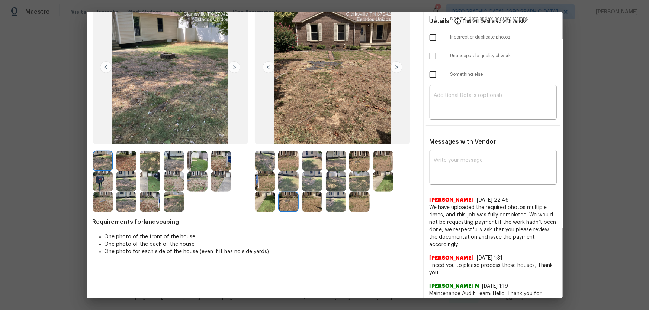
click at [310, 200] on img at bounding box center [312, 202] width 20 height 20
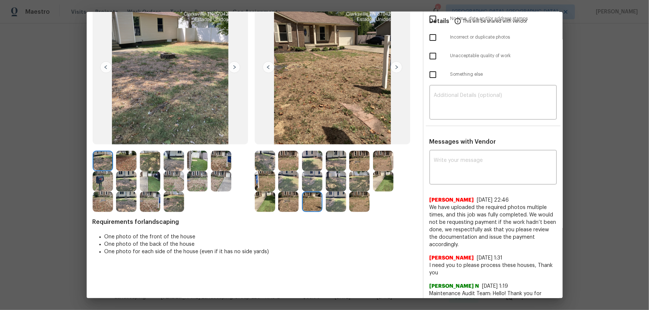
click at [337, 200] on img at bounding box center [336, 202] width 20 height 20
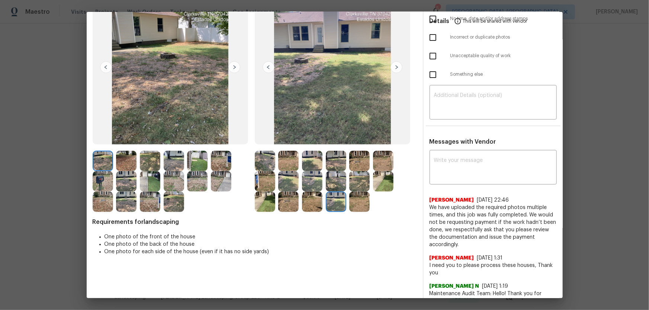
click at [359, 200] on img at bounding box center [359, 202] width 20 height 20
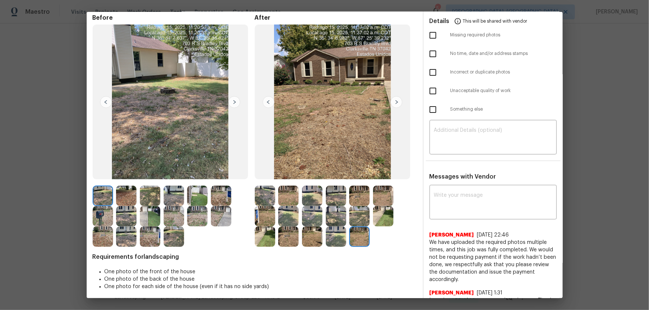
scroll to position [0, 0]
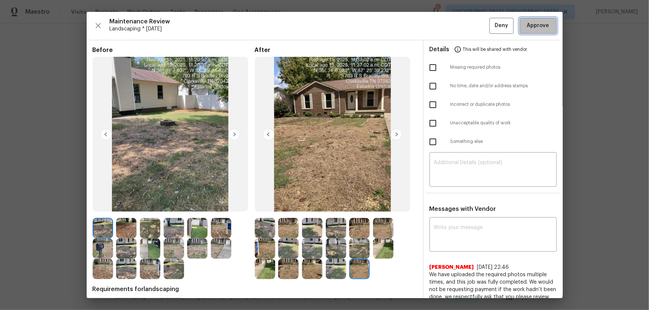
click at [461, 29] on span "Approve" at bounding box center [538, 25] width 22 height 9
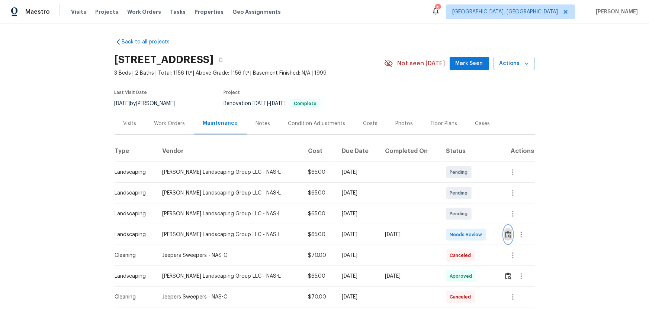
click at [506, 233] on img "button" at bounding box center [508, 234] width 6 height 7
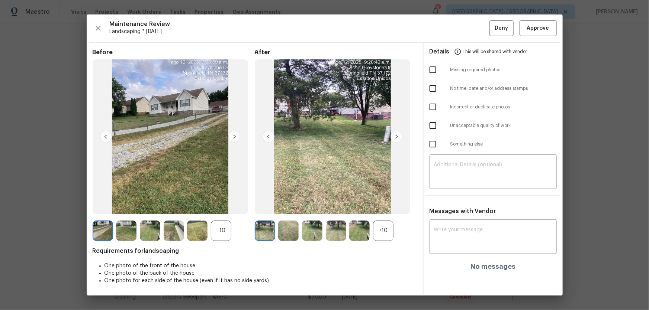
click at [381, 234] on div "+10" at bounding box center [383, 231] width 20 height 20
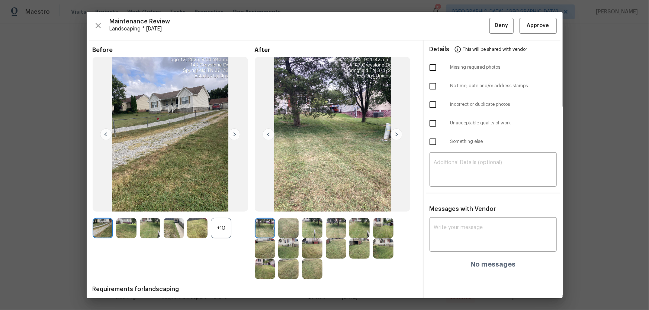
click at [228, 226] on div "+10" at bounding box center [221, 228] width 20 height 20
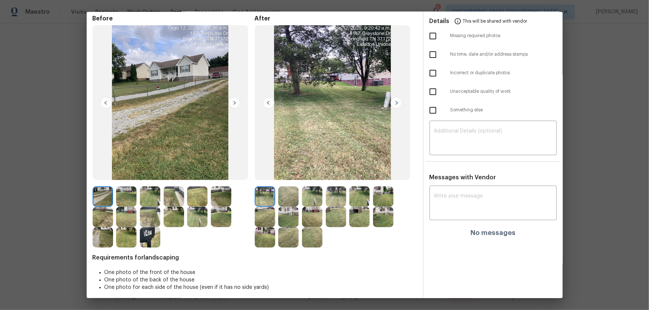
scroll to position [35, 0]
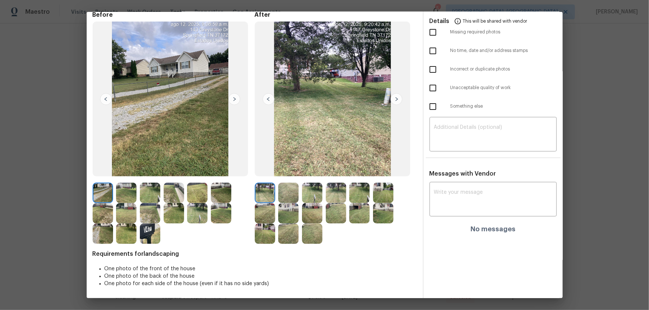
click at [289, 193] on img at bounding box center [288, 193] width 20 height 20
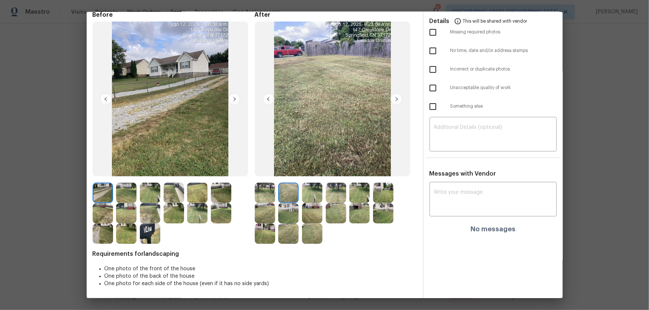
click at [305, 190] on img at bounding box center [312, 193] width 20 height 20
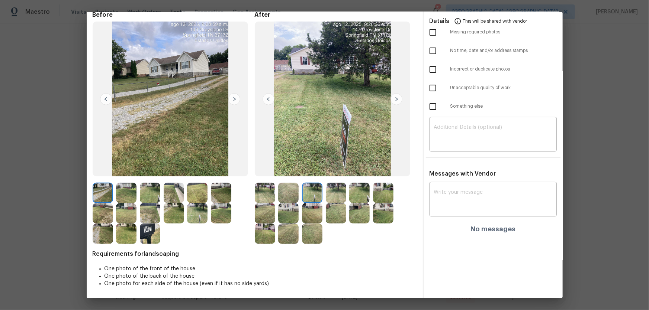
click at [327, 193] on img at bounding box center [336, 193] width 20 height 20
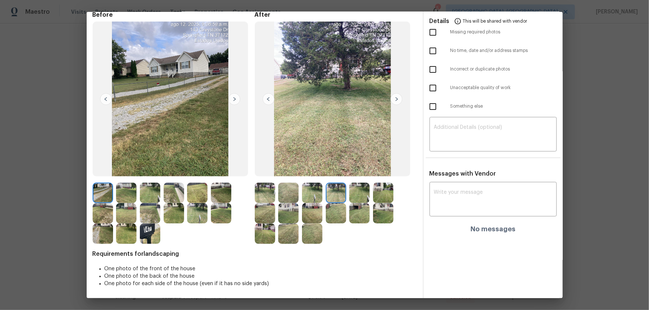
click at [354, 196] on img at bounding box center [359, 193] width 20 height 20
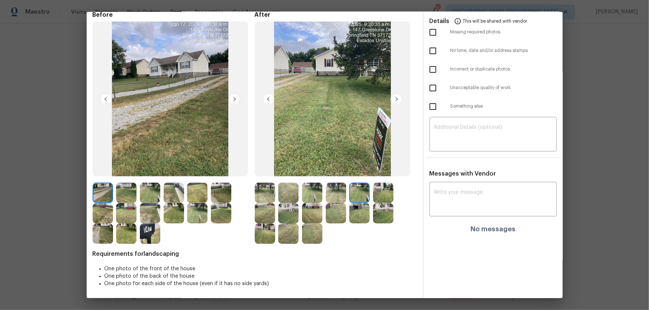
click at [373, 194] on img at bounding box center [383, 193] width 20 height 20
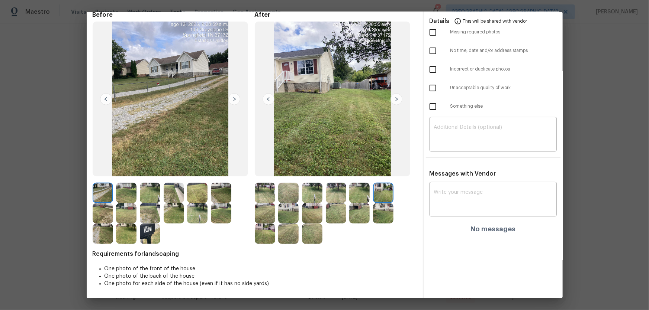
click at [268, 212] on img at bounding box center [265, 213] width 20 height 20
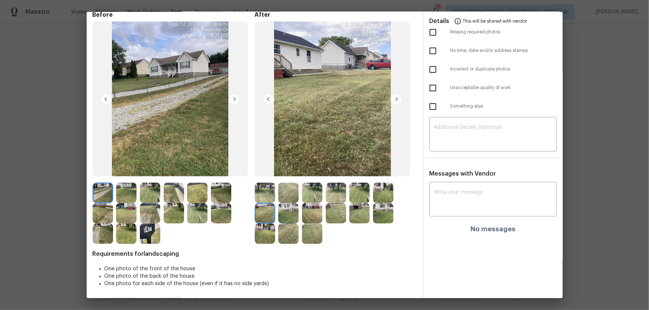
click at [289, 212] on img at bounding box center [288, 213] width 20 height 20
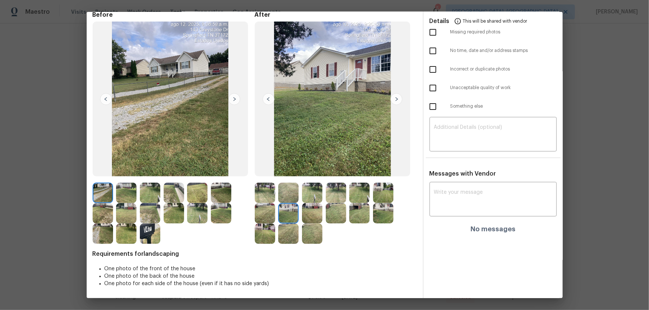
click at [319, 216] on img at bounding box center [312, 213] width 20 height 20
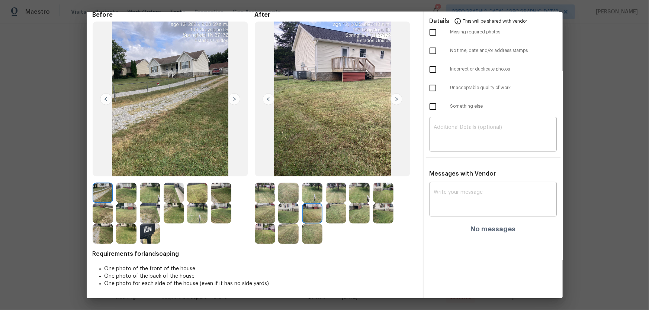
click at [339, 216] on img at bounding box center [336, 213] width 20 height 20
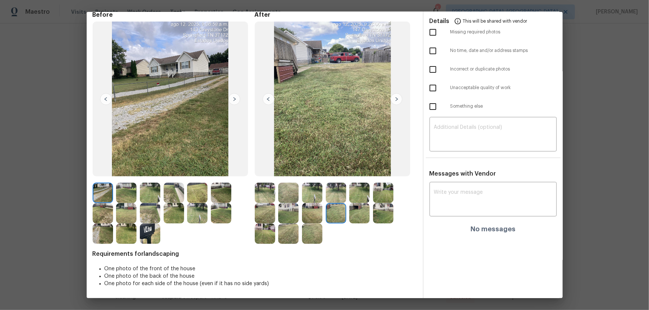
click at [358, 213] on img at bounding box center [359, 213] width 20 height 20
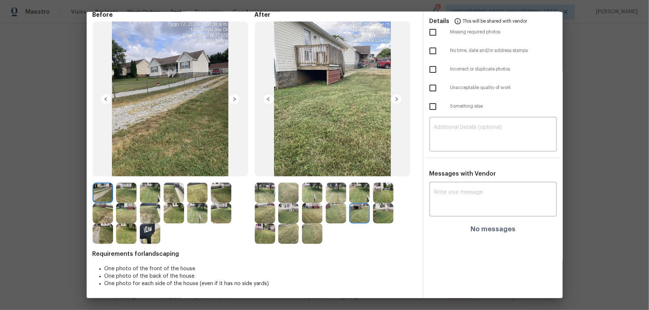
click at [381, 213] on img at bounding box center [383, 213] width 20 height 20
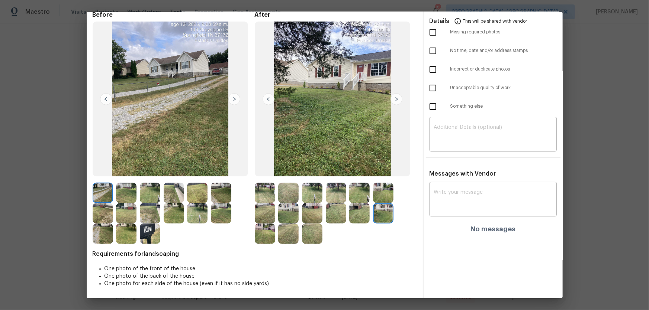
click at [257, 229] on img at bounding box center [265, 234] width 20 height 20
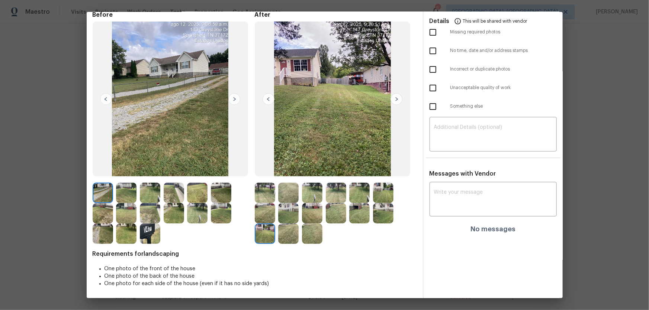
click at [290, 231] on img at bounding box center [288, 234] width 20 height 20
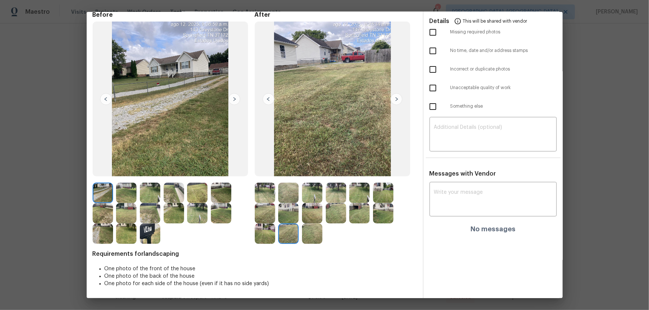
click at [313, 233] on img at bounding box center [312, 234] width 20 height 20
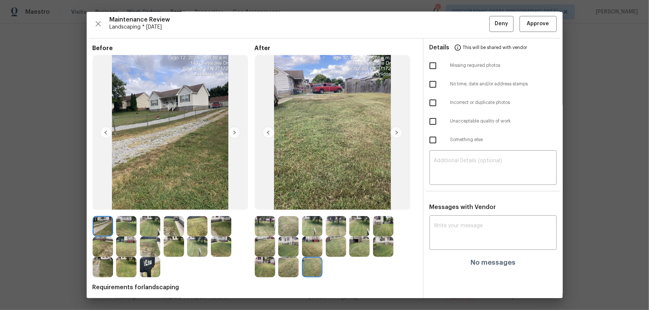
scroll to position [0, 0]
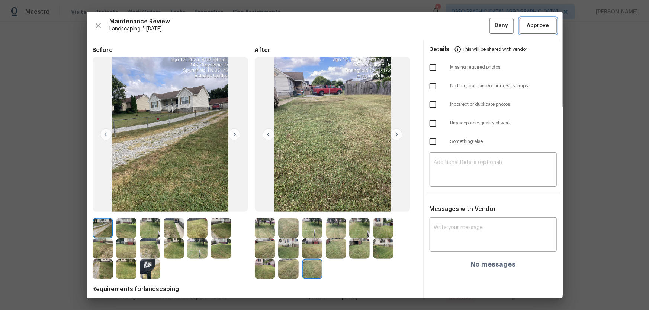
click at [540, 25] on span "Approve" at bounding box center [538, 25] width 22 height 9
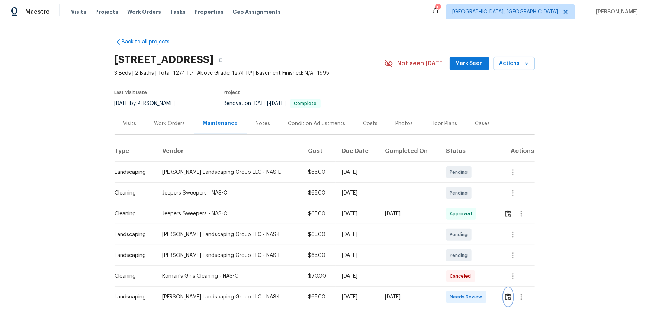
click at [461, 205] on button "button" at bounding box center [508, 298] width 9 height 18
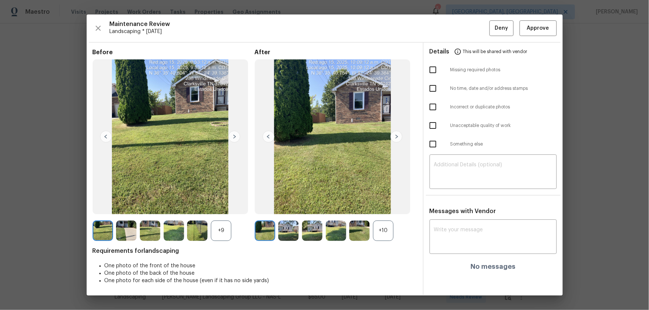
click at [389, 205] on div "+10" at bounding box center [383, 231] width 20 height 20
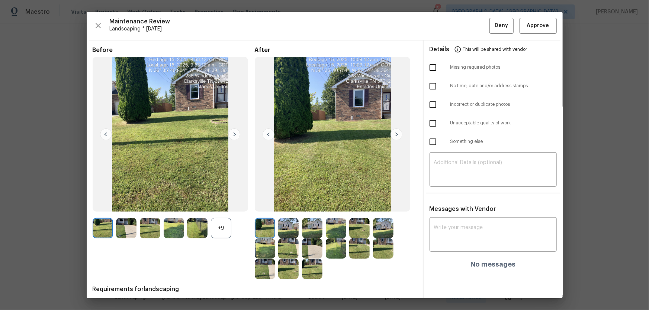
click at [223, 205] on div "+9" at bounding box center [221, 228] width 20 height 20
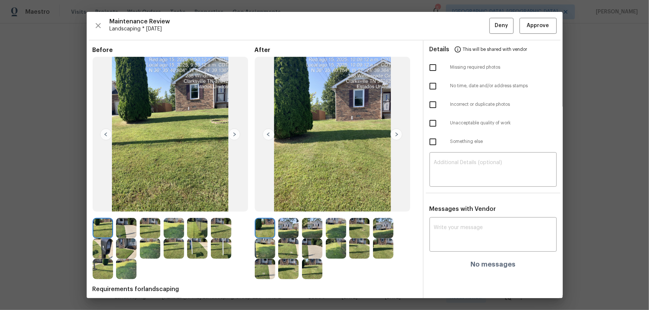
scroll to position [33, 0]
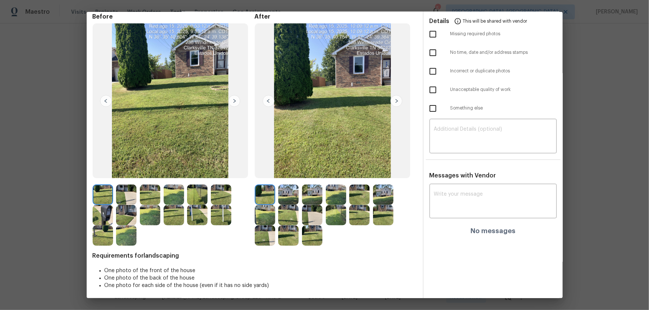
click at [296, 194] on img at bounding box center [288, 195] width 20 height 20
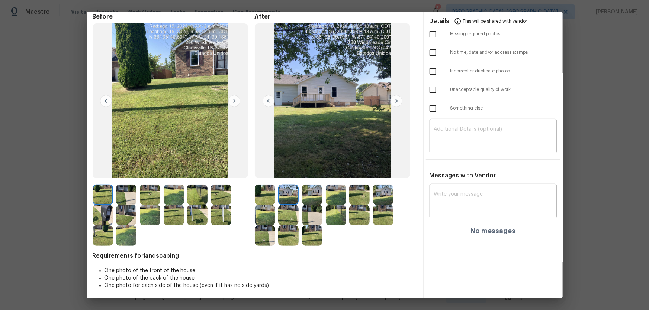
click at [309, 194] on img at bounding box center [312, 195] width 20 height 20
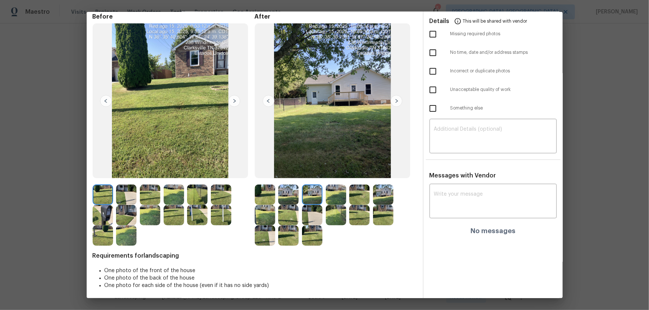
click at [328, 195] on img at bounding box center [336, 195] width 20 height 20
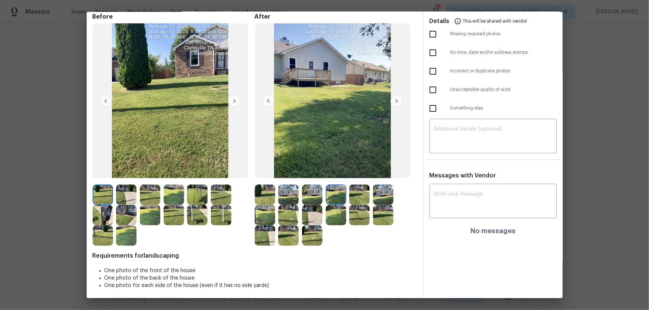
click at [352, 196] on img at bounding box center [359, 195] width 20 height 20
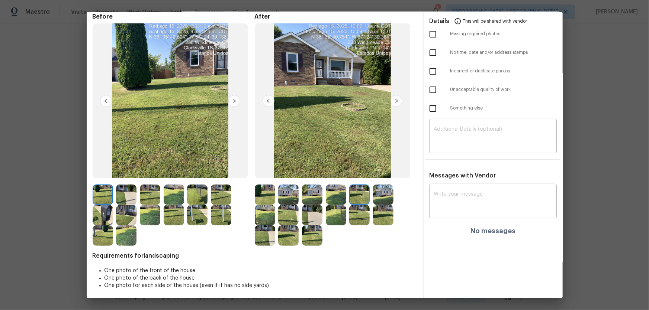
click at [374, 196] on img at bounding box center [383, 195] width 20 height 20
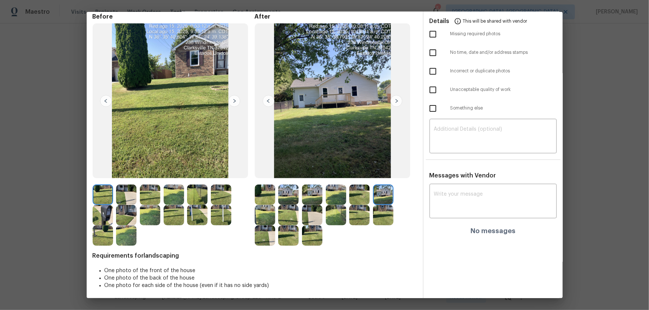
click at [262, 205] on img at bounding box center [265, 215] width 20 height 20
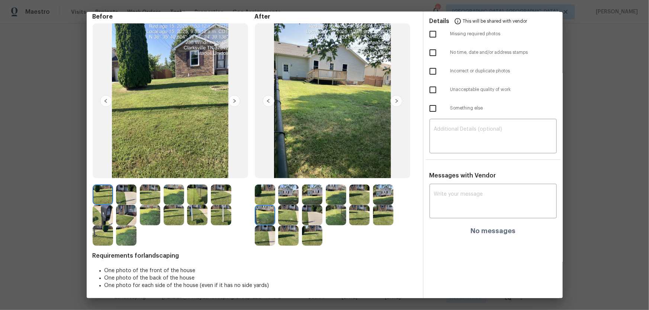
click at [300, 205] on div at bounding box center [290, 215] width 24 height 20
click at [316, 205] on img at bounding box center [312, 215] width 20 height 20
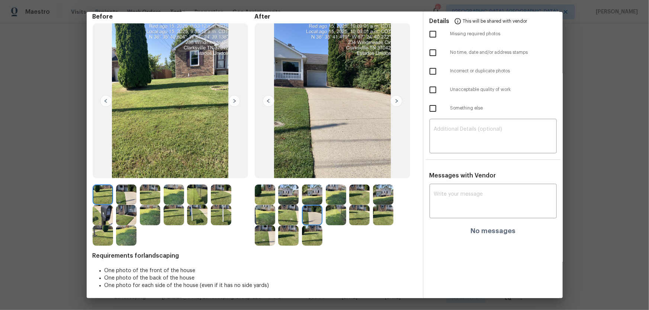
click at [328, 205] on img at bounding box center [336, 215] width 20 height 20
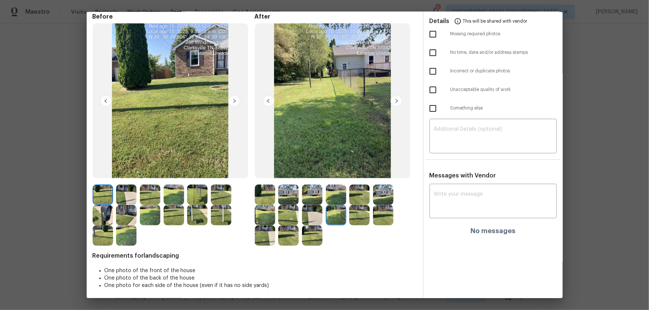
click at [358, 205] on img at bounding box center [359, 215] width 20 height 20
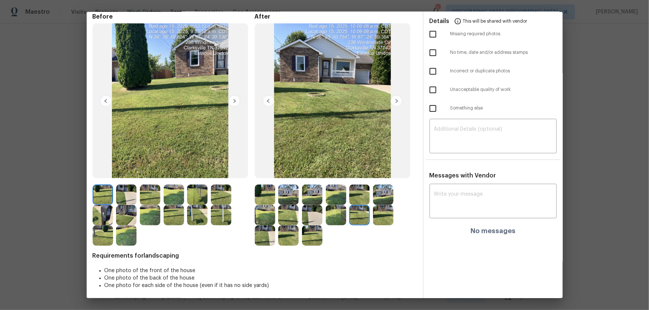
click at [375, 205] on img at bounding box center [383, 215] width 20 height 20
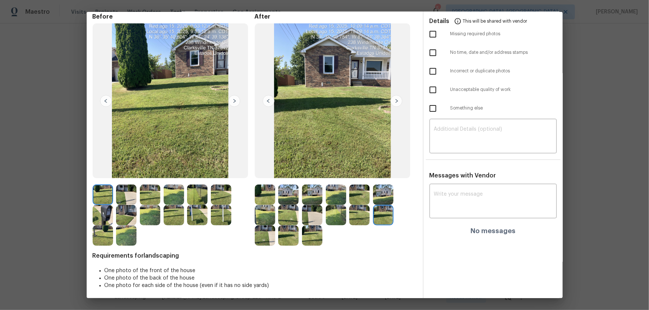
click at [269, 205] on img at bounding box center [265, 236] width 20 height 20
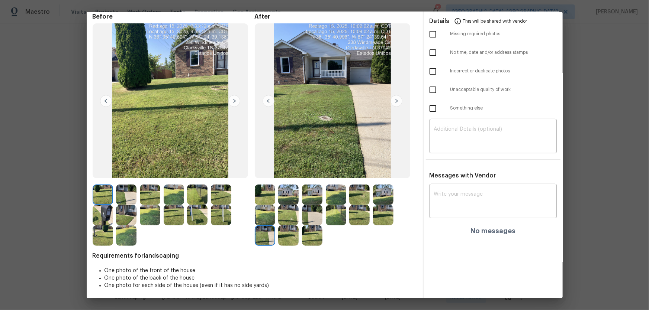
click at [296, 205] on img at bounding box center [288, 236] width 20 height 20
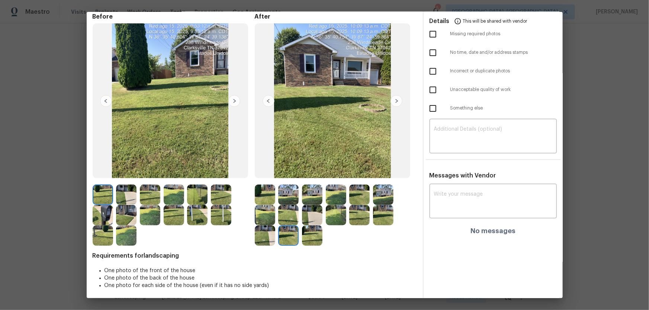
click at [311, 205] on img at bounding box center [312, 236] width 20 height 20
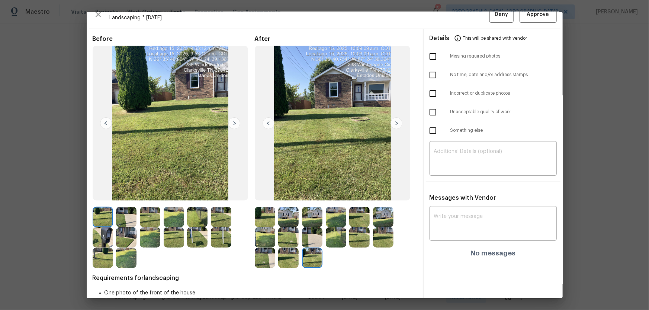
scroll to position [0, 0]
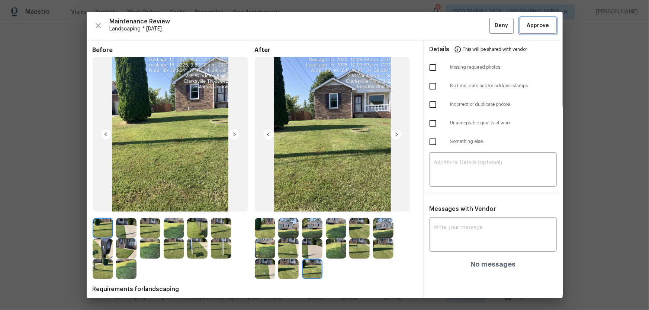
drag, startPoint x: 517, startPoint y: 23, endPoint x: 518, endPoint y: 27, distance: 4.2
click at [461, 23] on button "Approve" at bounding box center [537, 26] width 37 height 16
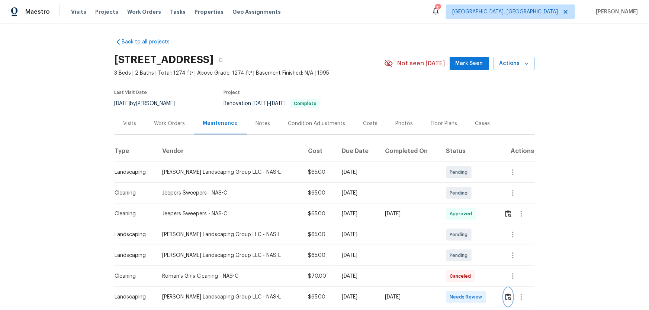
scroll to position [0, 0]
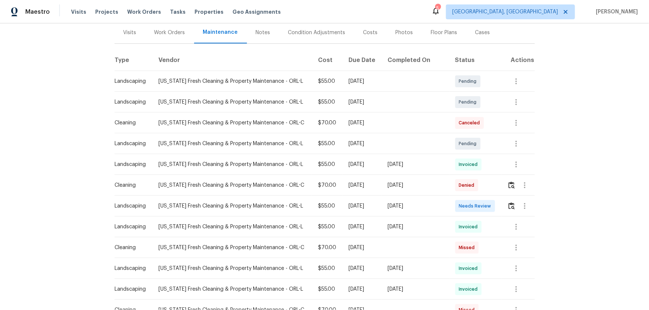
scroll to position [101, 0]
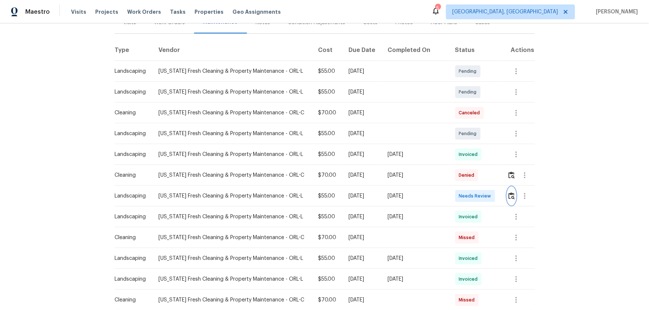
click at [461, 199] on img "button" at bounding box center [511, 196] width 6 height 7
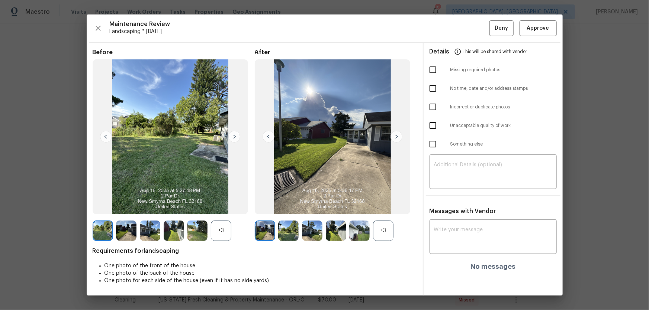
click at [390, 205] on div "After +3" at bounding box center [336, 145] width 162 height 193
click at [384, 205] on div "+3" at bounding box center [383, 231] width 20 height 20
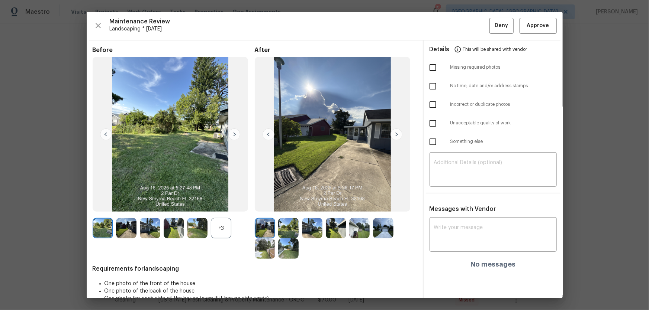
click at [225, 205] on div "+3" at bounding box center [221, 228] width 20 height 20
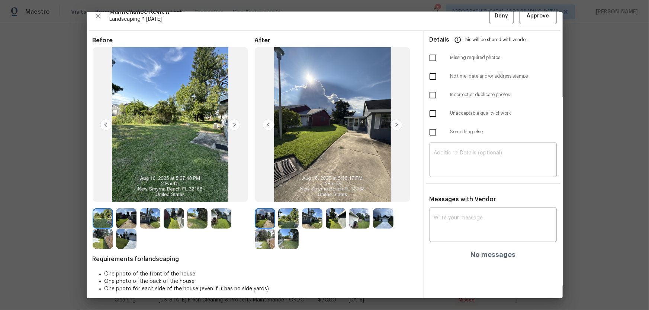
scroll to position [15, 0]
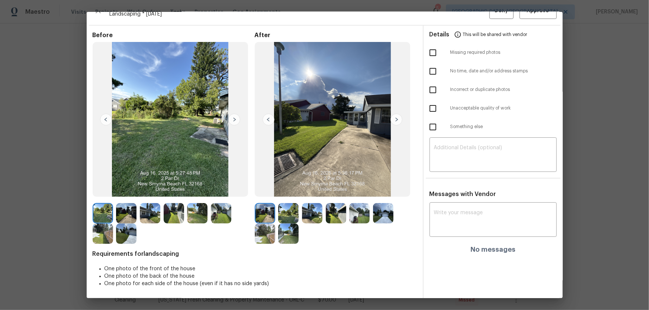
click at [286, 205] on img at bounding box center [288, 213] width 20 height 20
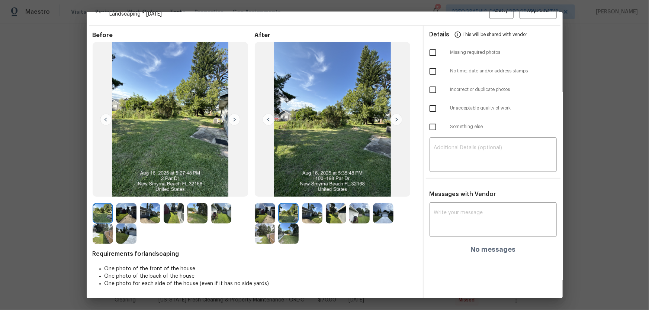
click at [309, 205] on img at bounding box center [312, 213] width 20 height 20
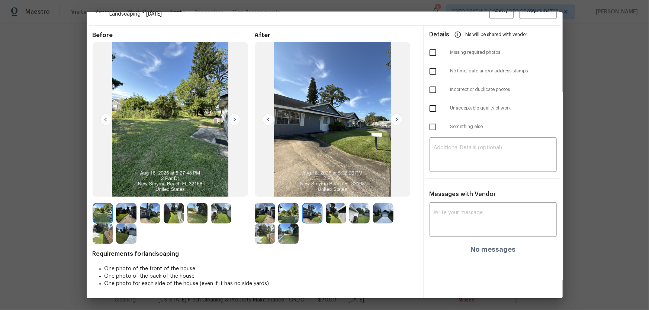
click at [337, 205] on img at bounding box center [336, 213] width 20 height 20
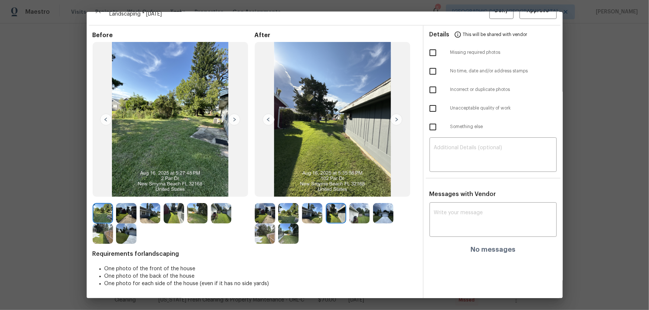
click at [351, 205] on img at bounding box center [359, 213] width 20 height 20
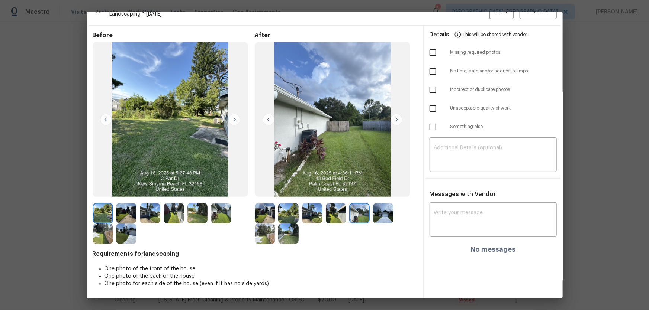
click at [375, 205] on img at bounding box center [383, 213] width 20 height 20
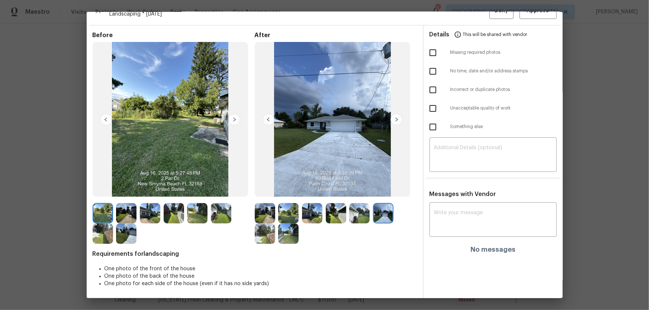
click at [256, 205] on img at bounding box center [265, 234] width 20 height 20
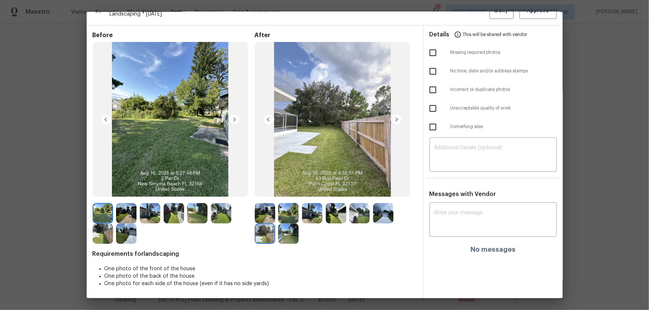
click at [281, 205] on img at bounding box center [288, 234] width 20 height 20
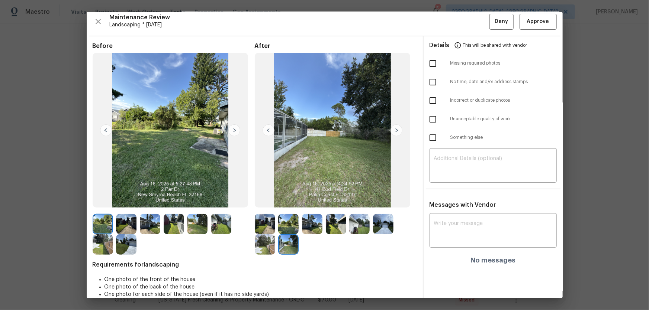
scroll to position [0, 0]
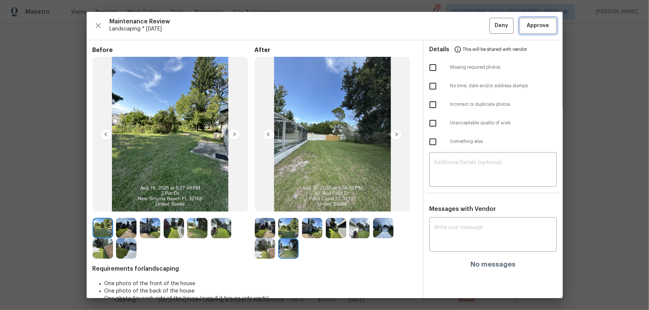
click at [461, 27] on span "Approve" at bounding box center [538, 25] width 22 height 9
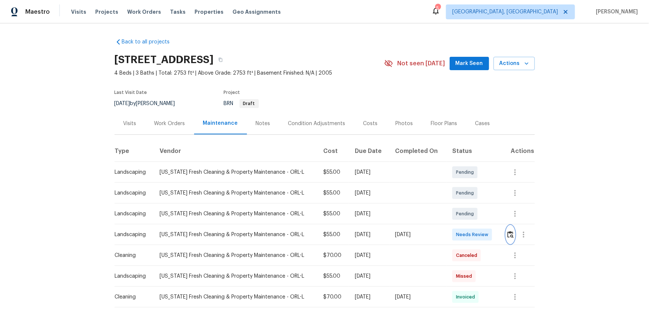
click at [461, 205] on img "button" at bounding box center [510, 234] width 6 height 7
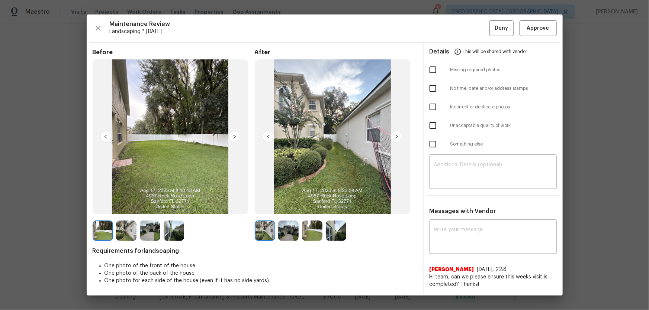
click at [289, 205] on div "Before After Requirements for landscaping One photo of the front of the house O…" at bounding box center [255, 172] width 324 height 247
click at [289, 205] on img at bounding box center [288, 231] width 20 height 20
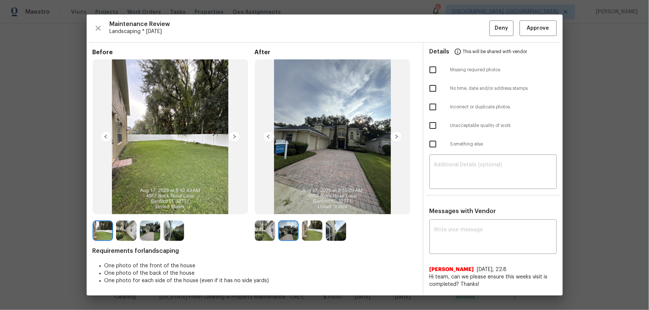
click at [317, 205] on img at bounding box center [312, 231] width 20 height 20
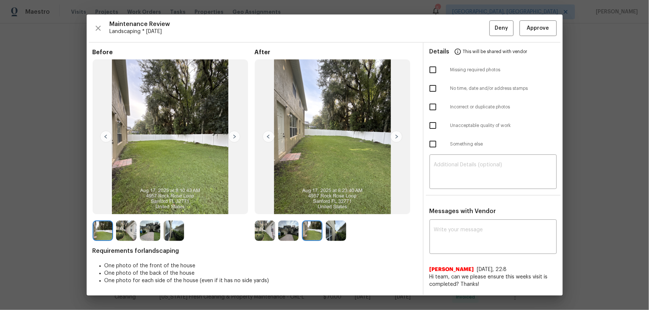
click at [331, 205] on img at bounding box center [336, 231] width 20 height 20
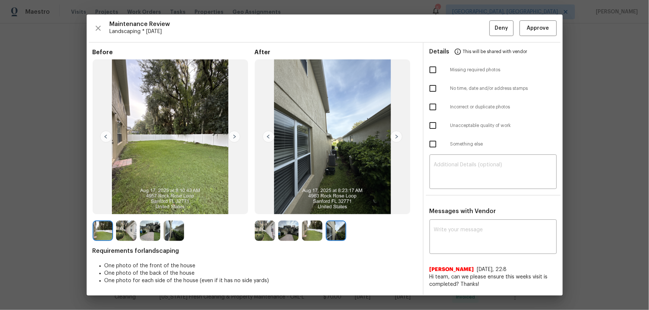
click at [271, 205] on img at bounding box center [265, 231] width 20 height 20
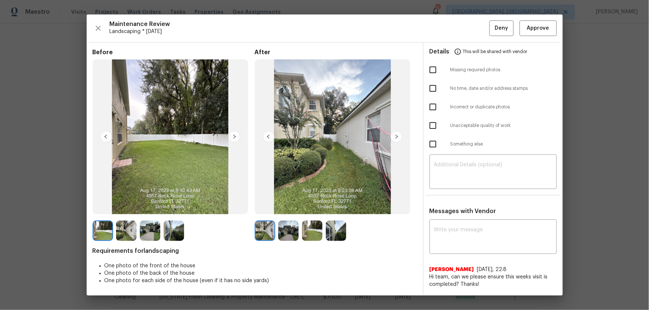
click at [284, 205] on img at bounding box center [288, 231] width 20 height 20
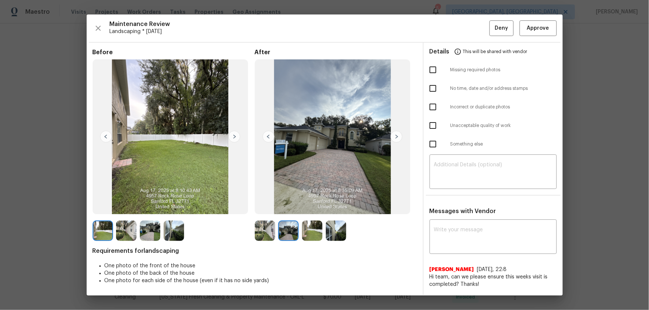
click at [309, 205] on img at bounding box center [312, 231] width 20 height 20
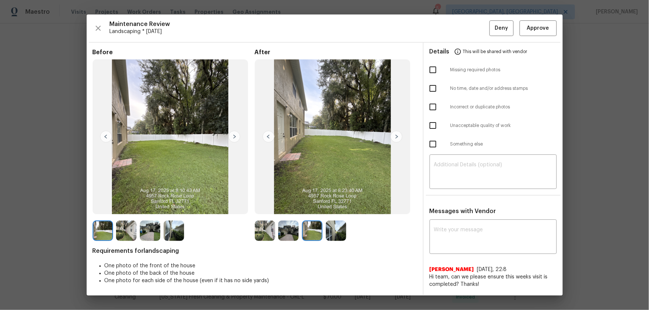
click at [335, 205] on img at bounding box center [336, 231] width 20 height 20
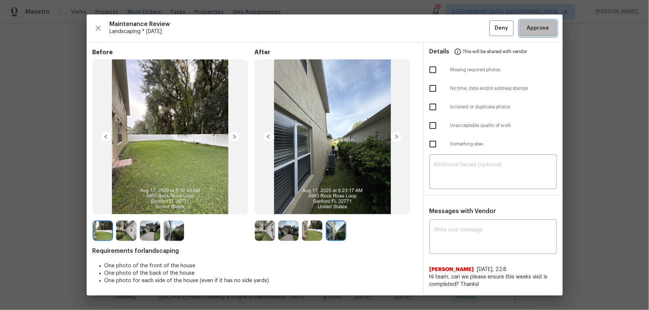
click at [461, 33] on button "Approve" at bounding box center [537, 28] width 37 height 16
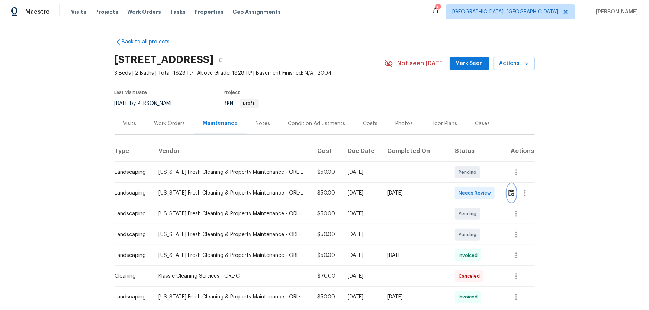
click at [508, 194] on img "button" at bounding box center [511, 193] width 6 height 7
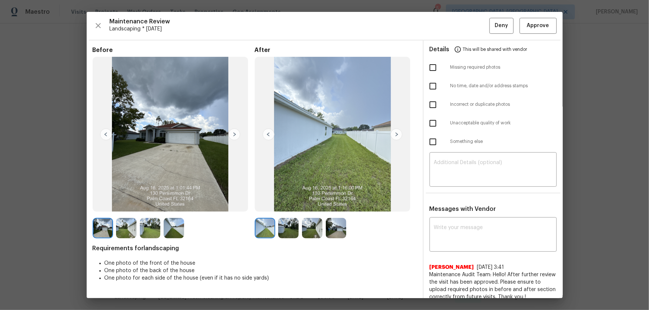
click at [279, 229] on img at bounding box center [288, 228] width 20 height 20
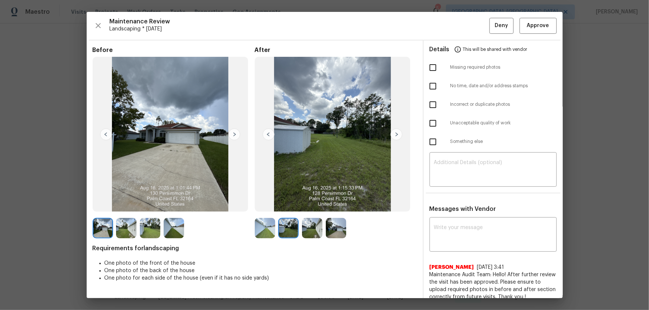
click at [304, 233] on img at bounding box center [312, 228] width 20 height 20
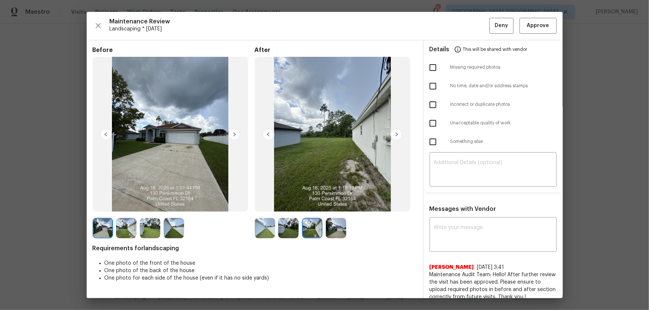
click at [330, 232] on img at bounding box center [336, 228] width 20 height 20
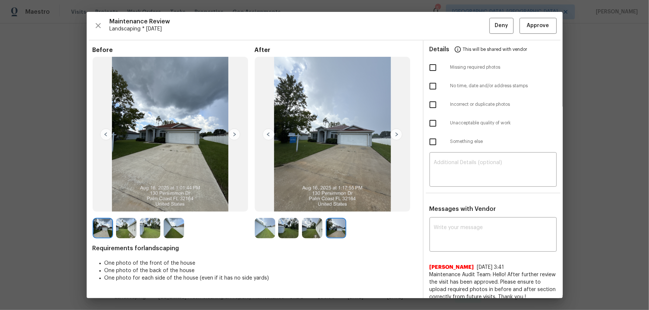
click at [267, 225] on img at bounding box center [265, 228] width 20 height 20
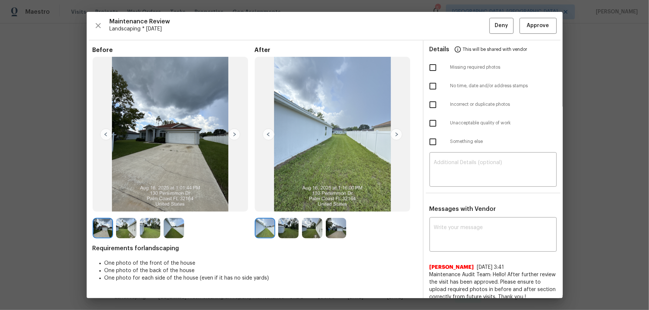
click at [284, 224] on img at bounding box center [288, 228] width 20 height 20
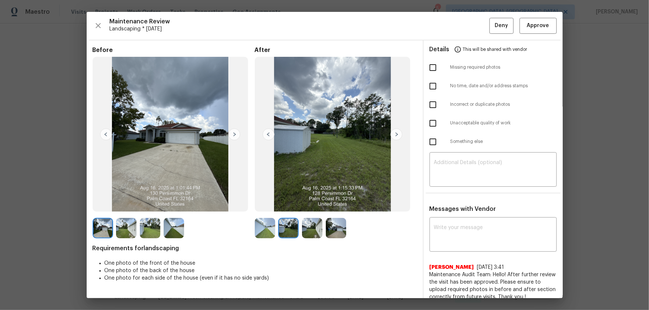
click at [305, 226] on img at bounding box center [312, 228] width 20 height 20
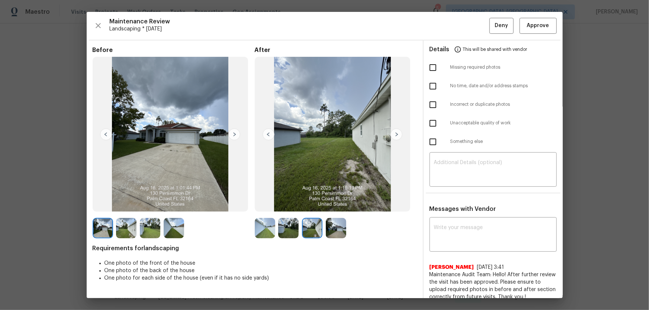
click at [332, 227] on img at bounding box center [336, 228] width 20 height 20
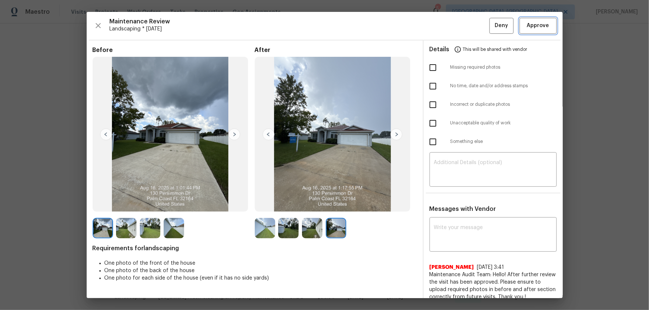
click at [532, 33] on button "Approve" at bounding box center [537, 26] width 37 height 16
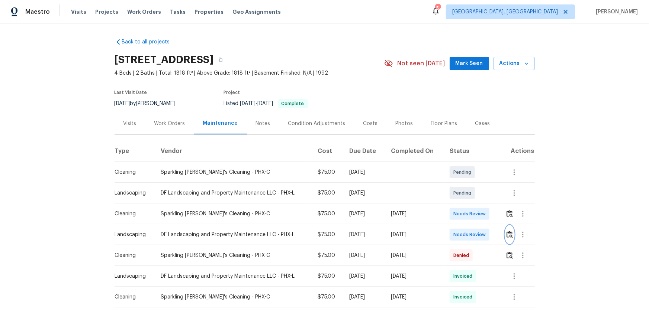
click at [510, 235] on img "button" at bounding box center [509, 234] width 6 height 7
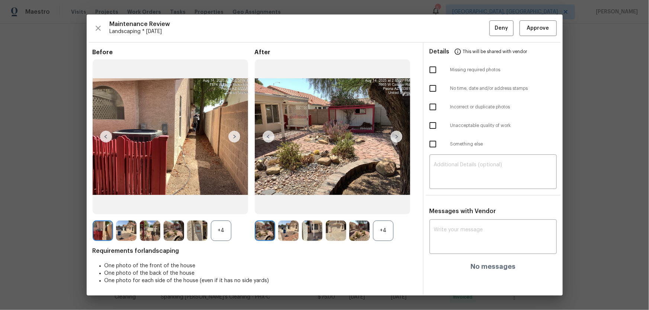
click at [385, 236] on div "+4" at bounding box center [383, 231] width 20 height 20
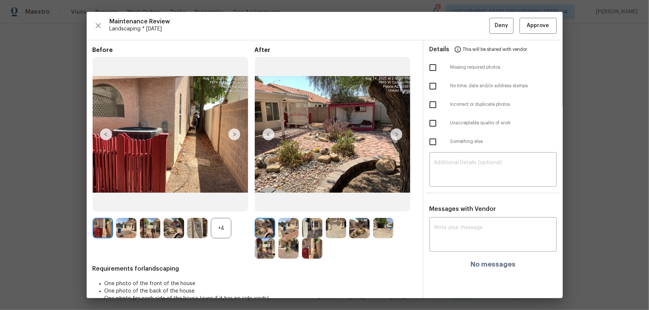
click at [222, 228] on div "+4" at bounding box center [221, 228] width 20 height 20
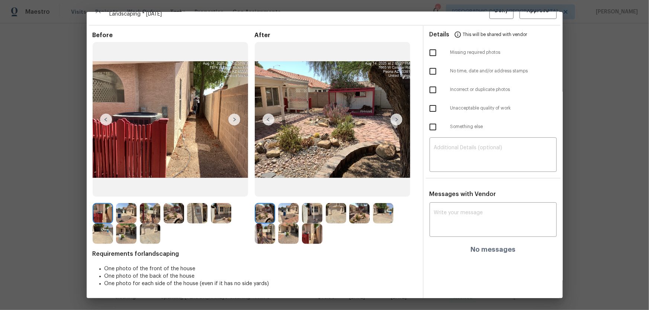
click at [293, 215] on img at bounding box center [288, 213] width 20 height 20
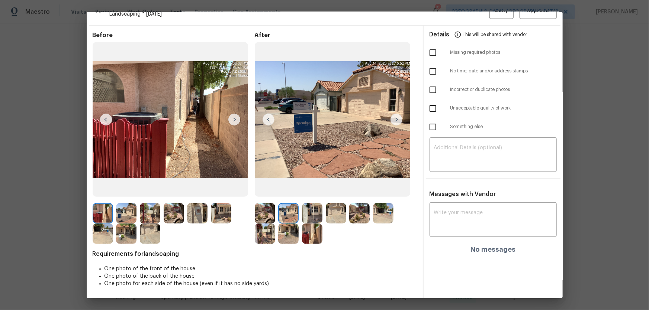
click at [315, 217] on img at bounding box center [312, 213] width 20 height 20
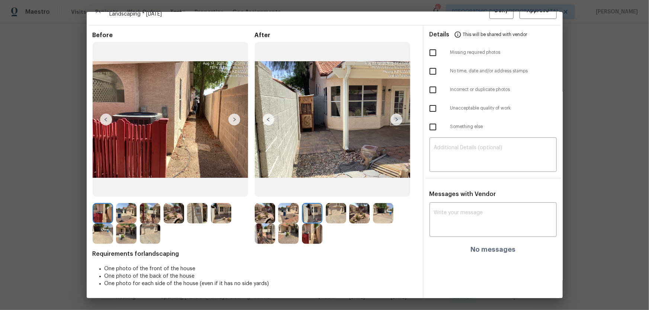
click at [334, 217] on img at bounding box center [336, 213] width 20 height 20
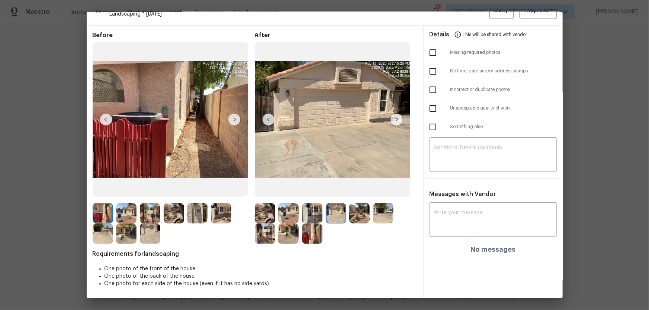
click at [363, 217] on img at bounding box center [359, 213] width 20 height 20
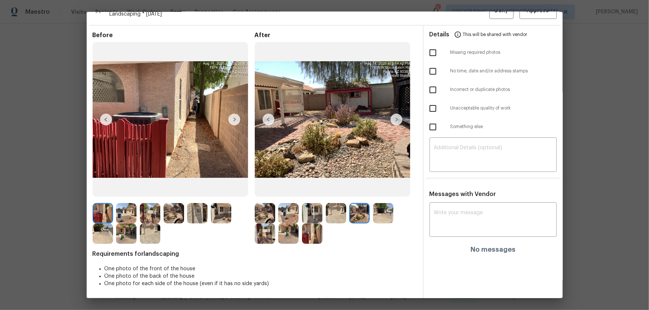
click at [393, 216] on div at bounding box center [385, 213] width 24 height 20
click at [387, 216] on img at bounding box center [383, 213] width 20 height 20
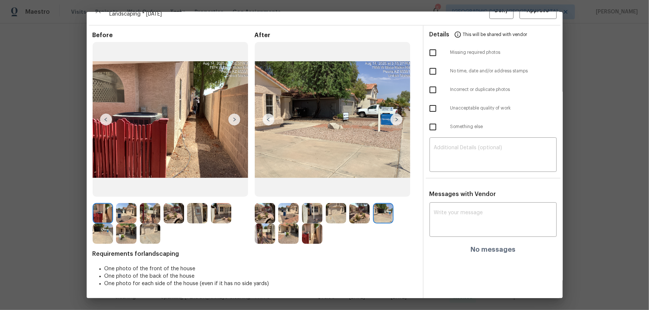
click at [264, 230] on img at bounding box center [265, 234] width 20 height 20
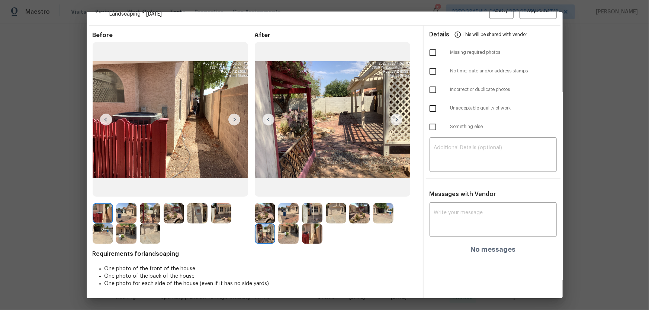
click at [290, 233] on img at bounding box center [288, 234] width 20 height 20
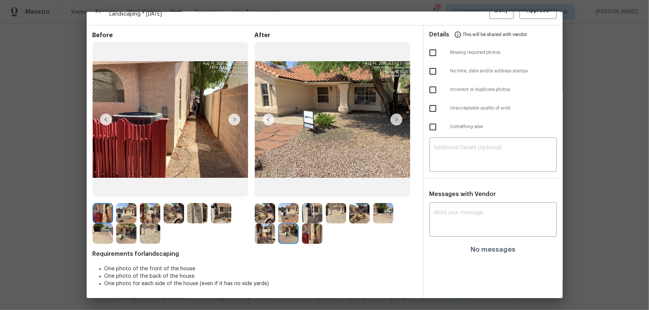
click at [310, 235] on img at bounding box center [312, 234] width 20 height 20
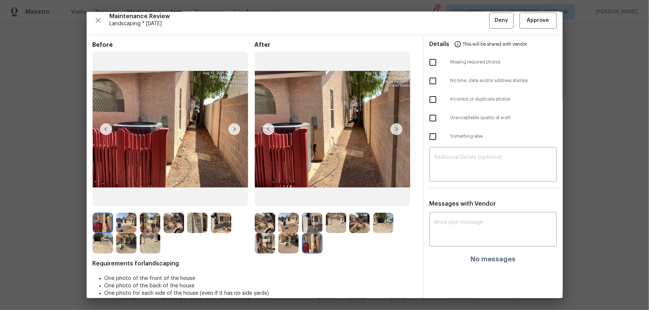
scroll to position [0, 0]
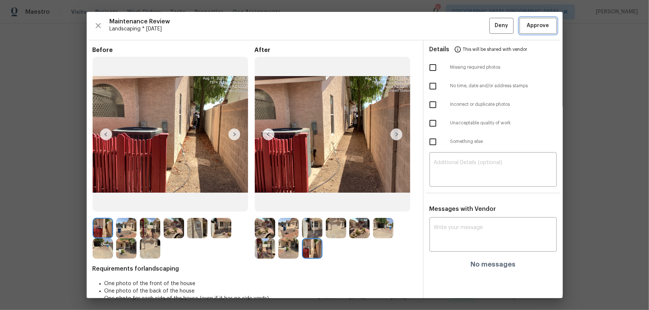
click at [540, 25] on span "Approve" at bounding box center [538, 25] width 22 height 9
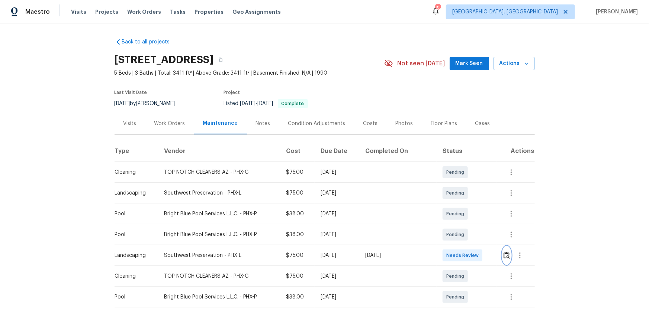
click at [461, 205] on img "button" at bounding box center [506, 255] width 6 height 7
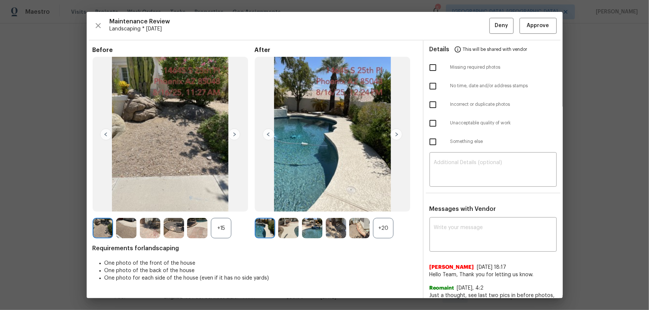
click at [383, 205] on div "+20" at bounding box center [383, 228] width 20 height 20
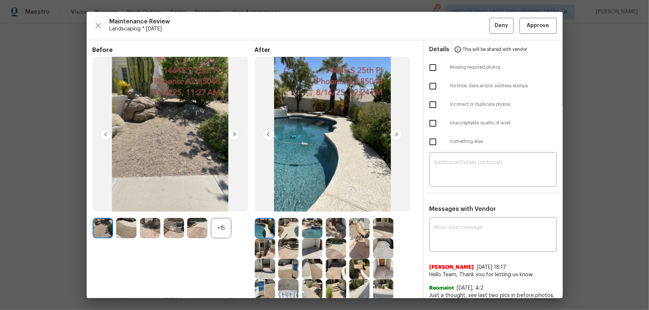
click at [221, 205] on div "+15" at bounding box center [221, 228] width 20 height 20
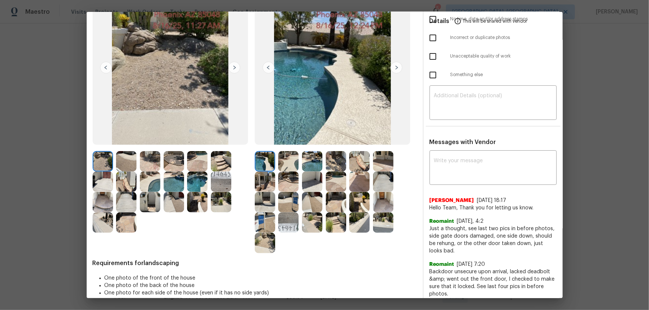
scroll to position [67, 0]
click at [286, 167] on img at bounding box center [288, 161] width 20 height 20
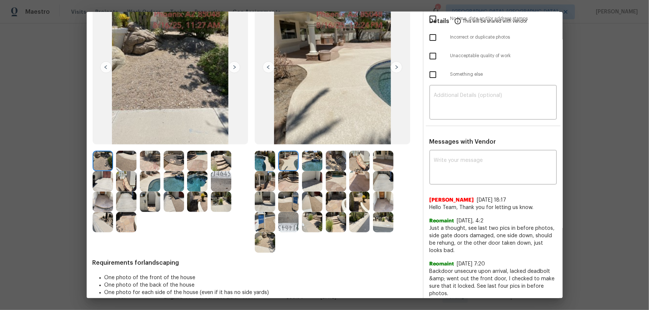
click at [308, 163] on img at bounding box center [312, 161] width 20 height 20
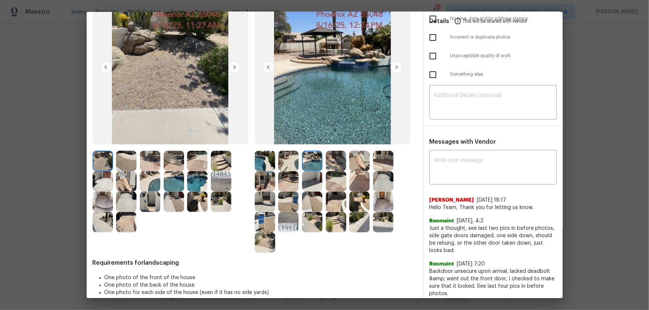
click at [343, 167] on img at bounding box center [336, 161] width 20 height 20
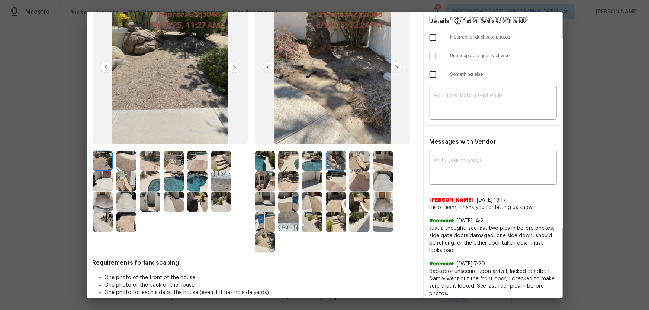
click at [356, 167] on img at bounding box center [359, 161] width 20 height 20
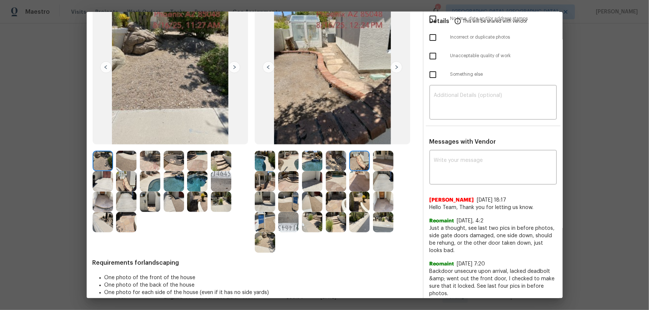
click at [379, 164] on img at bounding box center [383, 161] width 20 height 20
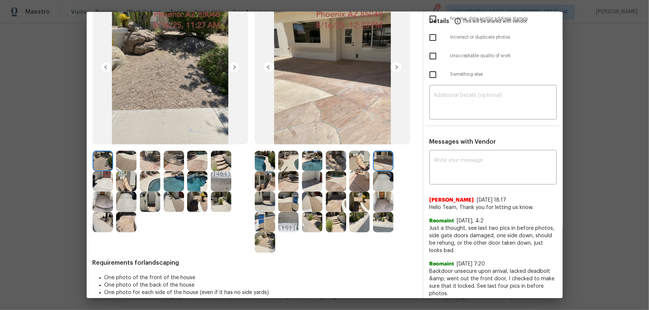
click at [268, 180] on img at bounding box center [265, 181] width 20 height 20
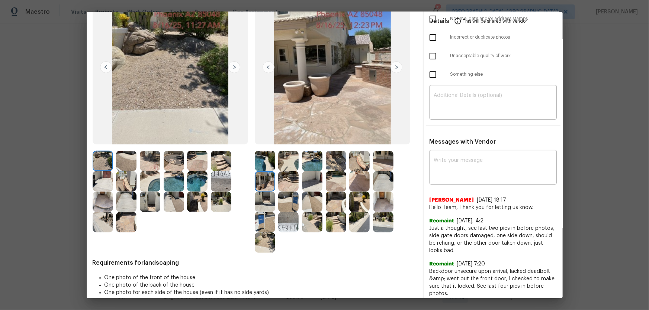
click at [297, 182] on div at bounding box center [290, 181] width 24 height 20
click at [296, 183] on img at bounding box center [288, 181] width 20 height 20
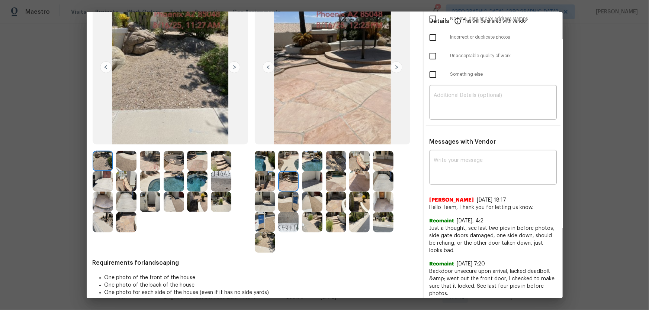
click at [318, 182] on img at bounding box center [312, 181] width 20 height 20
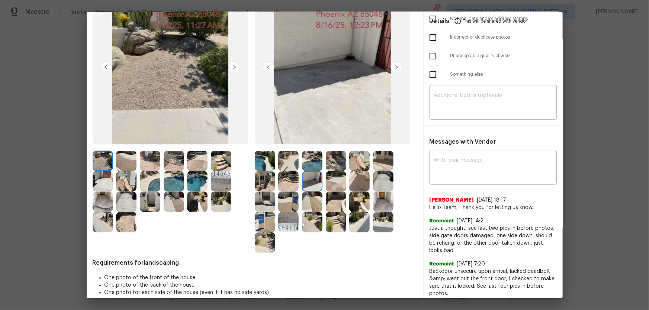
click at [329, 182] on img at bounding box center [336, 181] width 20 height 20
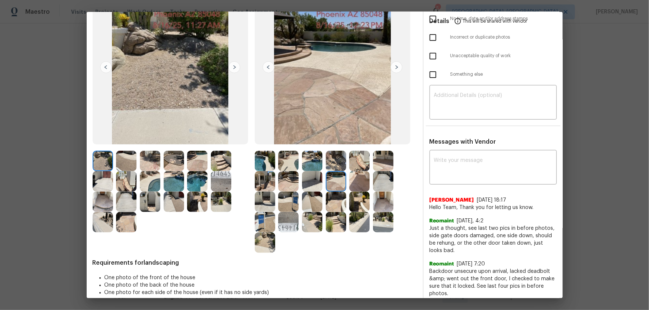
click at [350, 182] on img at bounding box center [359, 181] width 20 height 20
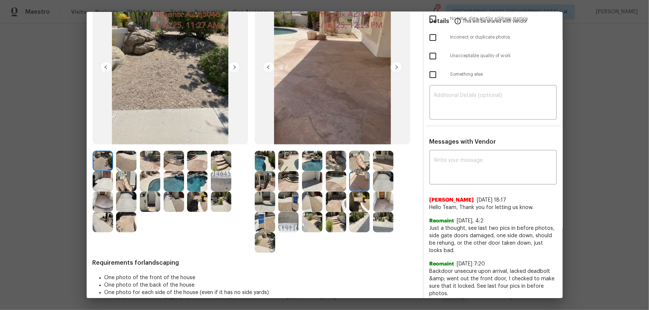
click at [375, 182] on img at bounding box center [383, 181] width 20 height 20
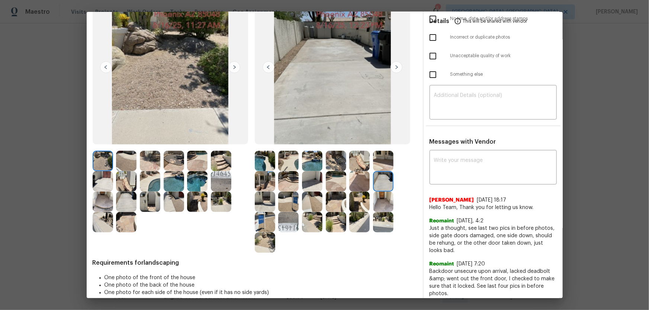
click at [268, 199] on img at bounding box center [265, 202] width 20 height 20
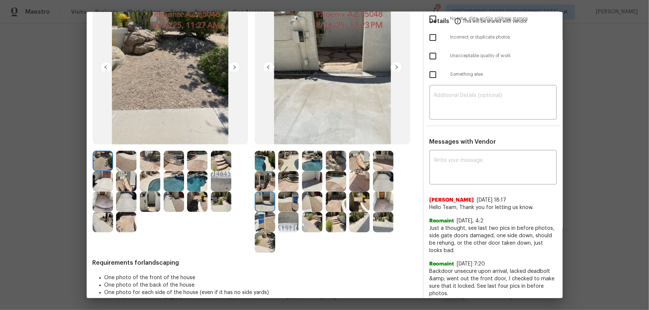
click at [281, 199] on img at bounding box center [288, 202] width 20 height 20
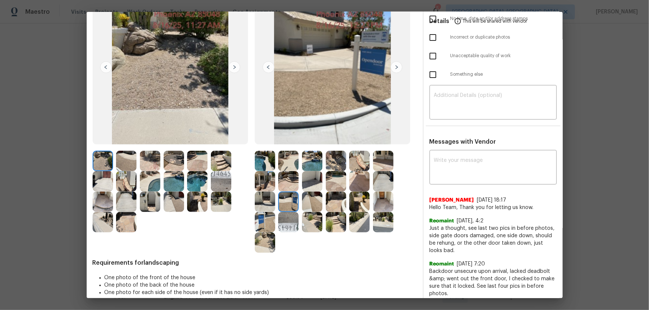
click at [317, 205] on img at bounding box center [312, 202] width 20 height 20
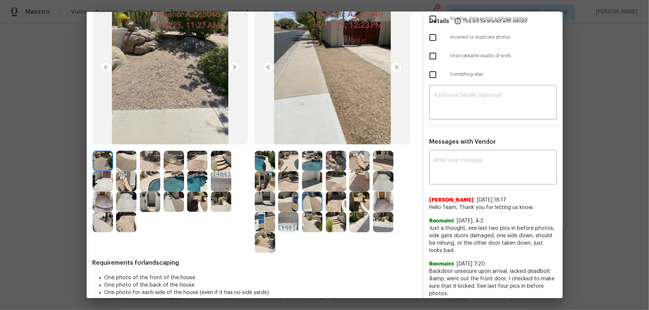
click at [329, 204] on img at bounding box center [336, 202] width 20 height 20
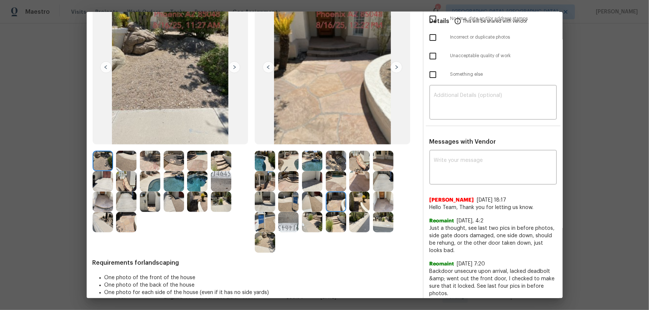
click at [345, 204] on div at bounding box center [338, 202] width 24 height 20
click at [370, 203] on div at bounding box center [361, 202] width 24 height 20
click at [364, 202] on img at bounding box center [359, 202] width 20 height 20
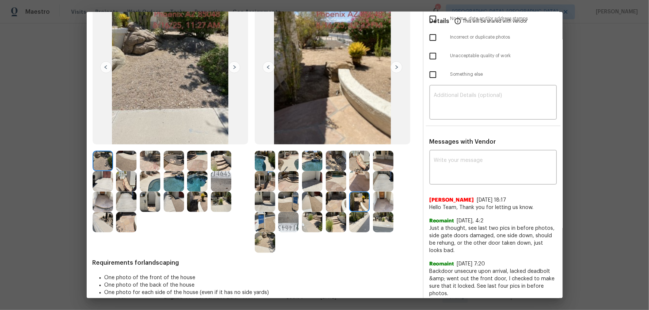
click at [373, 202] on img at bounding box center [383, 202] width 20 height 20
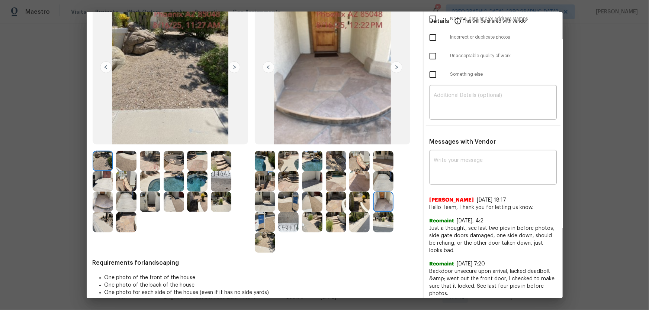
click at [266, 205] on img at bounding box center [265, 222] width 20 height 20
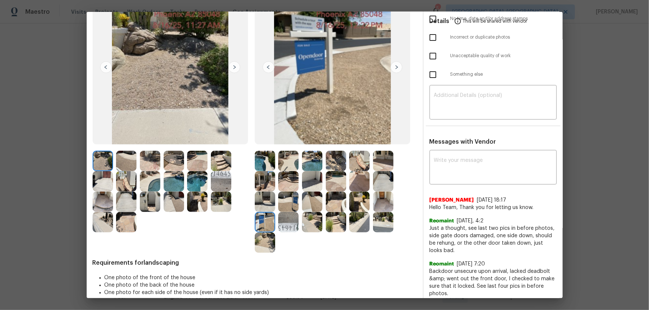
click at [291, 205] on img at bounding box center [288, 222] width 20 height 20
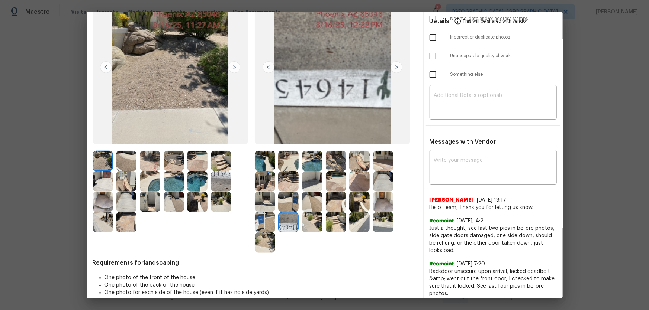
click at [311, 205] on img at bounding box center [312, 222] width 20 height 20
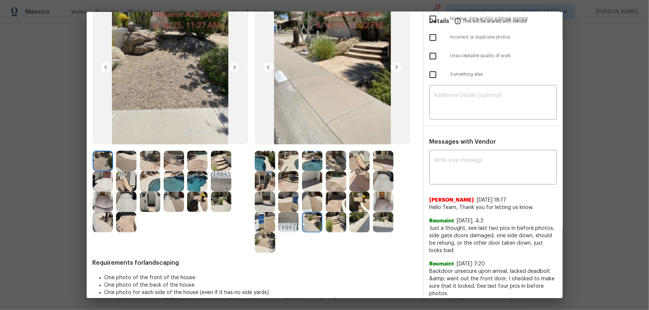
click at [338, 205] on img at bounding box center [336, 222] width 20 height 20
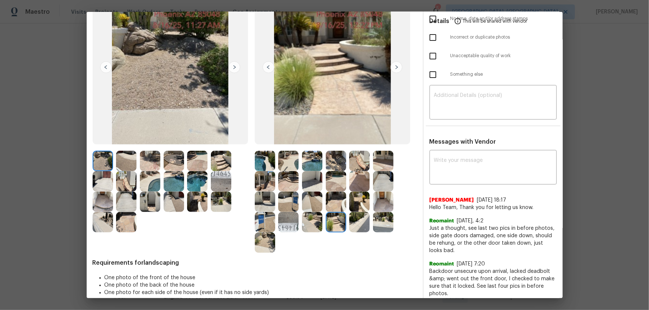
click at [361, 205] on img at bounding box center [359, 222] width 20 height 20
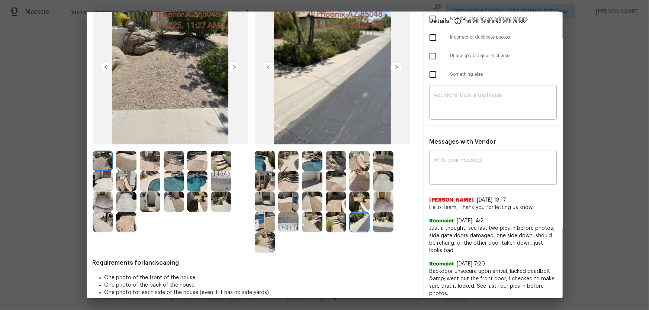
click at [380, 205] on img at bounding box center [383, 222] width 20 height 20
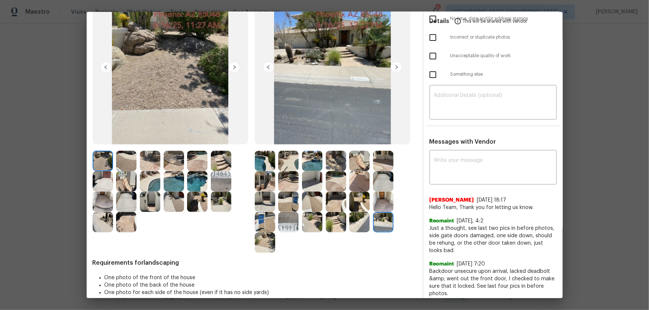
click at [258, 205] on img at bounding box center [265, 243] width 20 height 20
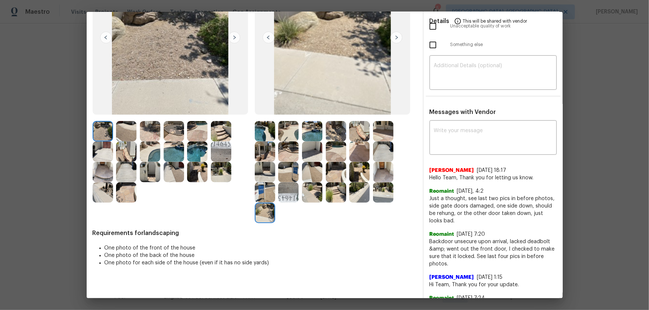
scroll to position [101, 0]
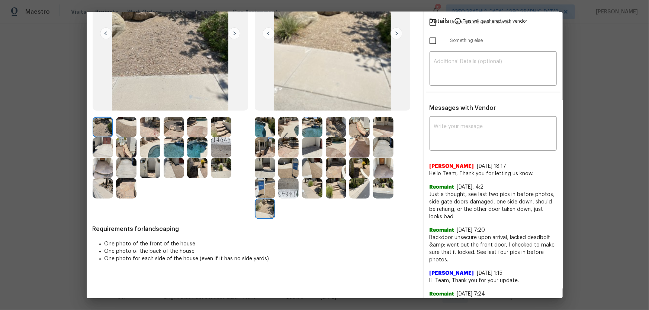
click at [283, 189] on img at bounding box center [288, 188] width 20 height 20
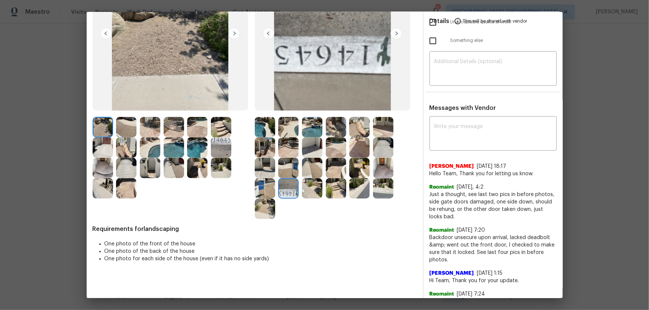
click at [316, 195] on img at bounding box center [312, 188] width 20 height 20
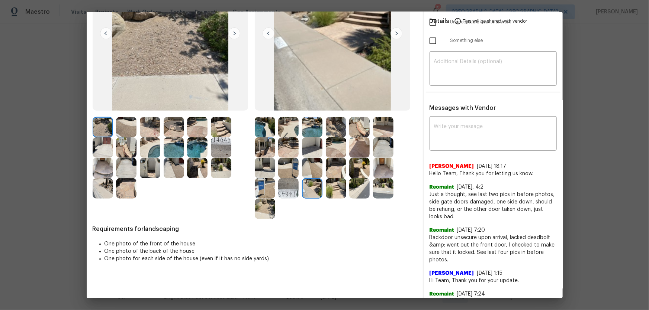
click at [332, 195] on img at bounding box center [336, 188] width 20 height 20
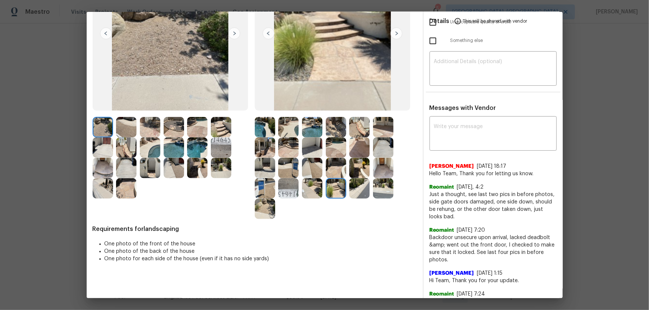
click at [350, 194] on img at bounding box center [359, 188] width 20 height 20
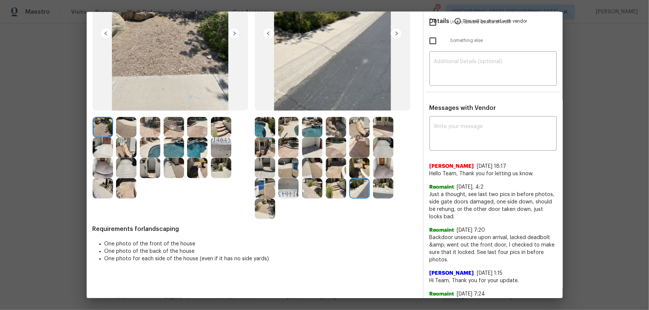
click at [383, 191] on img at bounding box center [383, 188] width 20 height 20
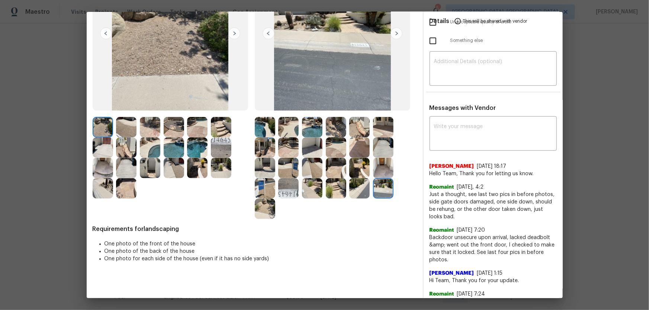
click at [267, 205] on img at bounding box center [265, 209] width 20 height 20
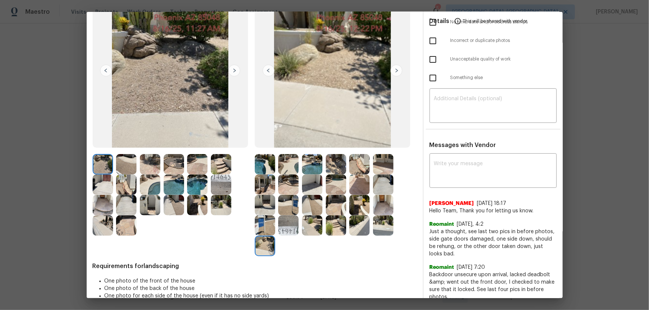
scroll to position [0, 0]
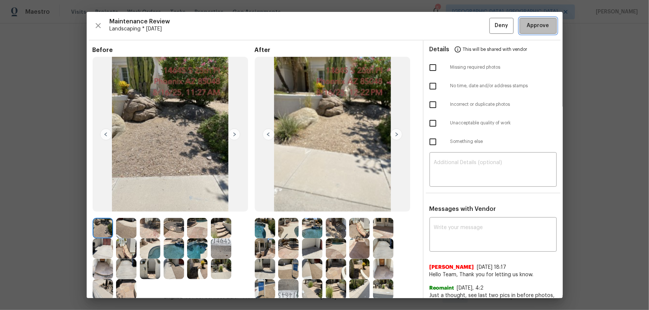
click at [461, 30] on button "Approve" at bounding box center [537, 26] width 37 height 16
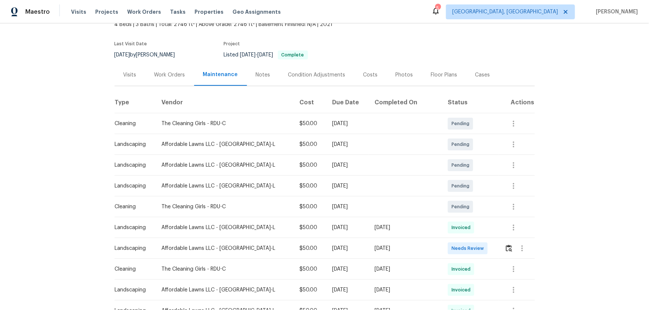
scroll to position [135, 0]
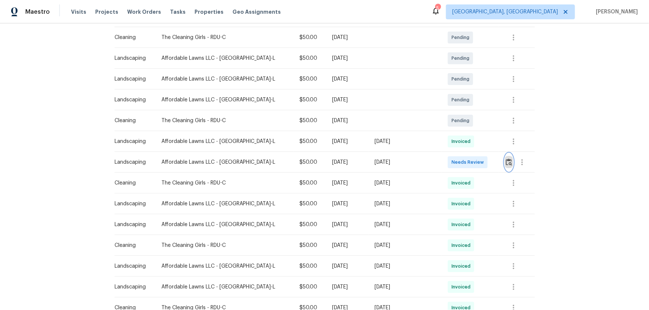
click at [461, 165] on button "button" at bounding box center [509, 163] width 9 height 18
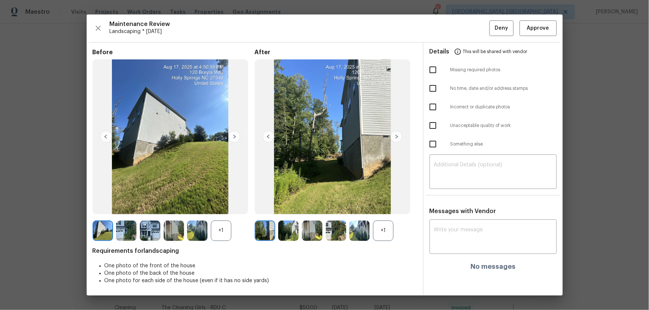
click at [391, 205] on div "+1" at bounding box center [383, 231] width 20 height 20
click at [218, 205] on div "+1" at bounding box center [221, 231] width 20 height 20
click at [292, 205] on img at bounding box center [288, 231] width 20 height 20
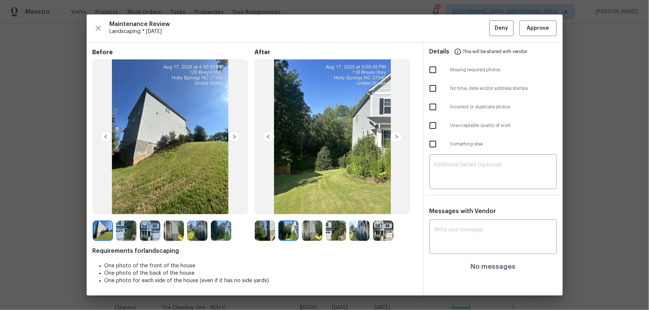
click at [305, 205] on img at bounding box center [312, 231] width 20 height 20
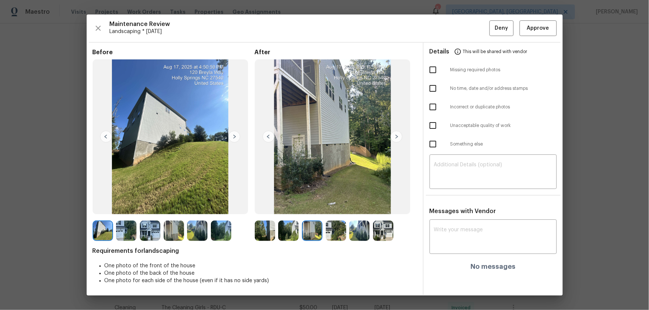
click at [329, 205] on img at bounding box center [336, 231] width 20 height 20
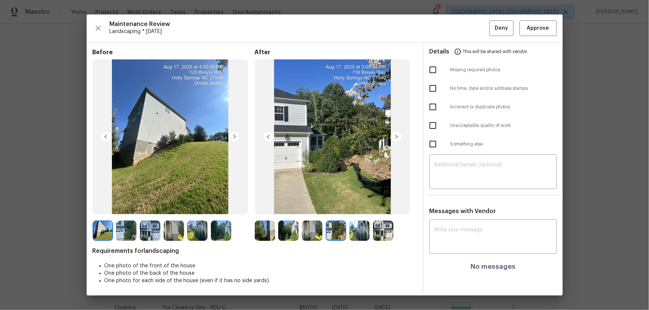
click at [347, 205] on div at bounding box center [338, 231] width 24 height 20
click at [364, 205] on img at bounding box center [359, 231] width 20 height 20
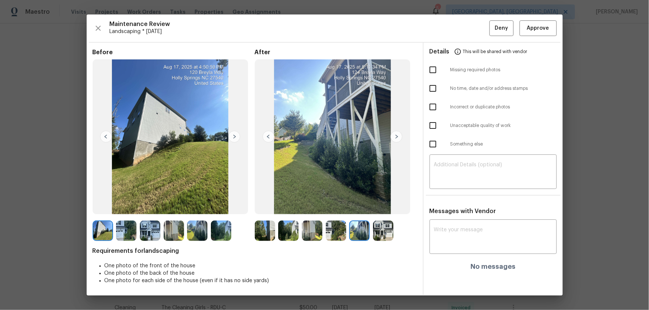
click at [381, 205] on img at bounding box center [383, 231] width 20 height 20
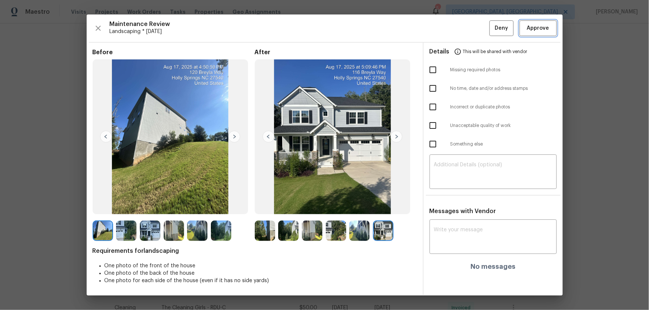
click at [461, 24] on span "Approve" at bounding box center [538, 28] width 22 height 9
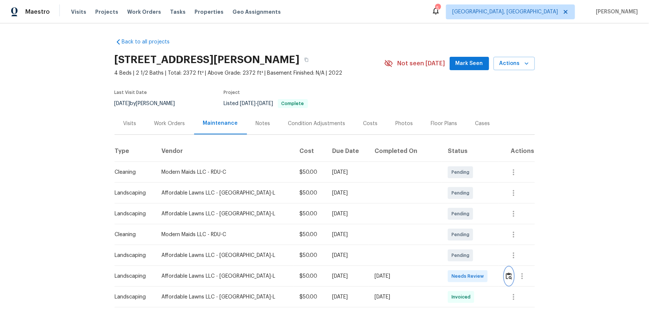
click at [461, 205] on img "button" at bounding box center [509, 276] width 6 height 7
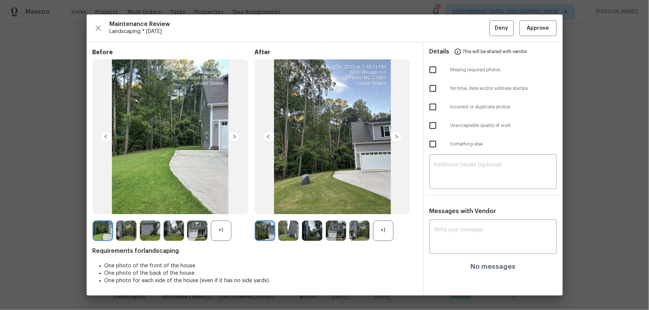
click at [386, 205] on div "+1" at bounding box center [383, 231] width 20 height 20
click at [223, 205] on div "+1" at bounding box center [221, 231] width 20 height 20
click at [293, 205] on img at bounding box center [288, 231] width 20 height 20
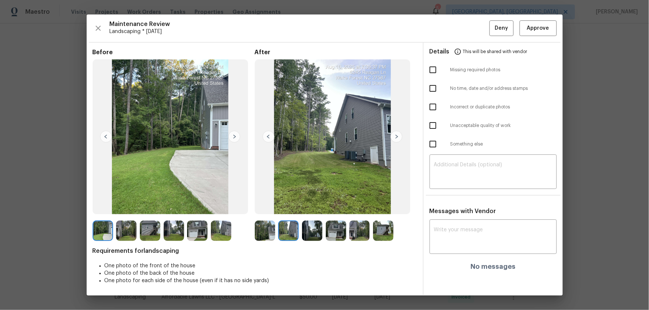
click at [312, 205] on img at bounding box center [312, 231] width 20 height 20
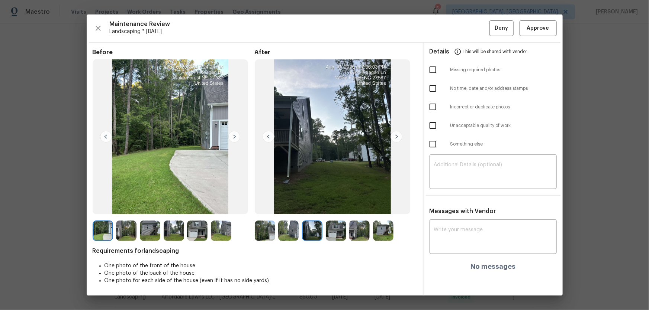
click at [331, 205] on img at bounding box center [336, 231] width 20 height 20
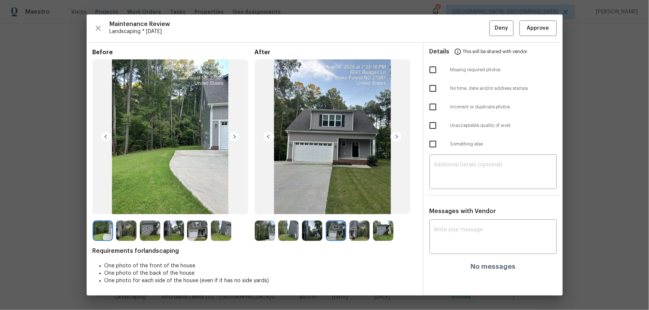
click at [360, 205] on img at bounding box center [359, 231] width 20 height 20
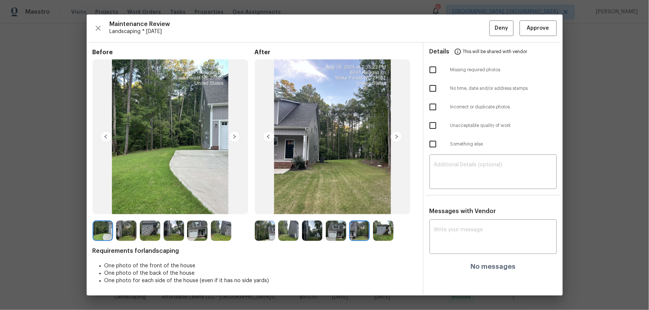
click at [388, 205] on img at bounding box center [383, 231] width 20 height 20
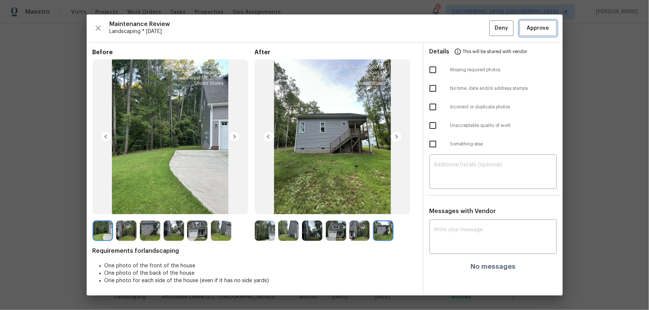
click at [461, 26] on span "Approve" at bounding box center [538, 28] width 22 height 9
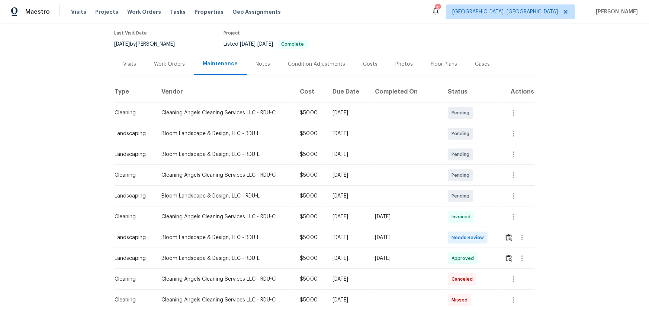
scroll to position [67, 0]
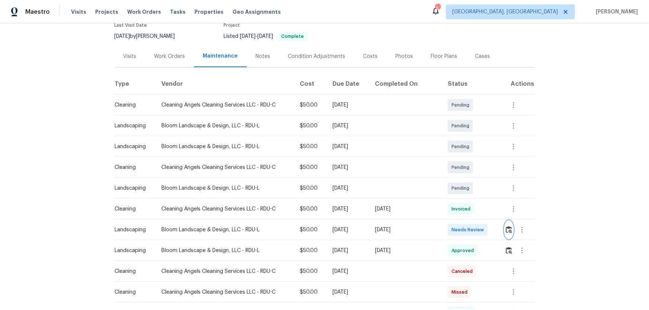
click at [507, 232] on img "button" at bounding box center [509, 229] width 6 height 7
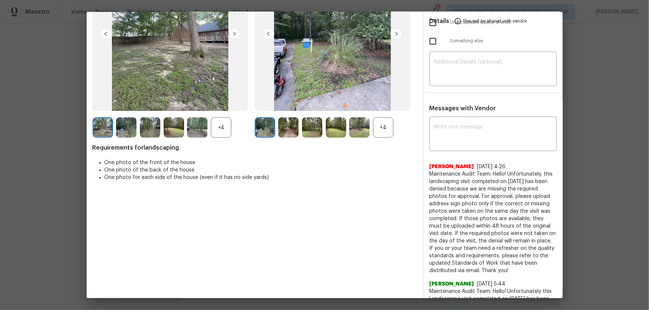
scroll to position [101, 0]
click at [379, 130] on div "+4" at bounding box center [383, 127] width 20 height 20
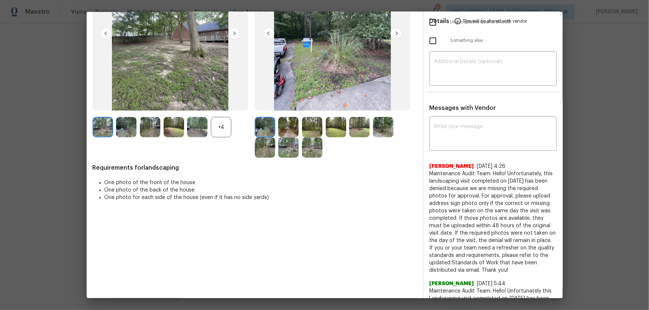
click at [219, 126] on div "+4" at bounding box center [221, 127] width 20 height 20
click at [288, 129] on img at bounding box center [288, 127] width 20 height 20
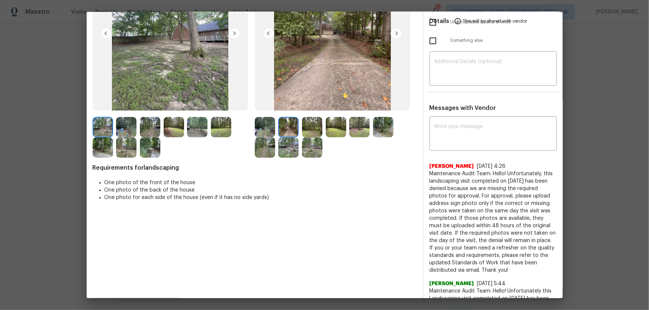
click at [306, 129] on img at bounding box center [312, 127] width 20 height 20
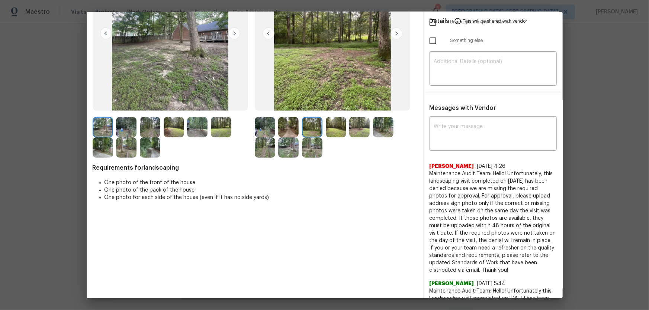
click at [336, 128] on img at bounding box center [336, 127] width 20 height 20
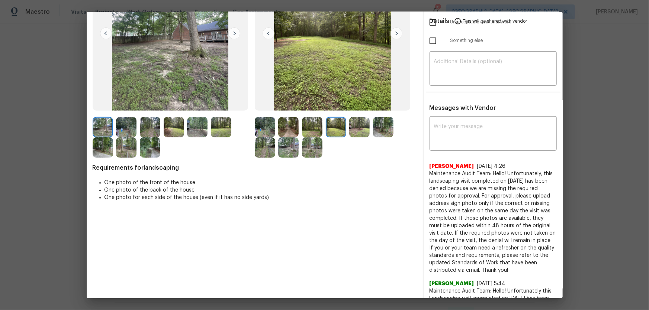
click at [355, 129] on img at bounding box center [359, 127] width 20 height 20
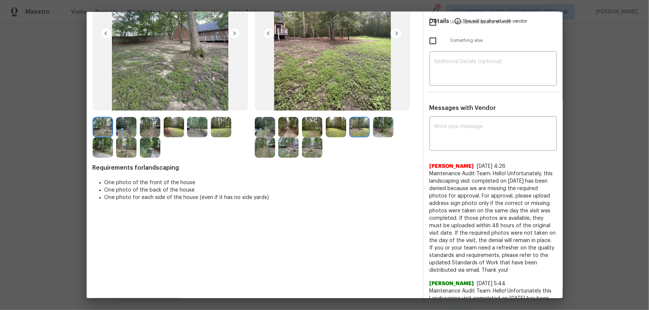
click at [375, 125] on img at bounding box center [383, 127] width 20 height 20
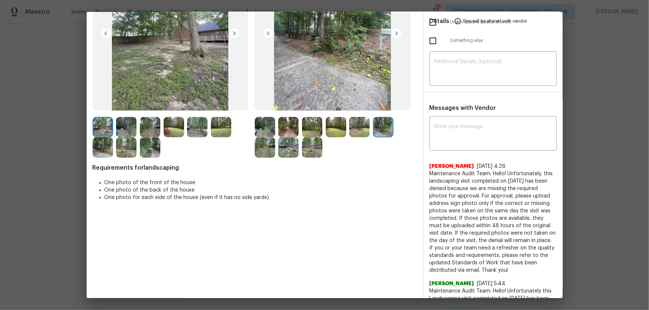
click at [264, 146] on img at bounding box center [265, 148] width 20 height 20
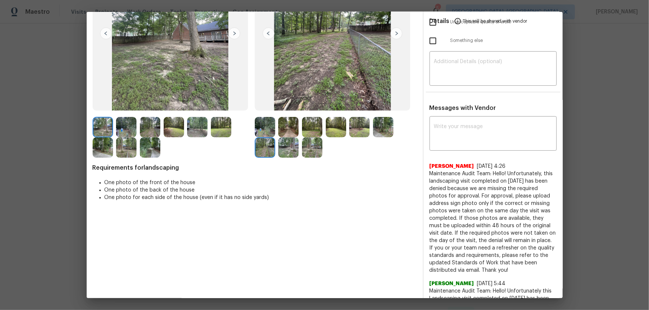
click at [286, 146] on img at bounding box center [288, 148] width 20 height 20
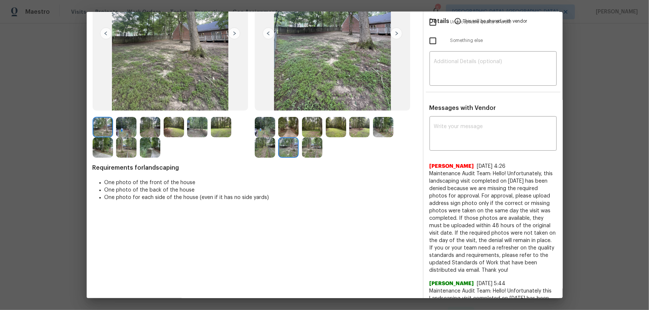
click at [305, 150] on img at bounding box center [312, 148] width 20 height 20
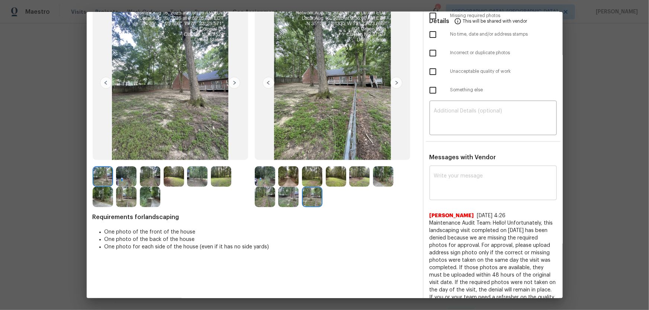
scroll to position [0, 0]
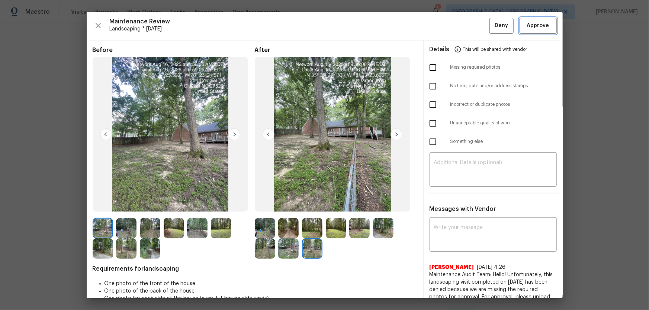
click at [528, 23] on span "Approve" at bounding box center [538, 25] width 22 height 9
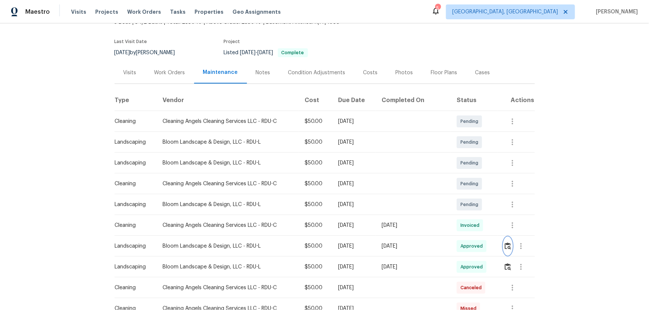
scroll to position [67, 0]
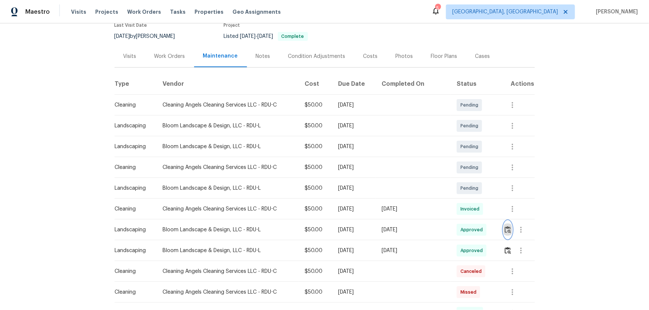
click at [503, 233] on button "button" at bounding box center [507, 230] width 9 height 18
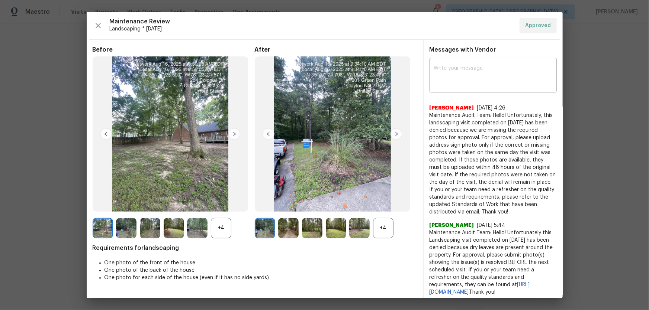
click at [381, 235] on div "+4" at bounding box center [383, 228] width 20 height 20
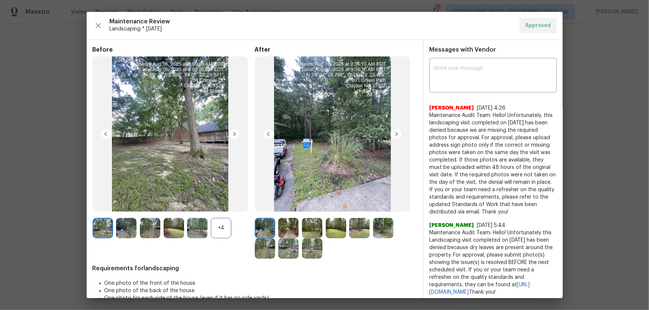
click at [231, 225] on div "+4" at bounding box center [174, 228] width 162 height 20
click at [225, 230] on div "+4" at bounding box center [221, 228] width 20 height 20
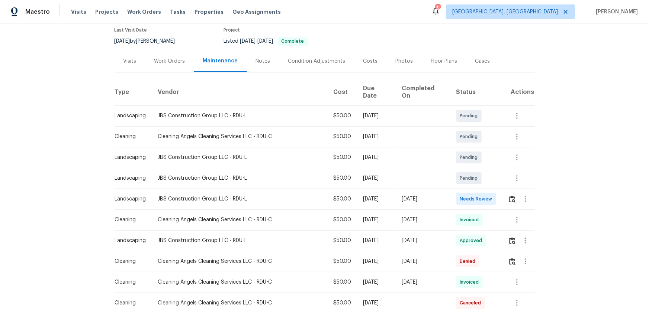
scroll to position [67, 0]
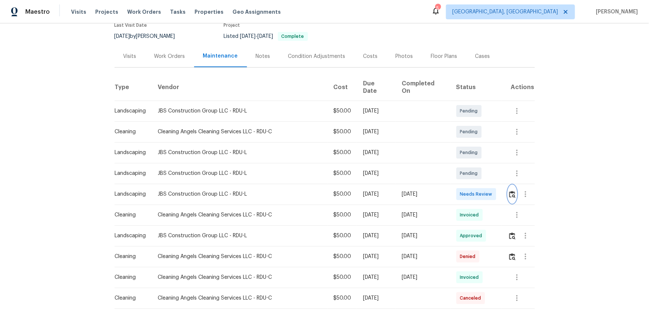
click at [461, 191] on img "button" at bounding box center [512, 194] width 6 height 7
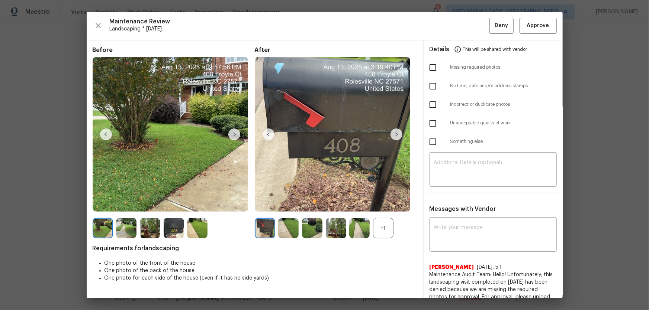
click at [379, 205] on div "+1" at bounding box center [383, 228] width 20 height 20
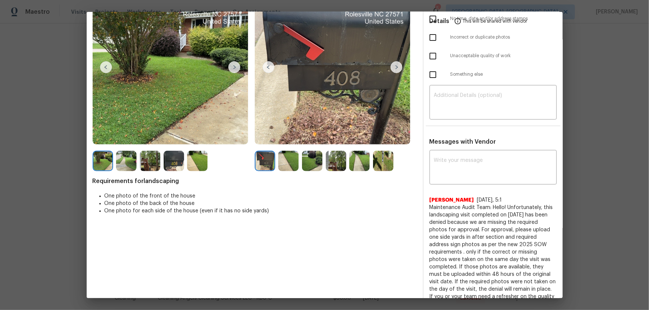
click at [287, 156] on img at bounding box center [288, 161] width 20 height 20
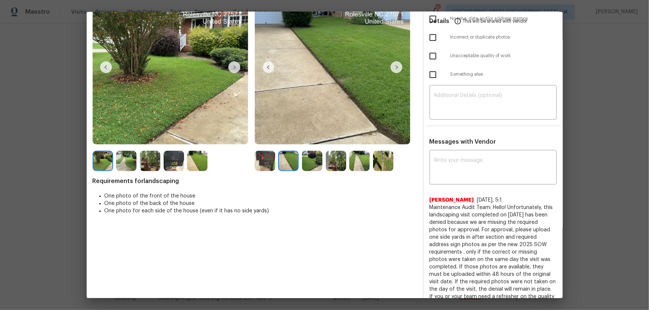
click at [309, 157] on img at bounding box center [312, 161] width 20 height 20
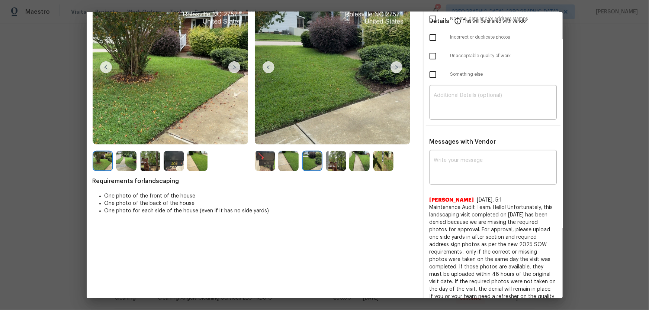
click at [334, 162] on img at bounding box center [336, 161] width 20 height 20
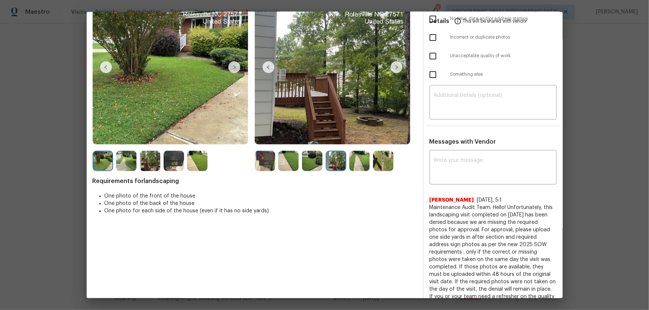
click at [368, 166] on div at bounding box center [361, 161] width 24 height 20
click at [365, 165] on img at bounding box center [359, 161] width 20 height 20
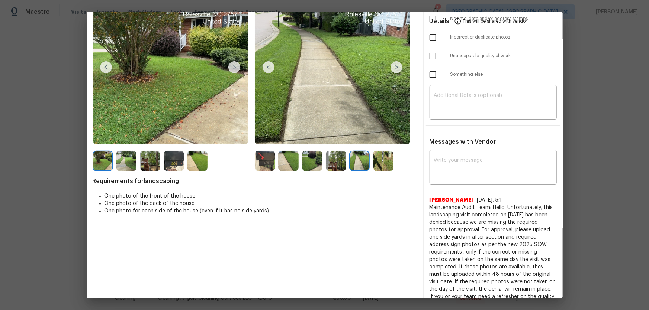
click at [375, 164] on img at bounding box center [383, 161] width 20 height 20
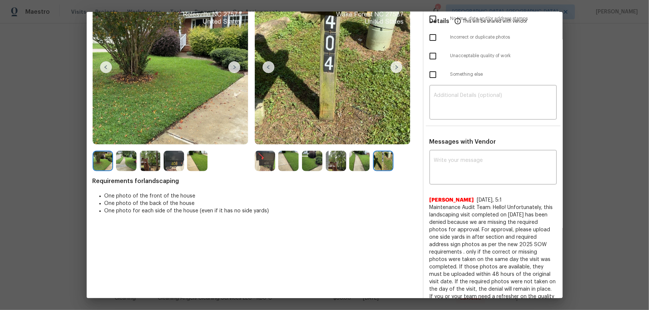
click at [294, 158] on img at bounding box center [288, 161] width 20 height 20
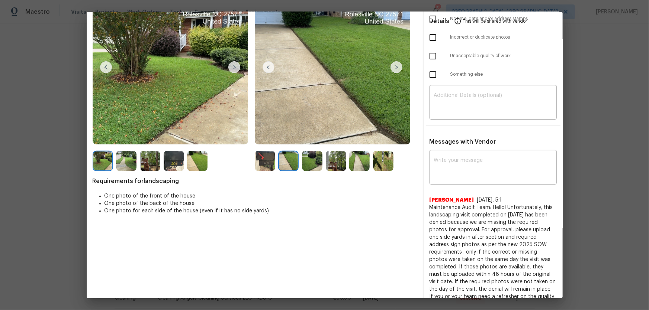
click at [304, 161] on img at bounding box center [312, 161] width 20 height 20
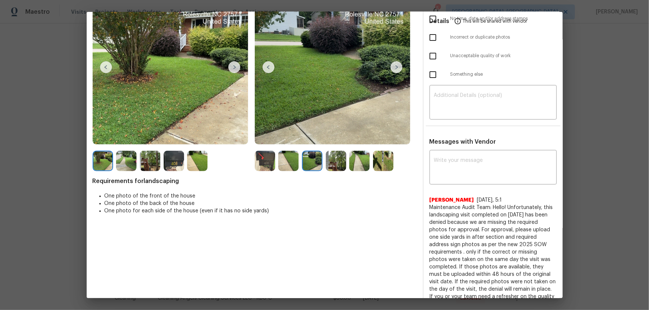
click at [332, 168] on img at bounding box center [336, 161] width 20 height 20
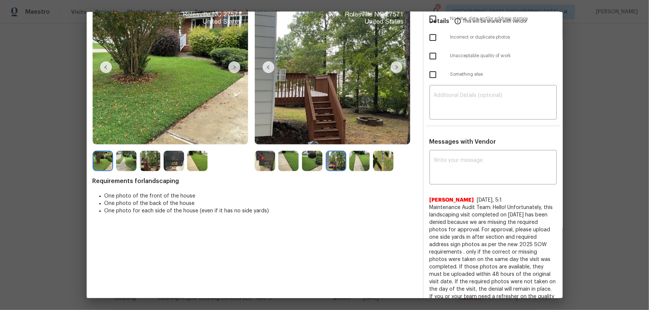
click at [354, 167] on img at bounding box center [359, 161] width 20 height 20
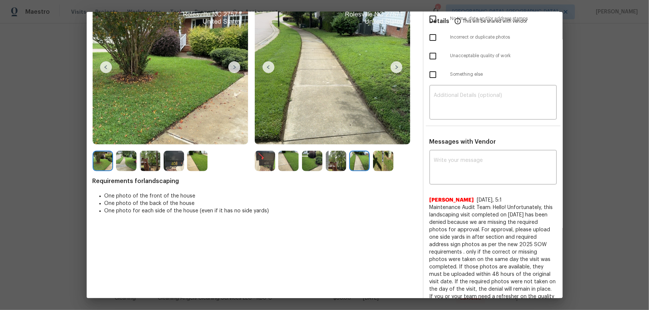
click at [378, 167] on img at bounding box center [383, 161] width 20 height 20
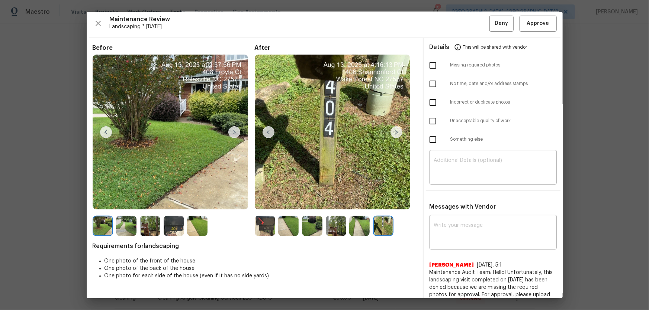
scroll to position [0, 0]
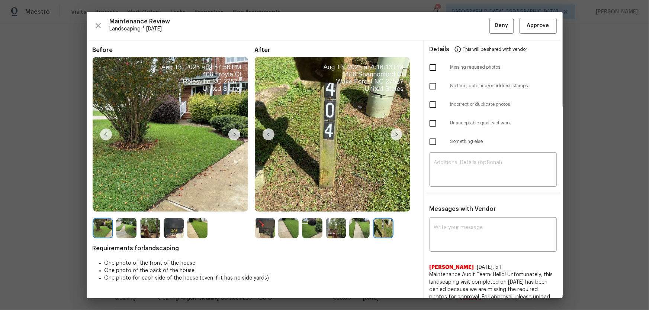
click at [286, 205] on img at bounding box center [288, 228] width 20 height 20
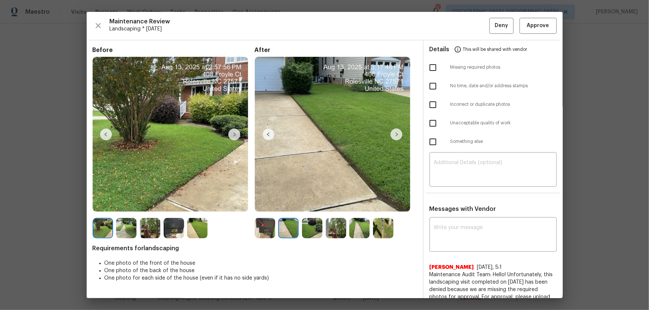
click at [309, 205] on img at bounding box center [312, 228] width 20 height 20
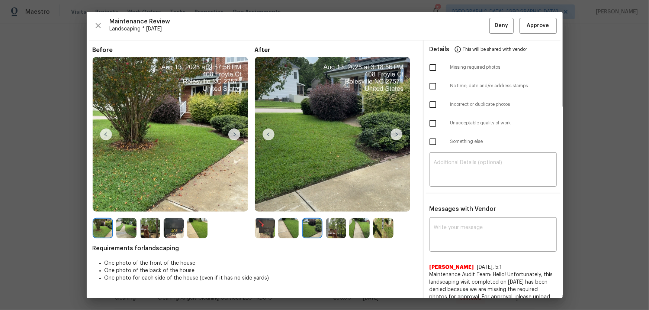
click at [327, 205] on img at bounding box center [336, 228] width 20 height 20
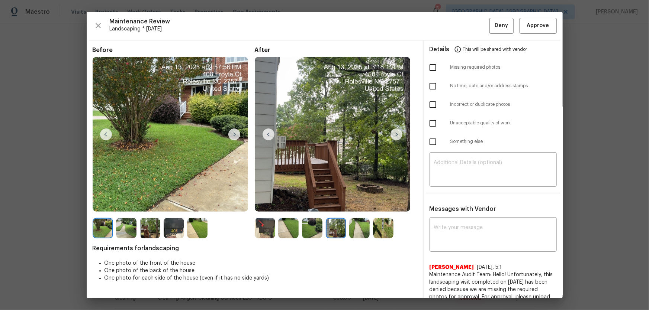
click at [351, 205] on img at bounding box center [359, 228] width 20 height 20
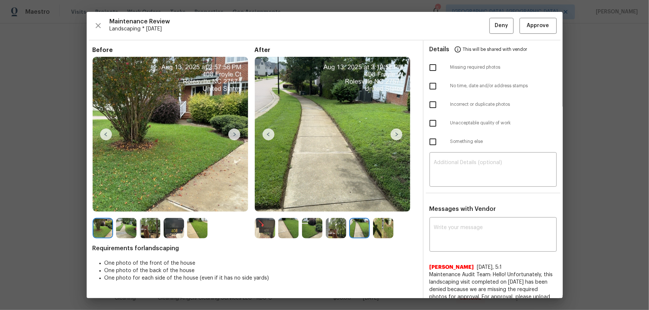
click at [396, 205] on div at bounding box center [336, 228] width 162 height 20
click at [382, 205] on img at bounding box center [383, 228] width 20 height 20
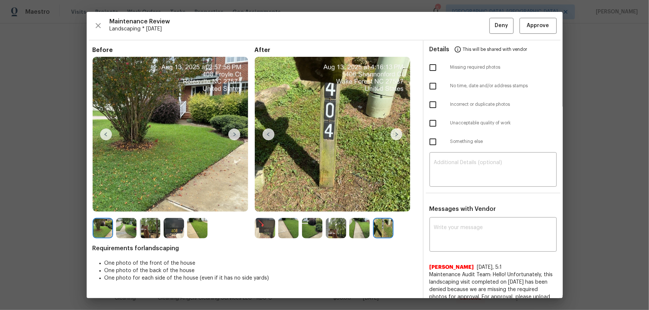
click at [261, 205] on img at bounding box center [265, 228] width 20 height 20
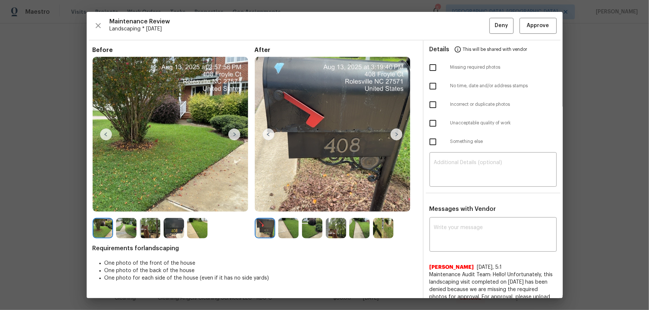
click at [286, 205] on img at bounding box center [288, 228] width 20 height 20
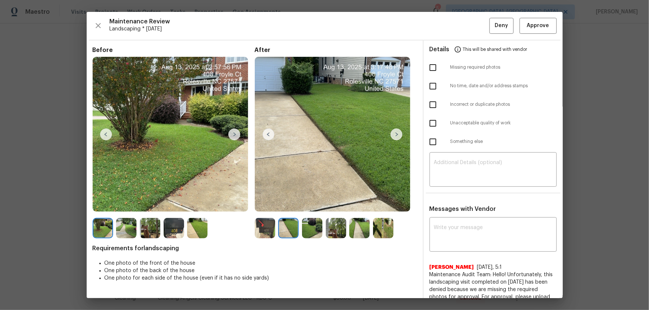
click at [306, 205] on img at bounding box center [312, 228] width 20 height 20
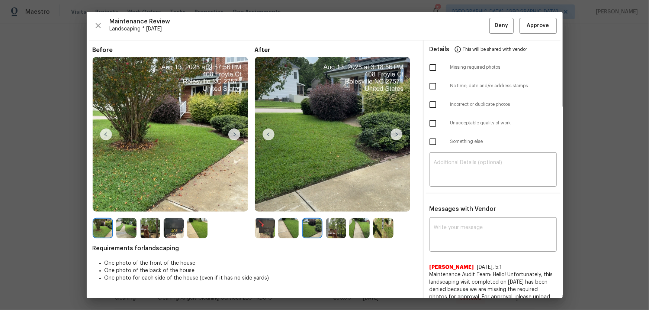
click at [331, 205] on img at bounding box center [336, 228] width 20 height 20
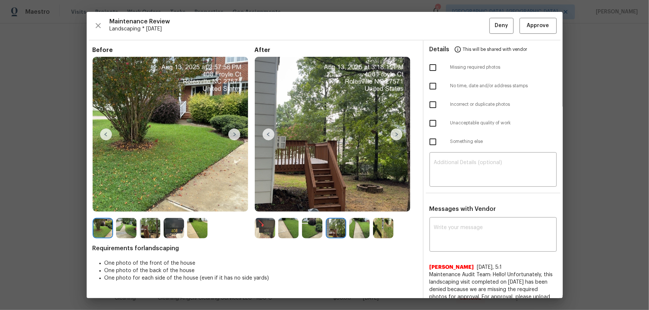
click at [361, 205] on img at bounding box center [359, 228] width 20 height 20
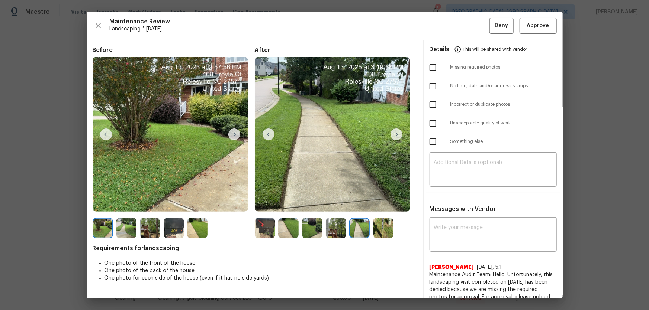
click at [376, 205] on img at bounding box center [383, 228] width 20 height 20
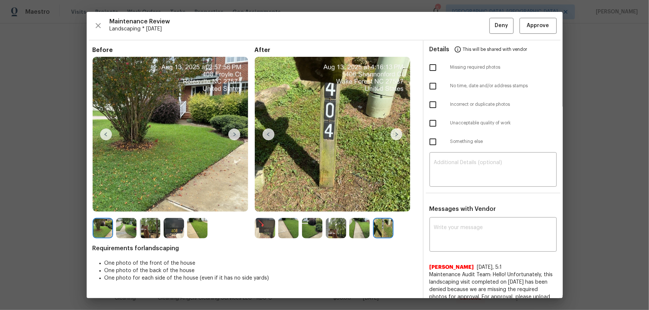
click at [175, 205] on img at bounding box center [174, 228] width 20 height 20
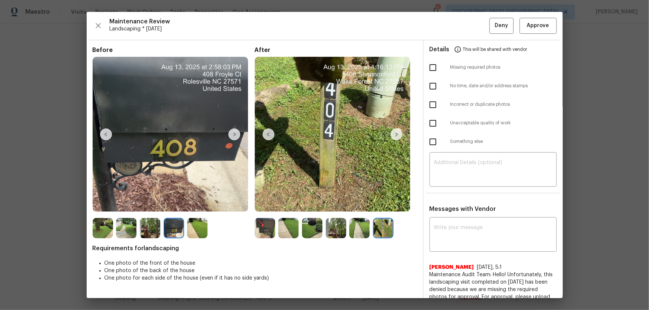
click at [174, 205] on img at bounding box center [174, 228] width 20 height 20
click at [292, 205] on img at bounding box center [288, 228] width 20 height 20
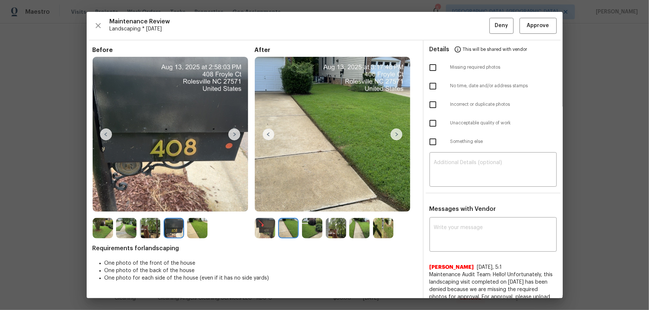
click at [308, 205] on img at bounding box center [312, 228] width 20 height 20
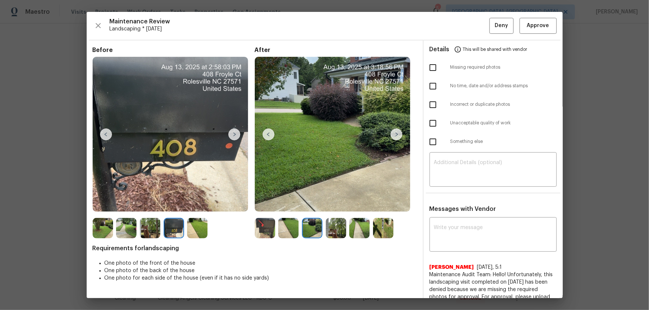
click at [330, 205] on img at bounding box center [336, 228] width 20 height 20
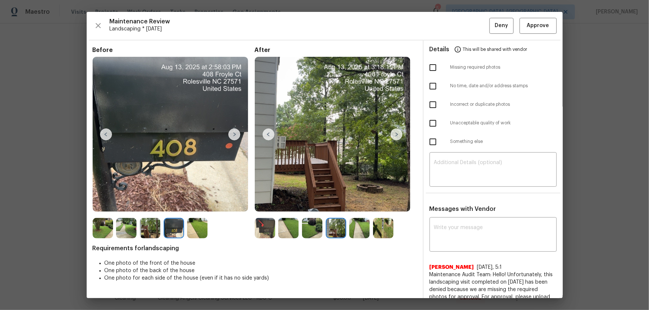
click at [358, 205] on img at bounding box center [359, 228] width 20 height 20
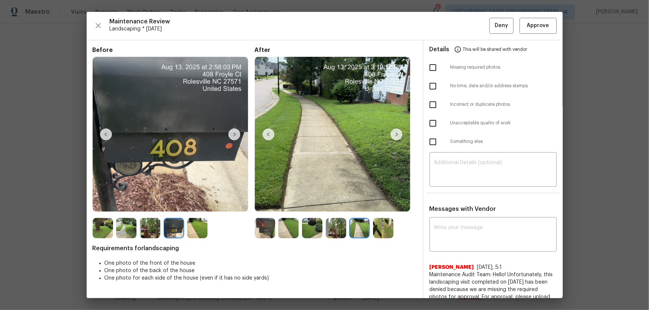
click at [152, 205] on img at bounding box center [150, 228] width 20 height 20
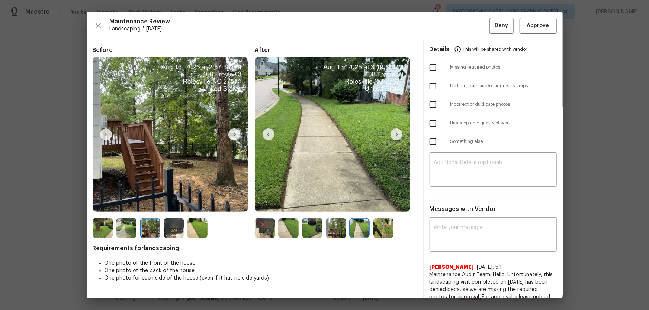
click at [129, 205] on img at bounding box center [126, 228] width 20 height 20
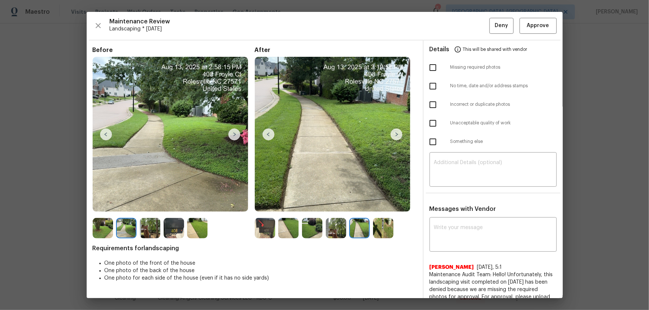
click at [93, 205] on img at bounding box center [103, 228] width 20 height 20
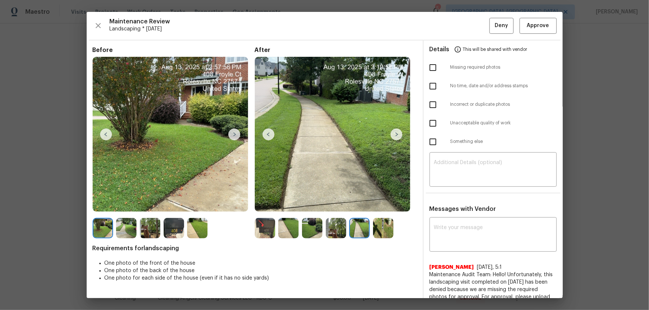
click at [127, 205] on img at bounding box center [126, 228] width 20 height 20
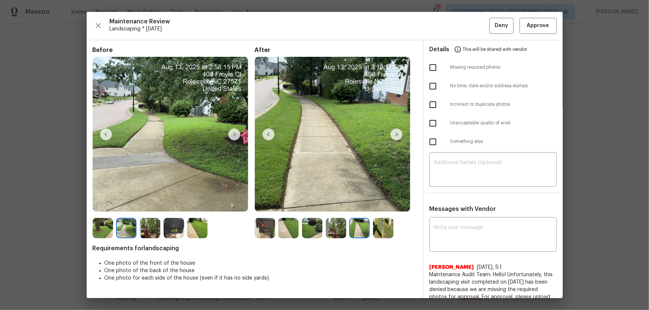
click at [152, 205] on img at bounding box center [150, 228] width 20 height 20
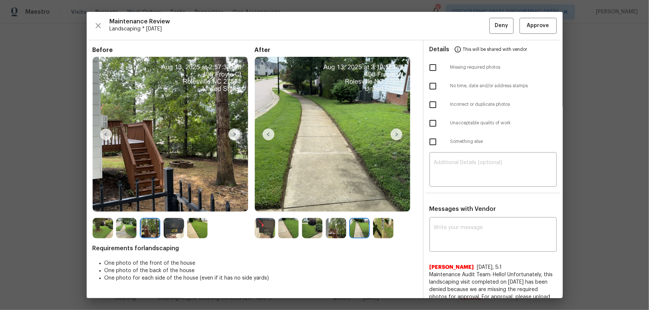
click at [192, 205] on img at bounding box center [197, 228] width 20 height 20
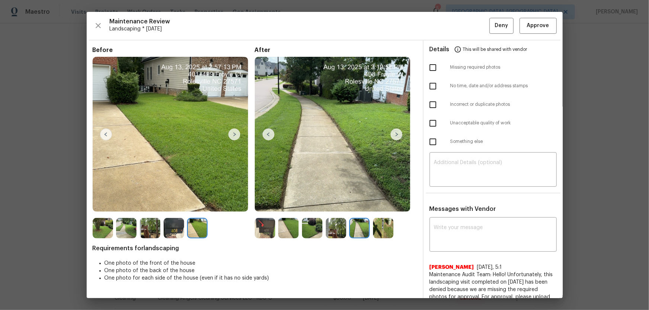
click at [266, 205] on img at bounding box center [265, 228] width 20 height 20
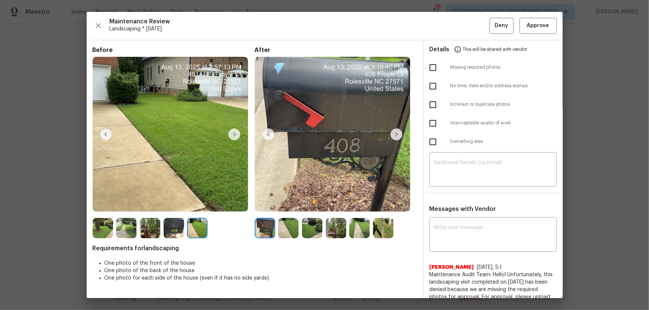
click at [284, 205] on img at bounding box center [288, 228] width 20 height 20
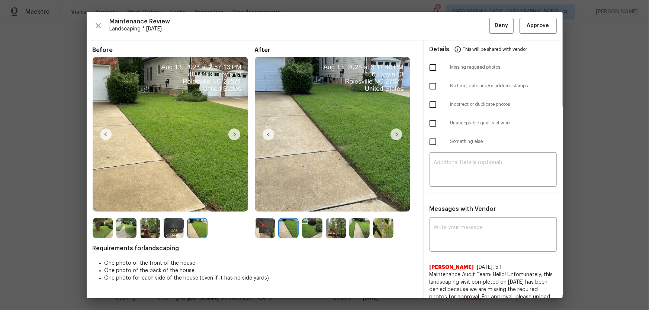
click at [306, 205] on img at bounding box center [312, 228] width 20 height 20
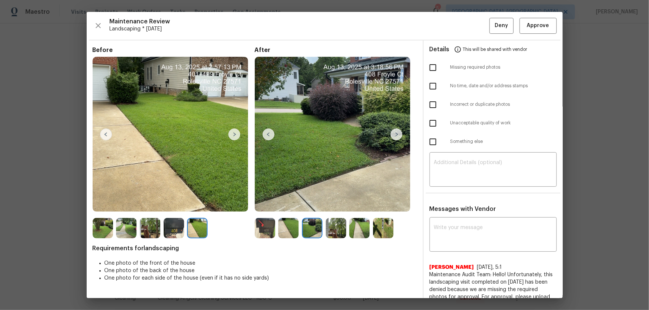
click at [338, 205] on img at bounding box center [336, 228] width 20 height 20
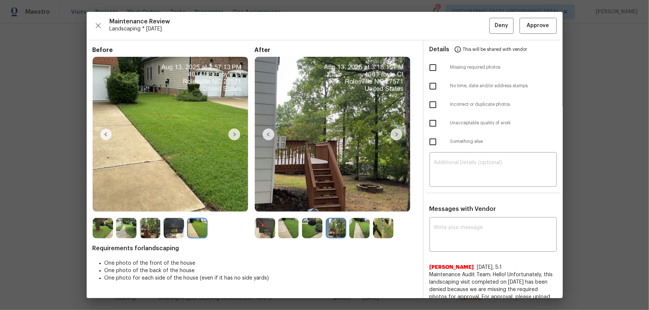
click at [357, 205] on img at bounding box center [359, 228] width 20 height 20
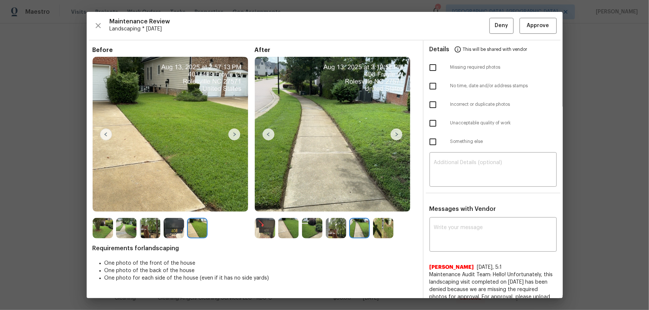
click at [373, 205] on img at bounding box center [383, 228] width 20 height 20
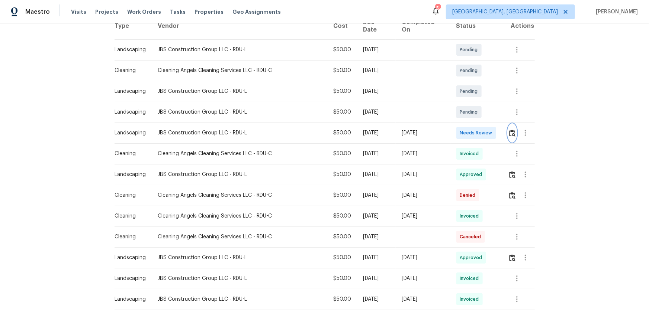
scroll to position [135, 0]
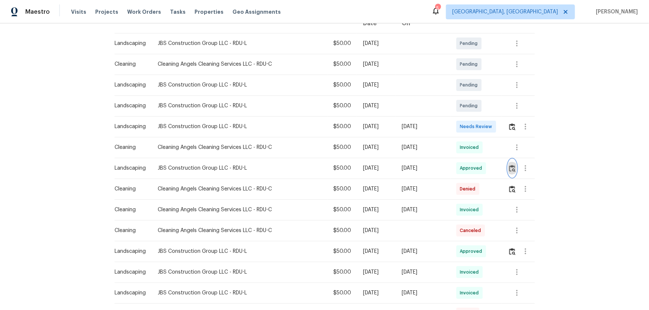
click at [461, 170] on button "button" at bounding box center [512, 168] width 9 height 18
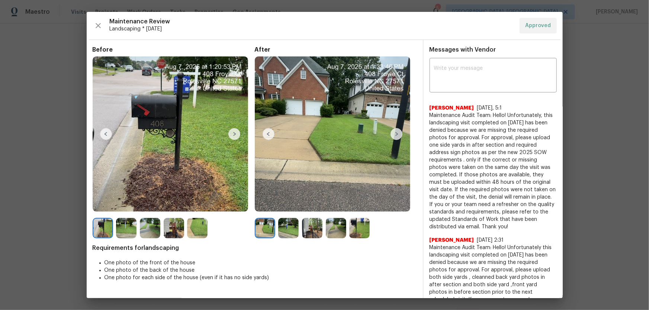
click at [290, 205] on img at bounding box center [288, 228] width 20 height 20
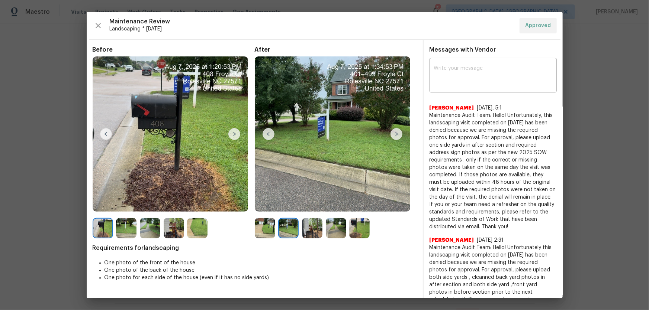
click at [309, 205] on img at bounding box center [312, 228] width 20 height 20
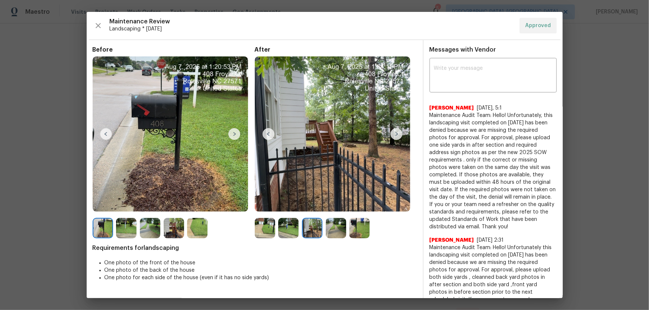
click at [338, 205] on img at bounding box center [336, 228] width 20 height 20
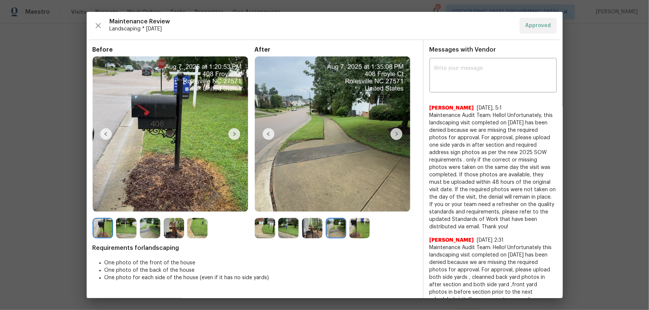
click at [354, 205] on img at bounding box center [359, 228] width 20 height 20
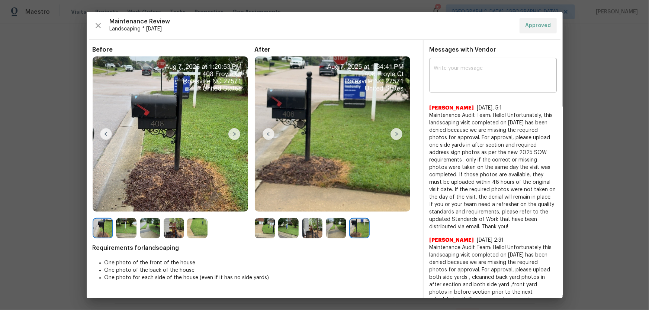
click at [338, 205] on img at bounding box center [336, 228] width 20 height 20
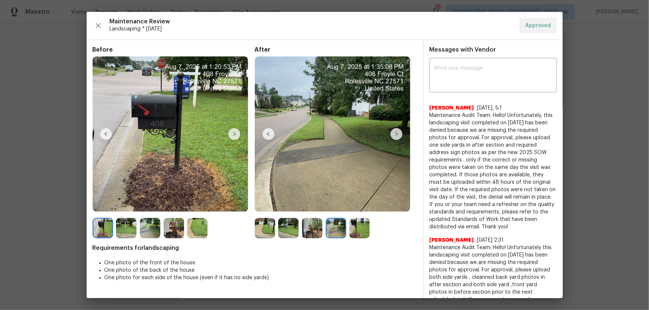
click at [349, 205] on img at bounding box center [359, 228] width 20 height 20
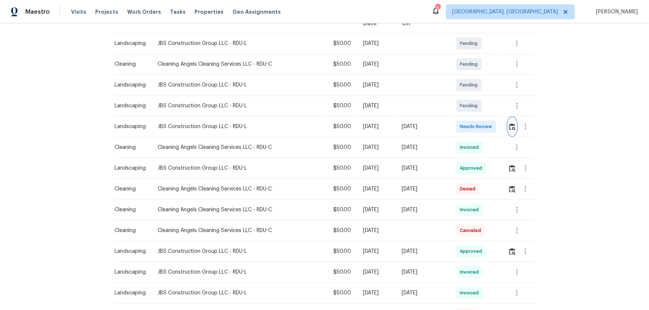
click at [461, 123] on img "button" at bounding box center [512, 126] width 6 height 7
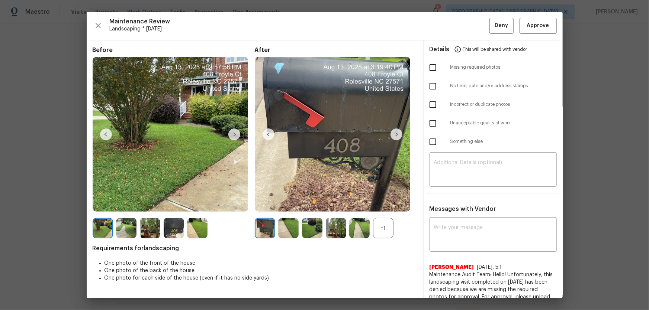
click at [374, 205] on div "+1" at bounding box center [383, 228] width 20 height 20
click at [305, 205] on img at bounding box center [312, 228] width 20 height 20
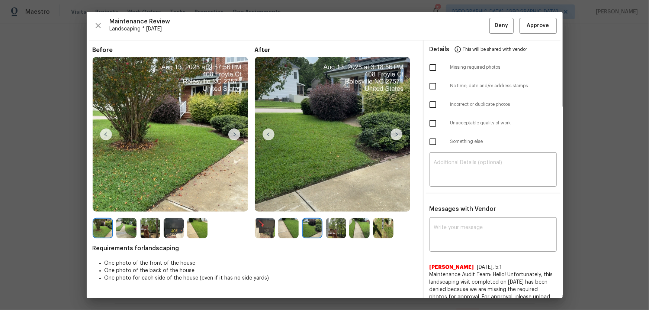
click at [296, 205] on img at bounding box center [288, 228] width 20 height 20
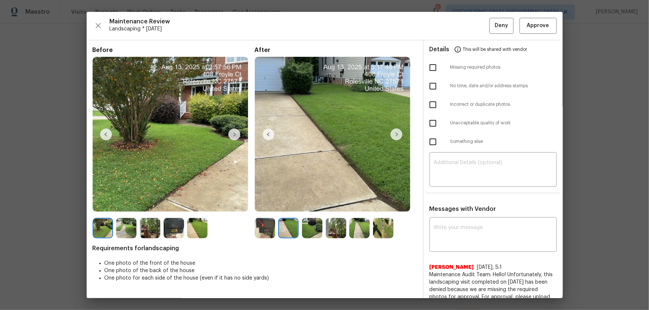
click at [332, 205] on img at bounding box center [336, 228] width 20 height 20
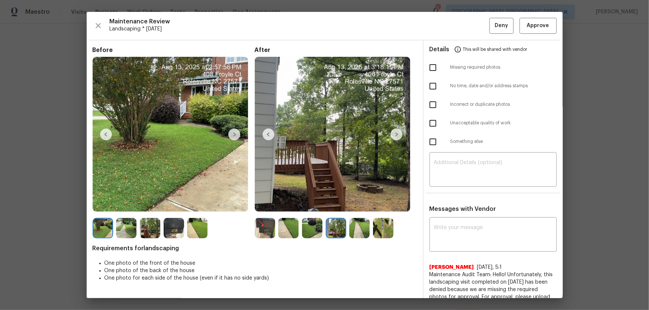
click at [359, 205] on img at bounding box center [359, 228] width 20 height 20
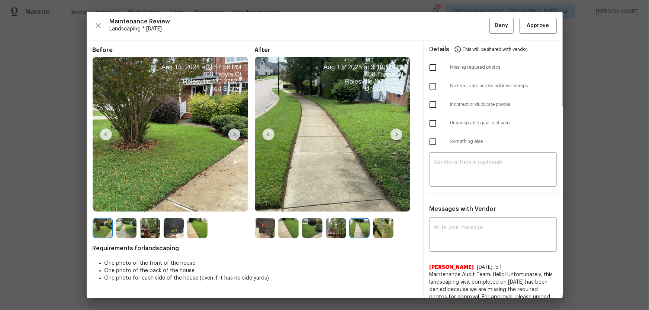
click at [386, 205] on img at bounding box center [383, 228] width 20 height 20
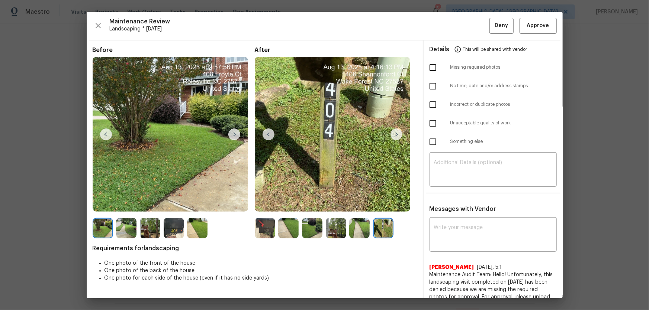
click at [186, 205] on div at bounding box center [176, 228] width 24 height 20
click at [196, 205] on img at bounding box center [197, 228] width 20 height 20
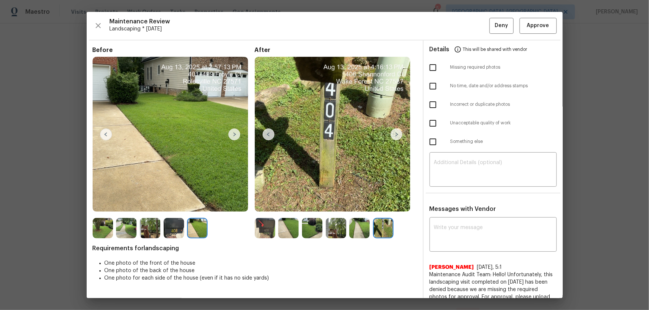
click at [177, 205] on img at bounding box center [174, 228] width 20 height 20
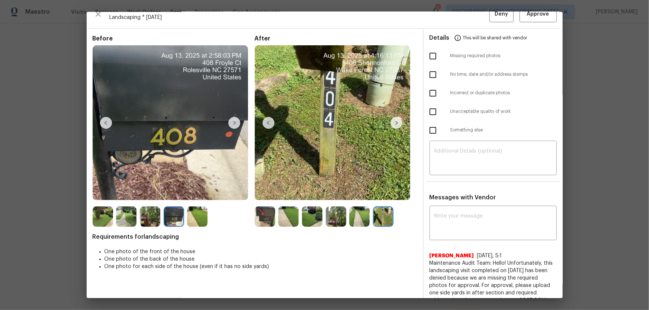
scroll to position [0, 0]
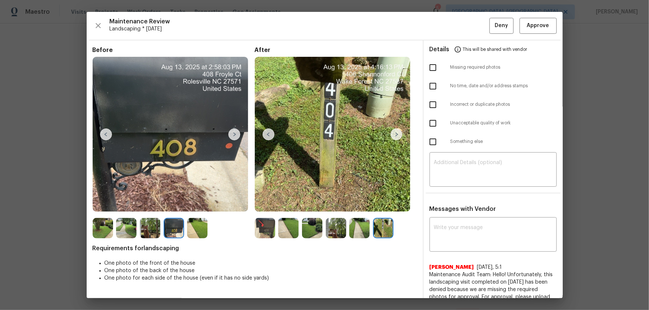
click at [288, 205] on img at bounding box center [288, 228] width 20 height 20
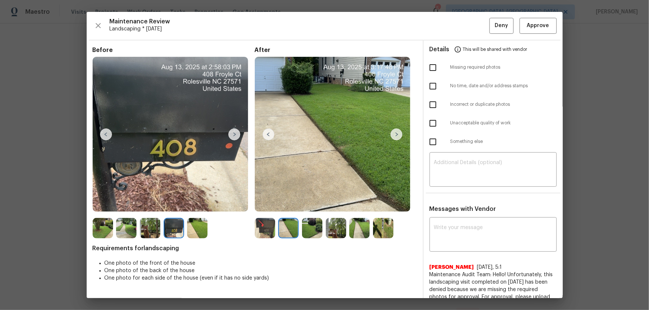
click at [311, 205] on img at bounding box center [312, 228] width 20 height 20
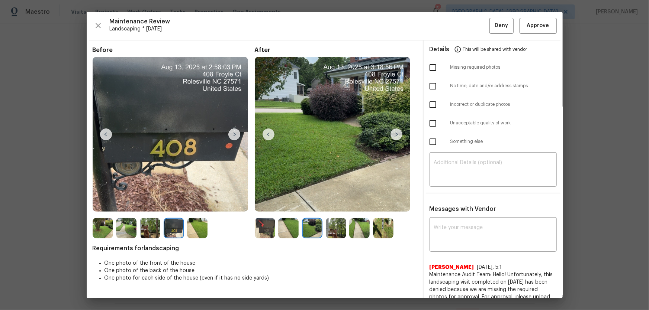
click at [337, 205] on img at bounding box center [336, 228] width 20 height 20
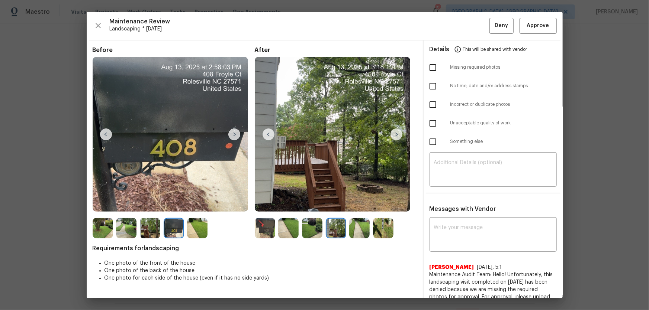
click at [359, 205] on img at bounding box center [359, 228] width 20 height 20
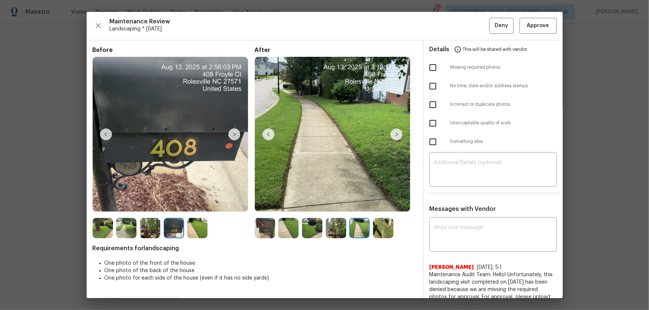
click at [383, 205] on img at bounding box center [383, 228] width 20 height 20
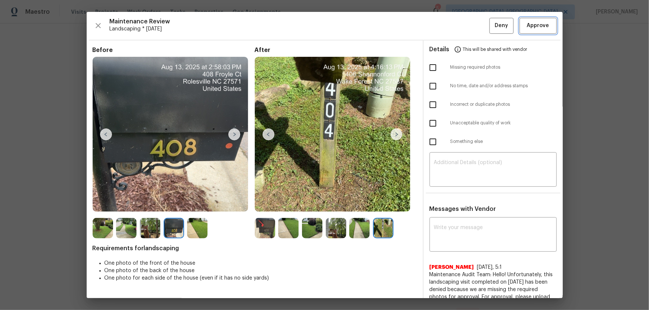
click at [461, 24] on span "Approve" at bounding box center [538, 25] width 22 height 9
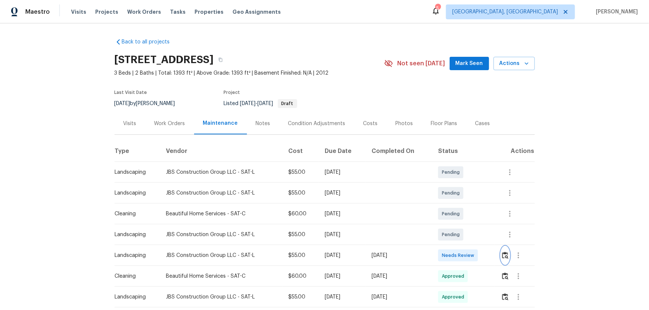
click at [502, 255] on img "button" at bounding box center [505, 255] width 6 height 7
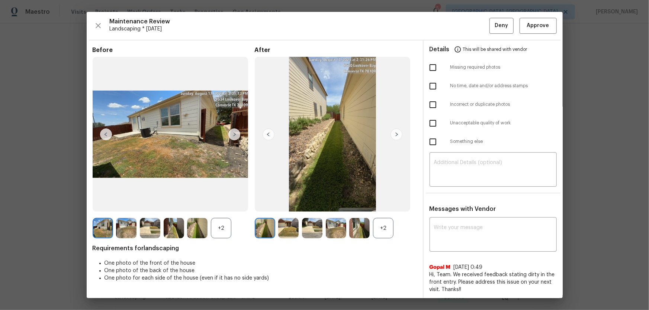
click at [387, 231] on div "+2" at bounding box center [383, 228] width 20 height 20
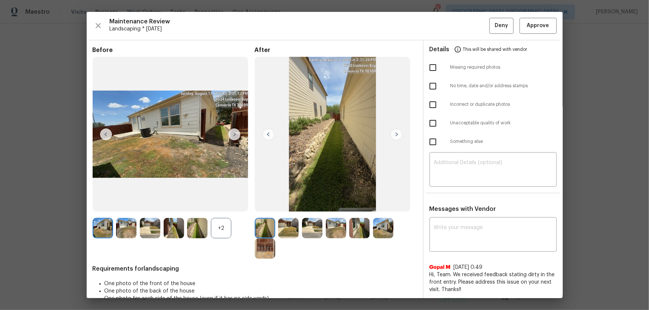
click at [227, 225] on div "+2" at bounding box center [221, 228] width 20 height 20
click at [290, 231] on img at bounding box center [288, 228] width 20 height 20
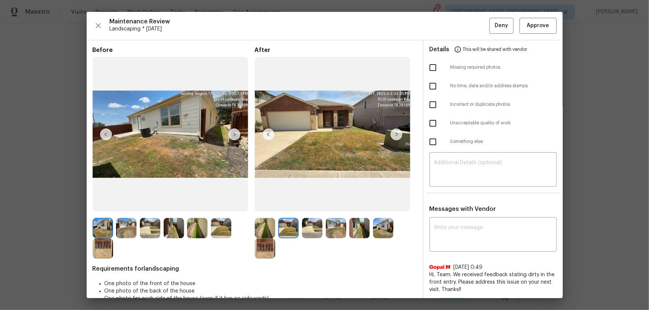
click at [311, 237] on img at bounding box center [312, 228] width 20 height 20
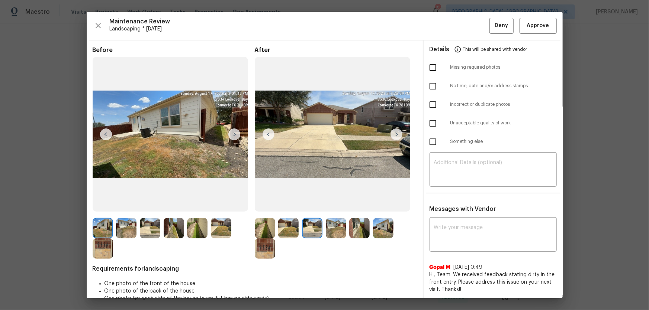
click at [331, 232] on img at bounding box center [336, 228] width 20 height 20
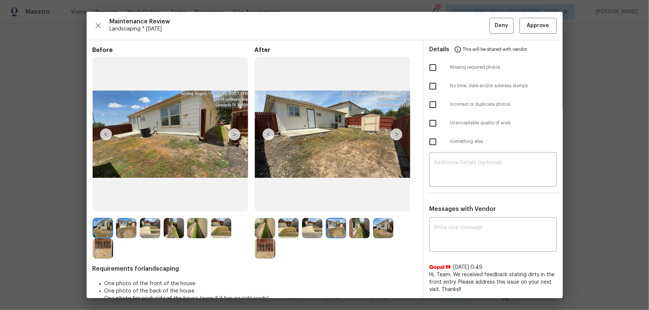
click at [360, 233] on img at bounding box center [359, 228] width 20 height 20
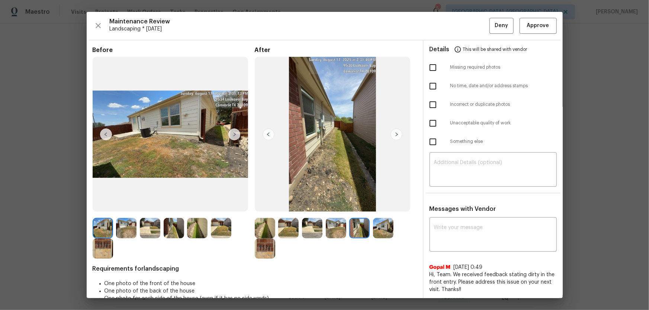
click at [377, 234] on img at bounding box center [383, 228] width 20 height 20
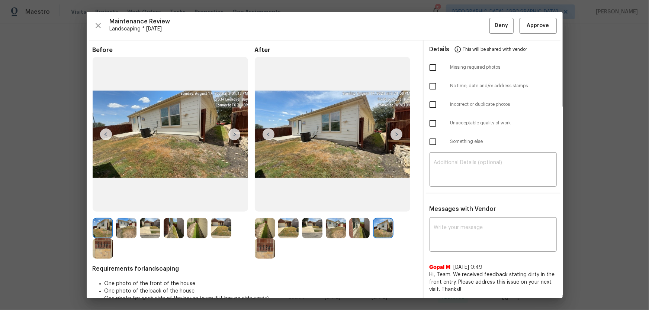
click at [266, 254] on img at bounding box center [265, 249] width 20 height 20
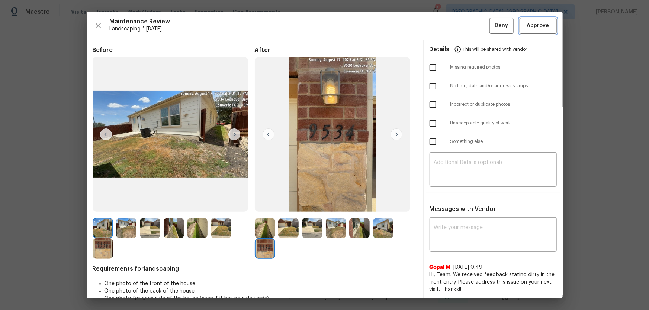
click at [531, 26] on span "Approve" at bounding box center [538, 25] width 22 height 9
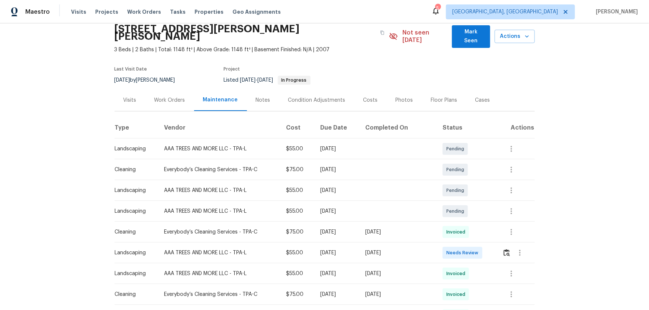
scroll to position [67, 0]
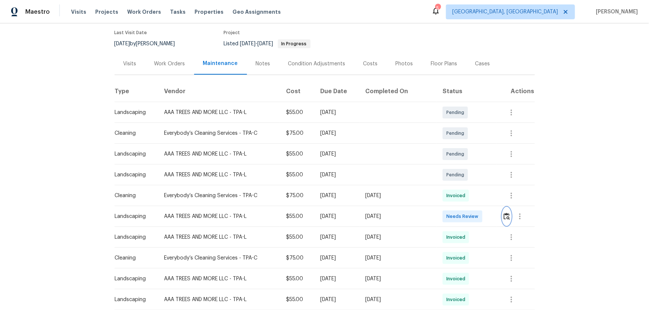
click at [506, 213] on img "button" at bounding box center [506, 216] width 6 height 7
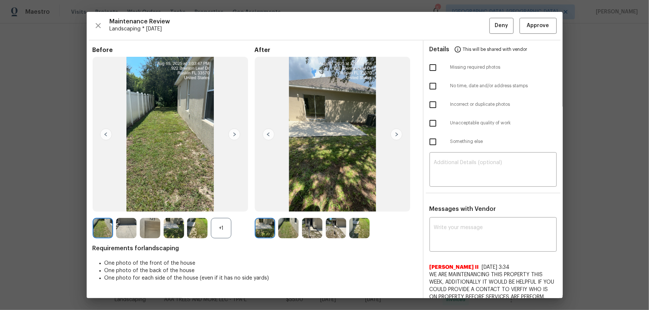
click at [218, 229] on div "+1" at bounding box center [221, 228] width 20 height 20
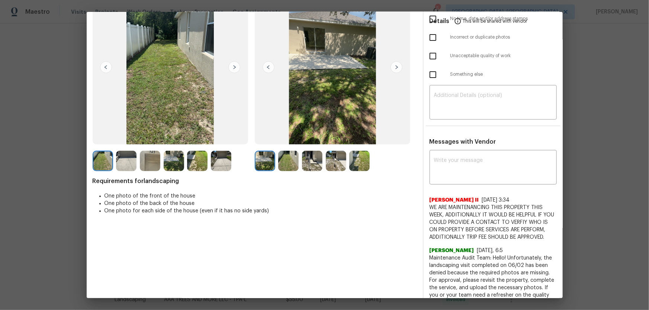
click at [289, 163] on img at bounding box center [288, 161] width 20 height 20
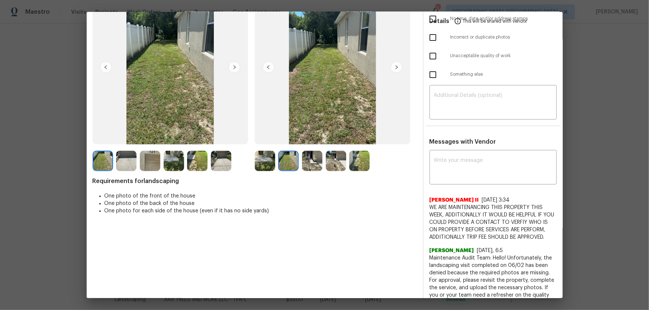
click at [313, 165] on img at bounding box center [312, 161] width 20 height 20
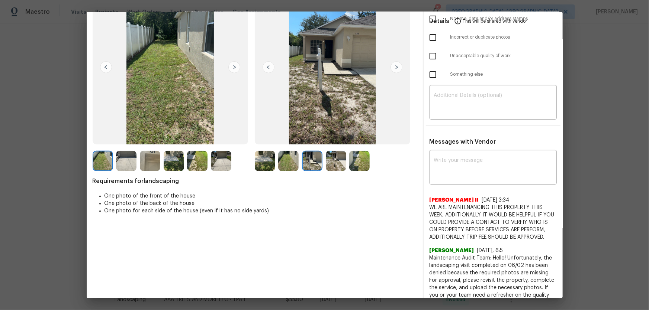
click at [333, 165] on img at bounding box center [336, 161] width 20 height 20
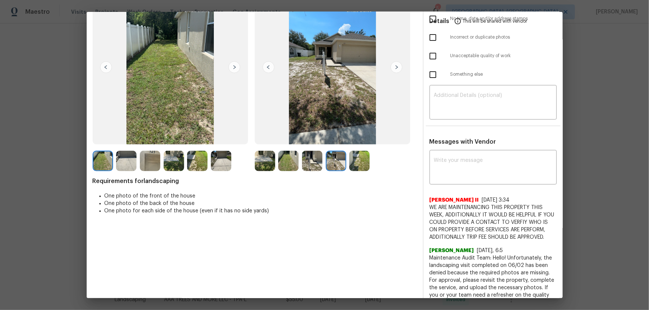
click at [354, 161] on img at bounding box center [359, 161] width 20 height 20
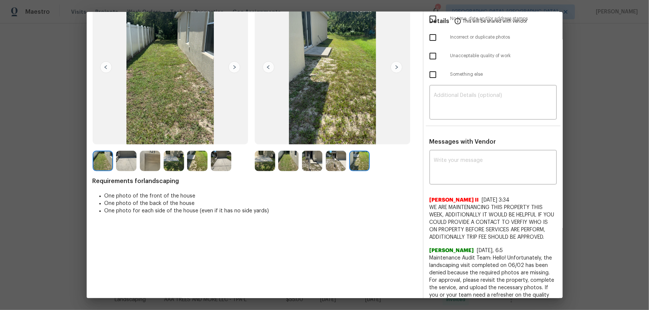
scroll to position [0, 0]
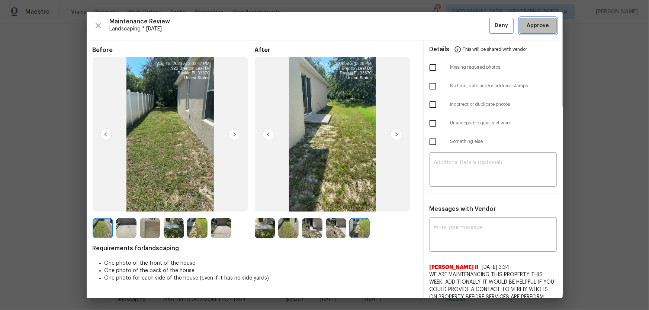
click at [525, 32] on button "Approve" at bounding box center [537, 26] width 37 height 16
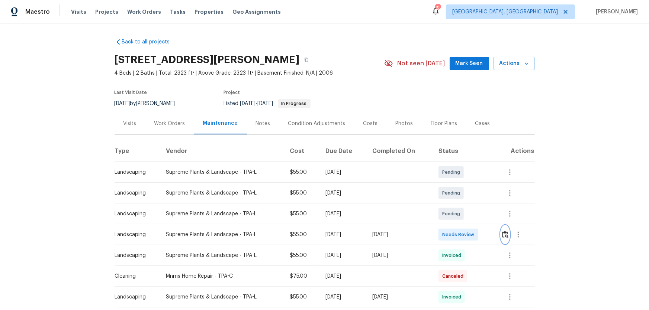
click at [503, 231] on img "button" at bounding box center [505, 234] width 6 height 7
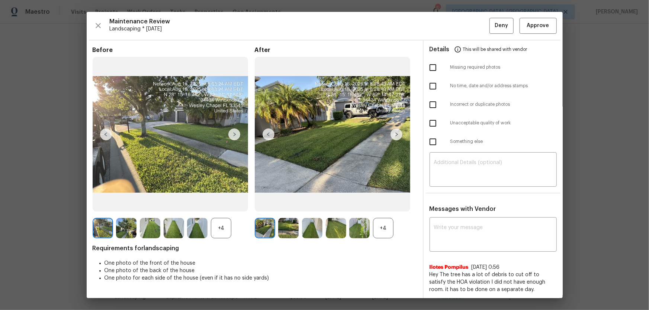
click at [378, 230] on div "+4" at bounding box center [383, 228] width 20 height 20
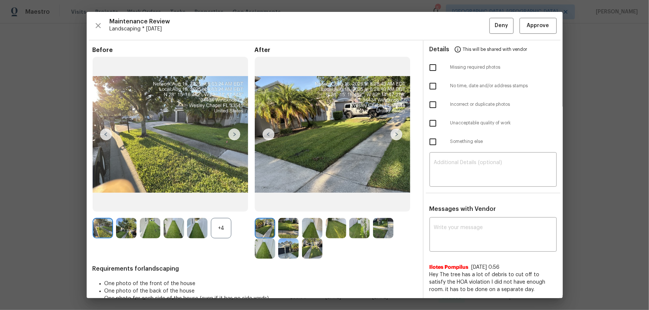
click at [216, 225] on div "+4" at bounding box center [221, 228] width 20 height 20
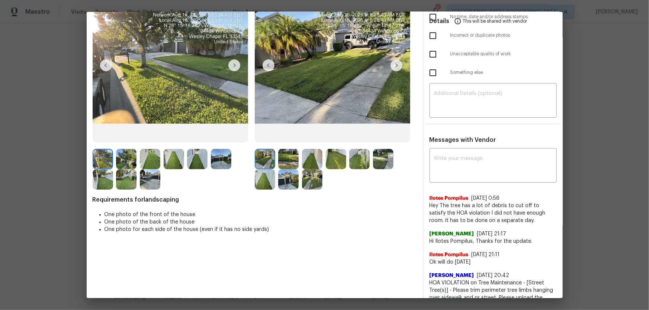
scroll to position [67, 0]
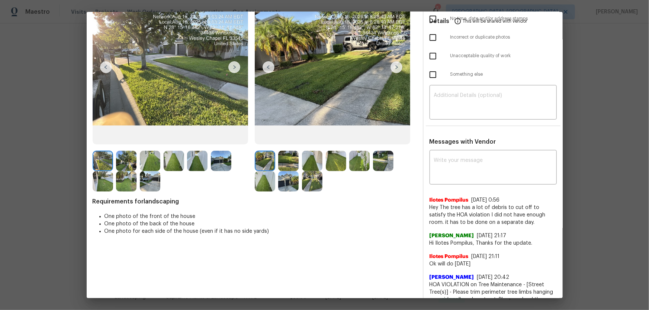
click at [284, 165] on img at bounding box center [288, 161] width 20 height 20
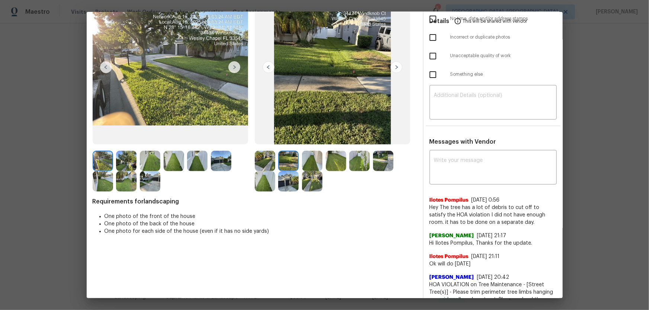
click at [307, 163] on img at bounding box center [312, 161] width 20 height 20
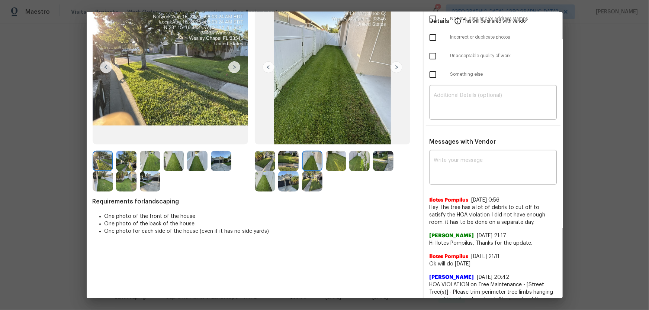
click at [338, 163] on img at bounding box center [336, 161] width 20 height 20
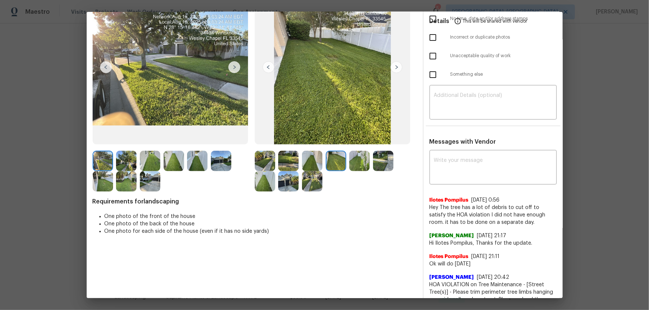
click at [360, 162] on img at bounding box center [359, 161] width 20 height 20
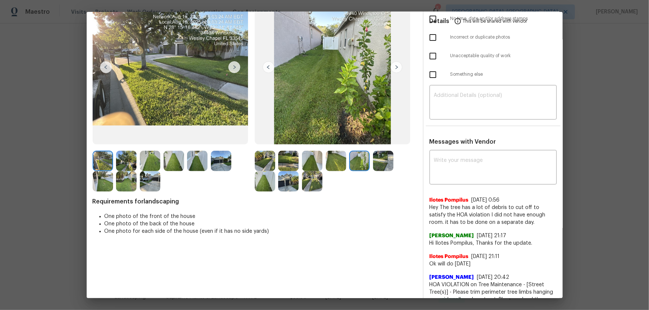
click at [377, 162] on img at bounding box center [383, 161] width 20 height 20
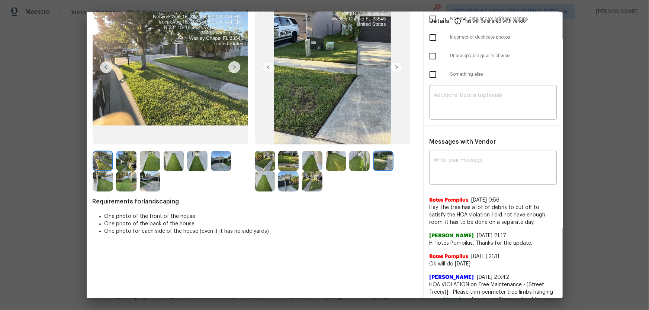
click at [262, 184] on img at bounding box center [265, 181] width 20 height 20
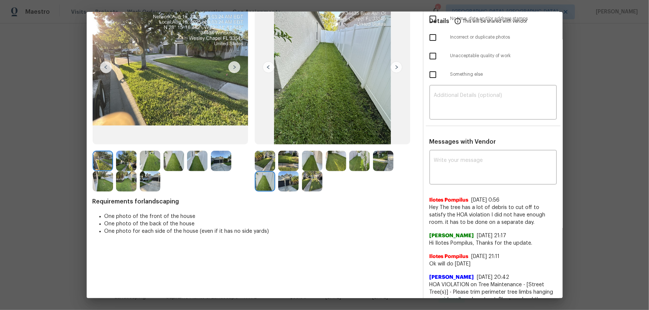
click at [286, 184] on img at bounding box center [288, 181] width 20 height 20
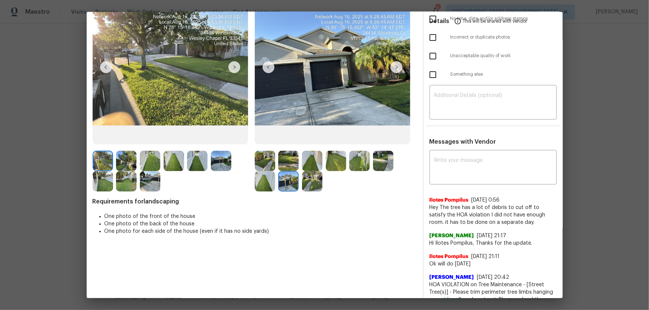
click at [306, 186] on img at bounding box center [312, 181] width 20 height 20
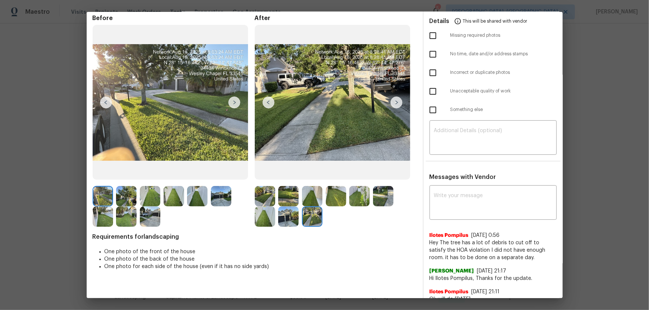
scroll to position [0, 0]
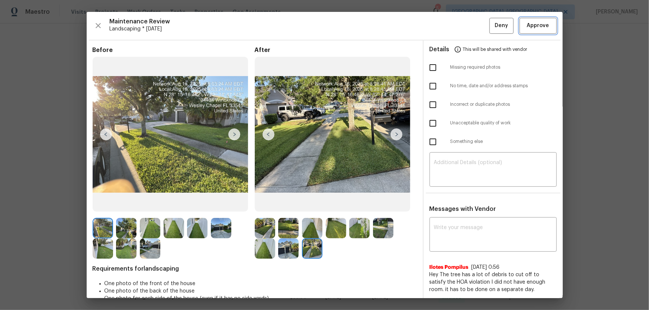
click at [532, 30] on span "Approve" at bounding box center [538, 25] width 22 height 9
